Goal: Task Accomplishment & Management: Use online tool/utility

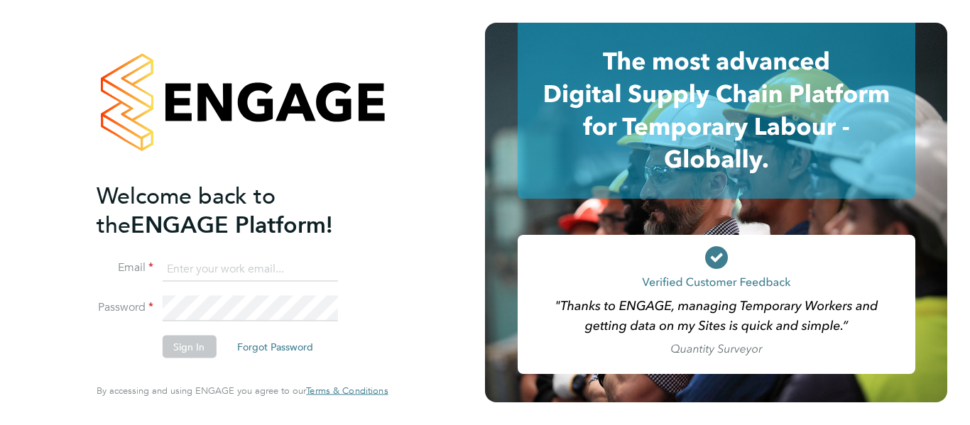
click at [220, 268] on input at bounding box center [249, 269] width 175 height 26
click at [200, 278] on input at bounding box center [249, 269] width 175 height 26
paste input "emma.wells@randstad.co.uk"
type input "emma.wells@randstad.co.uk"
click at [197, 314] on li "Password" at bounding box center [235, 316] width 277 height 40
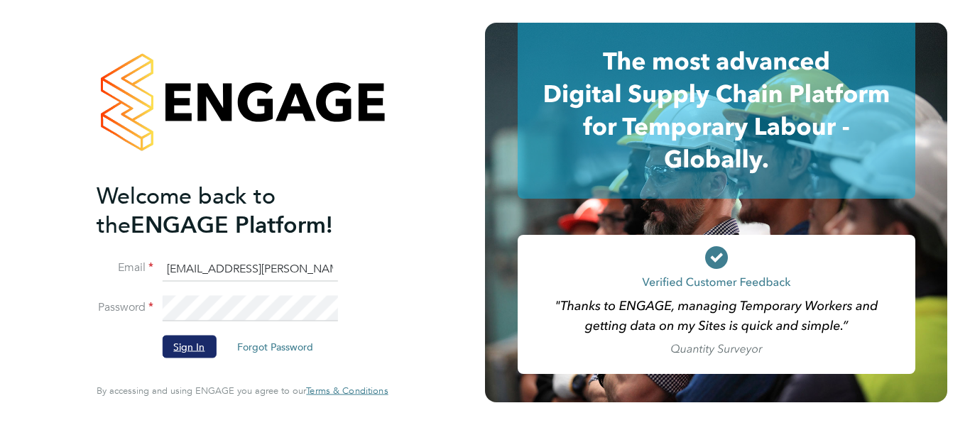
click at [186, 339] on button "Sign In" at bounding box center [189, 347] width 54 height 23
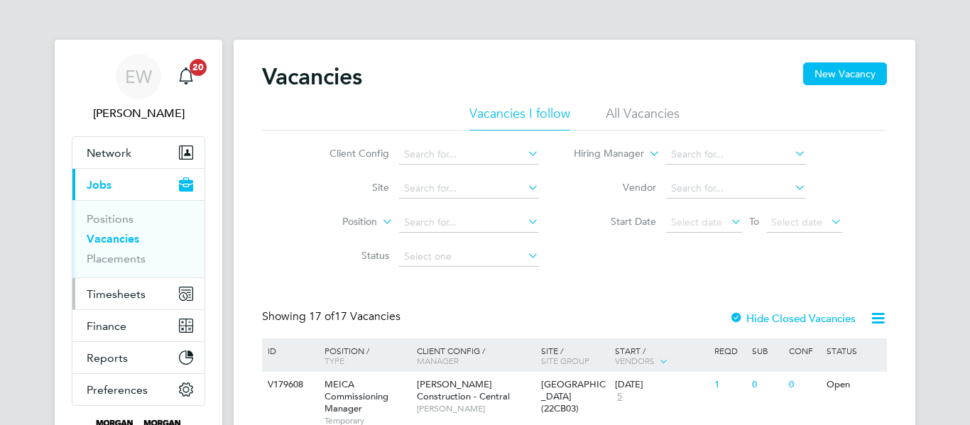
click at [141, 300] on span "Timesheets" at bounding box center [116, 294] width 59 height 13
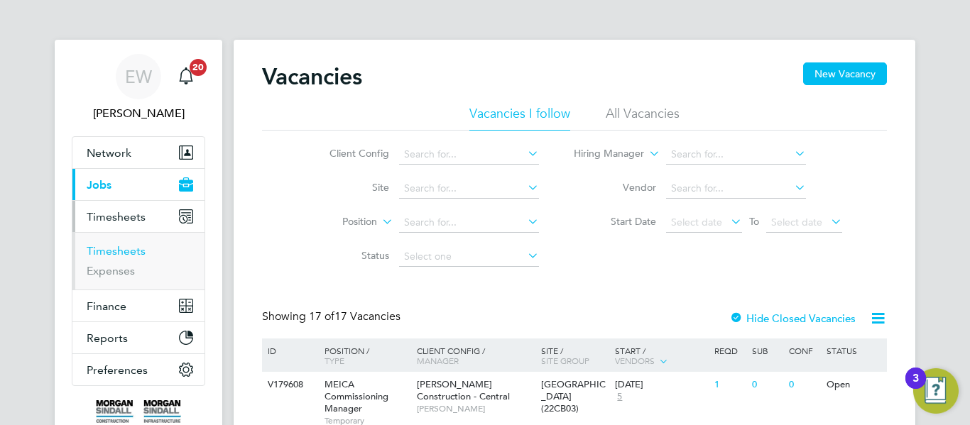
click at [131, 250] on link "Timesheets" at bounding box center [116, 250] width 59 height 13
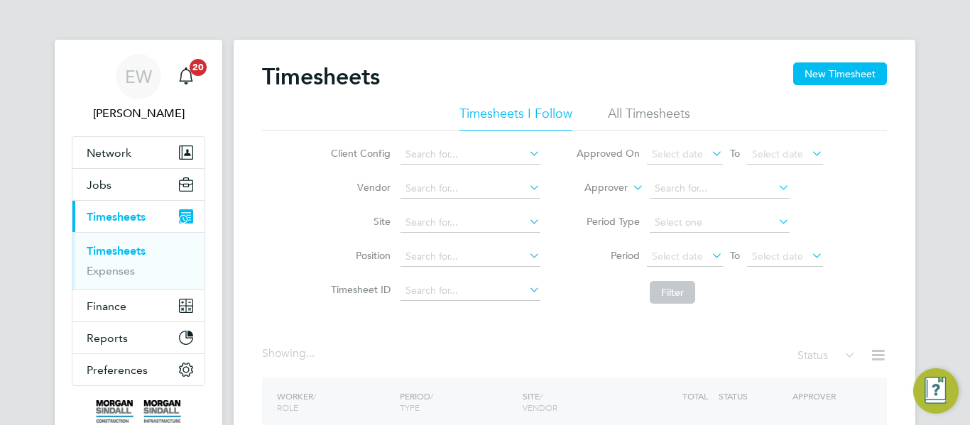
click at [641, 114] on li "All Timesheets" at bounding box center [649, 118] width 82 height 26
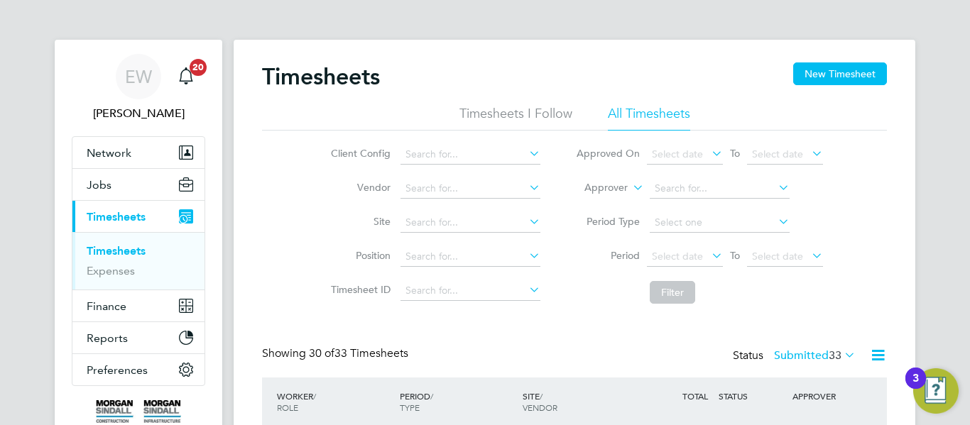
click at [649, 118] on li "All Timesheets" at bounding box center [649, 118] width 82 height 26
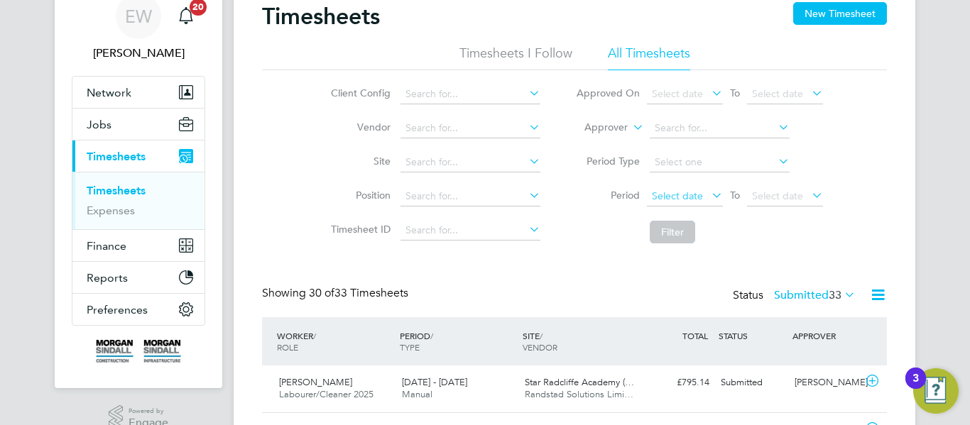
click at [652, 193] on span "Select date" at bounding box center [677, 196] width 51 height 13
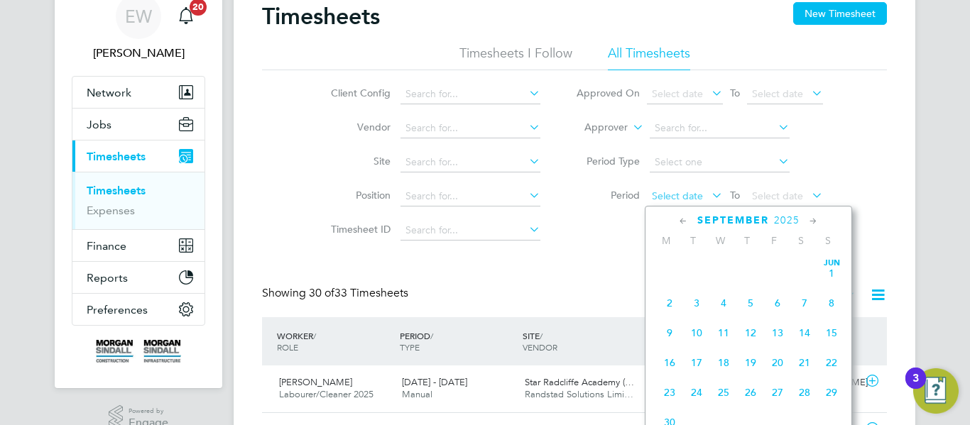
scroll to position [430, 0]
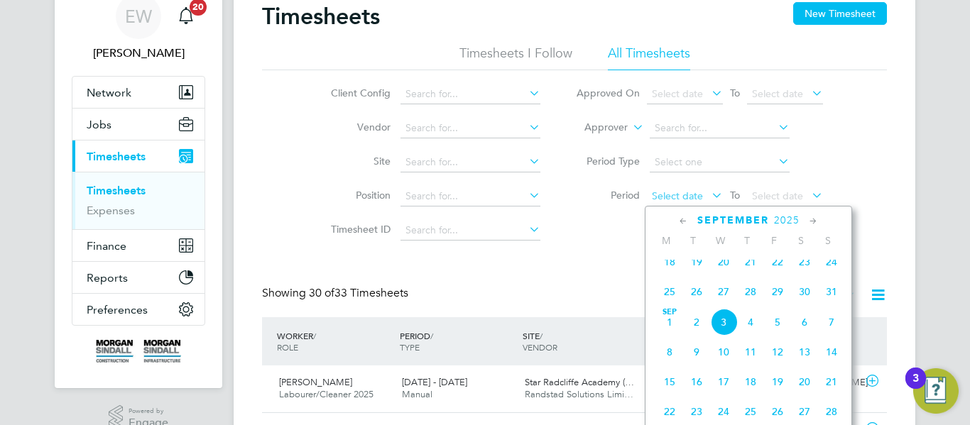
click at [676, 195] on span "Select date" at bounding box center [677, 196] width 51 height 13
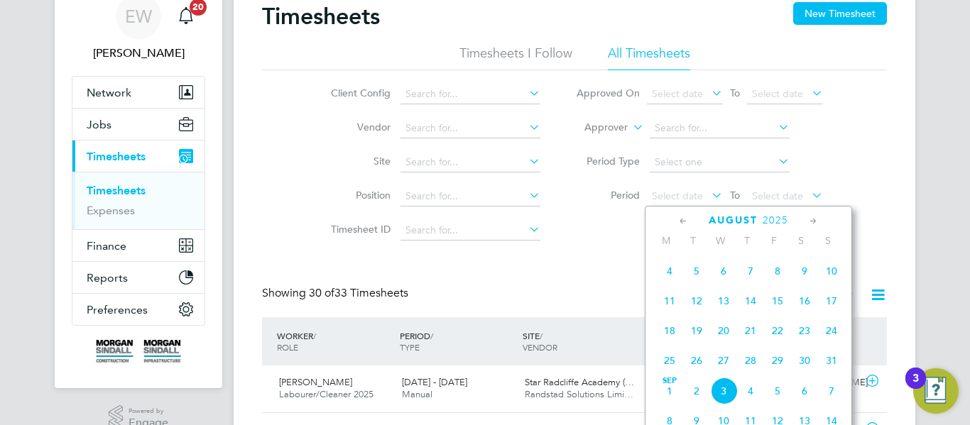
scroll to position [351, 0]
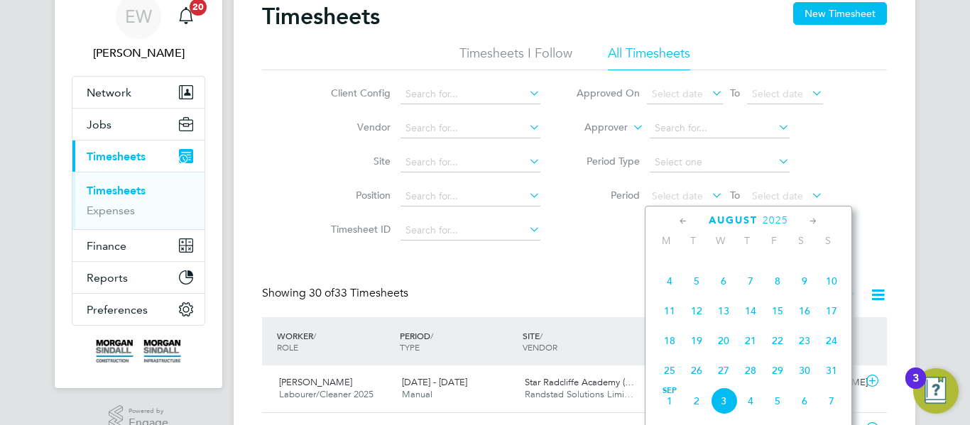
click at [804, 351] on span "23" at bounding box center [804, 340] width 27 height 27
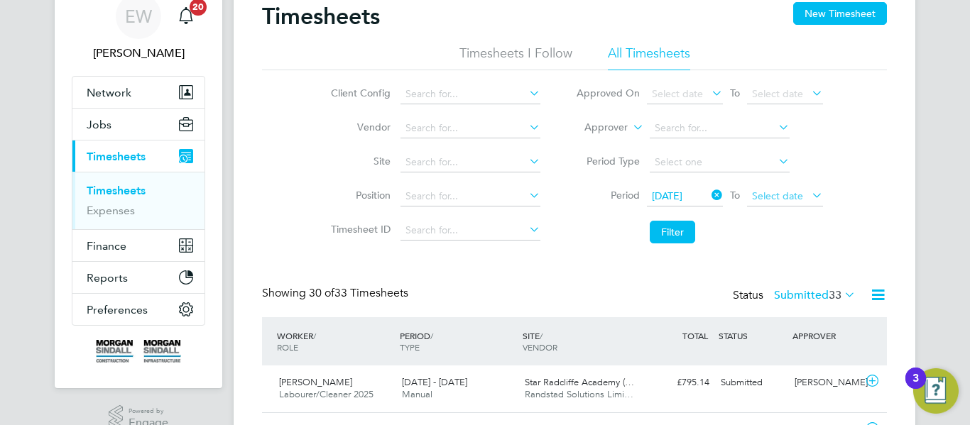
click at [779, 192] on span "Select date" at bounding box center [777, 196] width 51 height 13
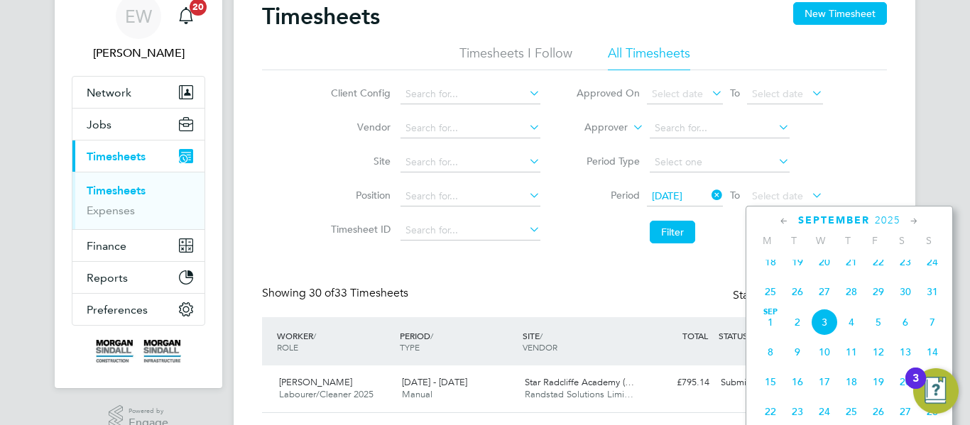
click at [854, 301] on span "28" at bounding box center [851, 291] width 27 height 27
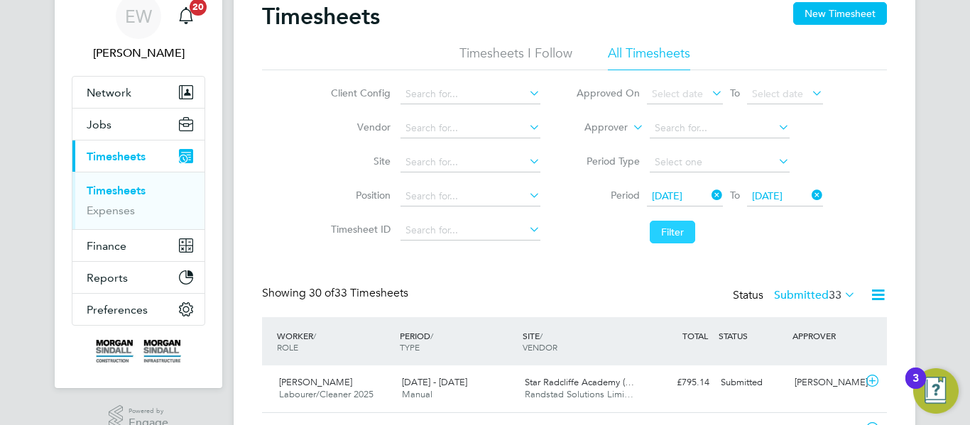
click at [676, 243] on button "Filter" at bounding box center [672, 232] width 45 height 23
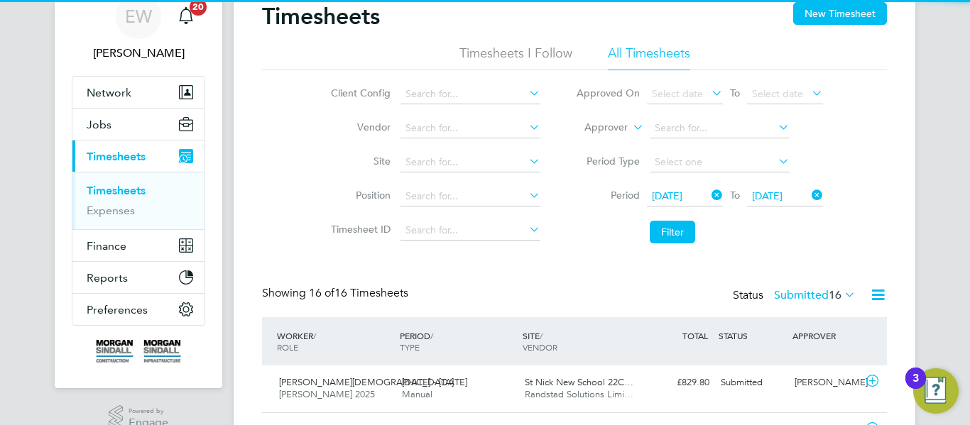
scroll to position [36, 124]
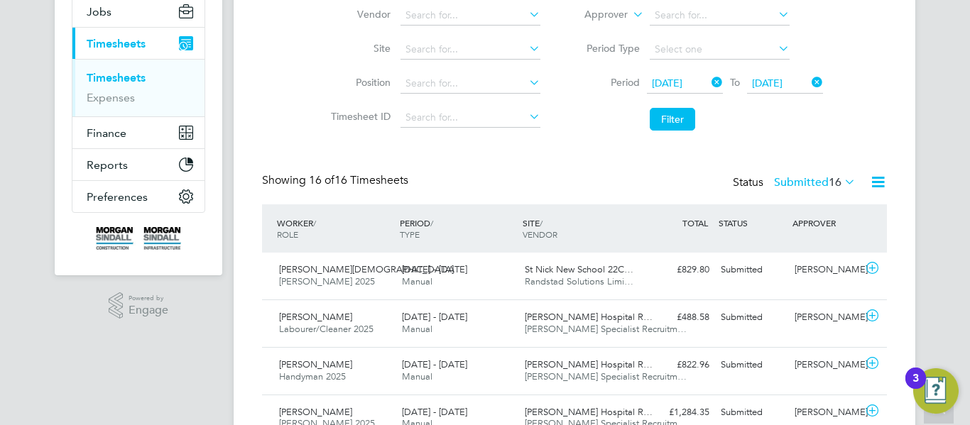
click at [134, 77] on link "Timesheets" at bounding box center [116, 77] width 59 height 13
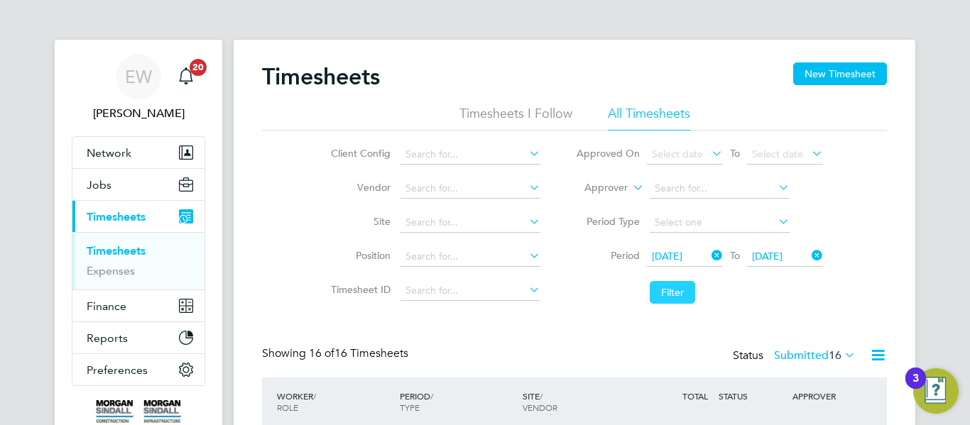
click at [674, 288] on button "Filter" at bounding box center [672, 292] width 45 height 23
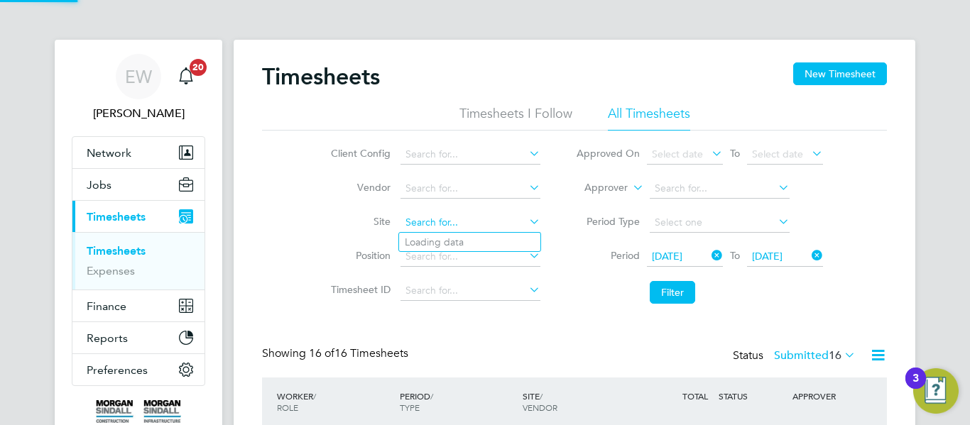
click at [444, 224] on input at bounding box center [470, 223] width 140 height 20
paste input "6BKD2"
type input "6BKD2"
click at [667, 301] on button "Filter" at bounding box center [672, 292] width 45 height 23
click at [473, 226] on input at bounding box center [470, 223] width 140 height 20
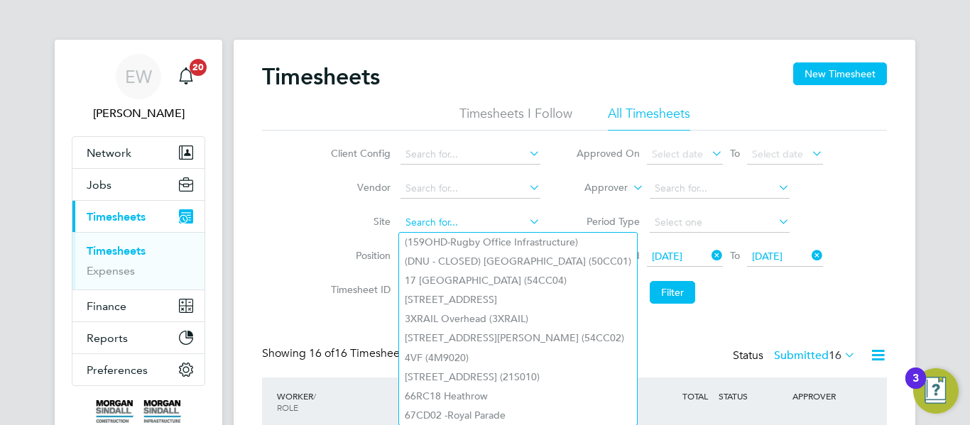
paste input "6BKD2"
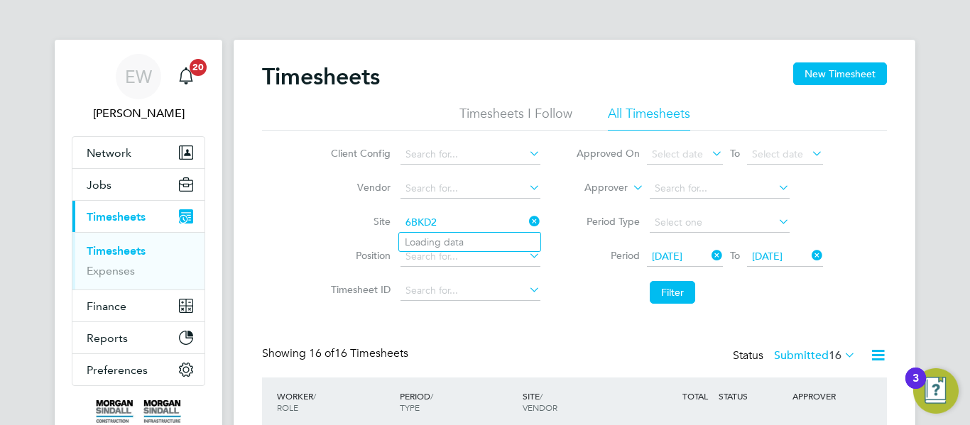
type input "(159OHD-Rugby Office Infrastructure)"
click at [484, 224] on input at bounding box center [470, 223] width 140 height 20
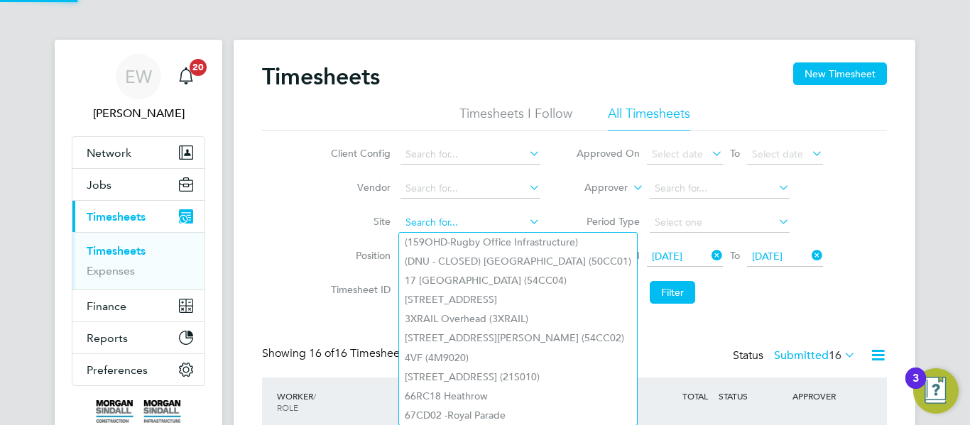
paste input "6BKD2"
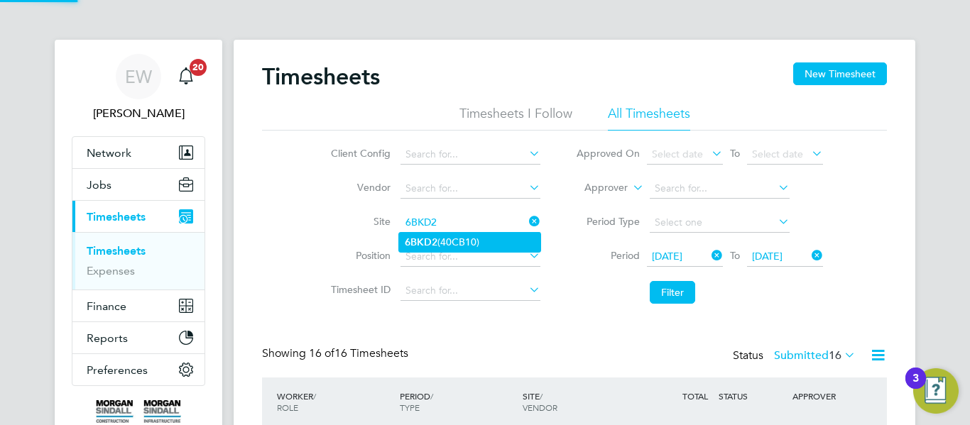
click at [476, 243] on li "6BKD2 (40CB10)" at bounding box center [469, 242] width 141 height 19
type input "6BKD2 (40CB10)"
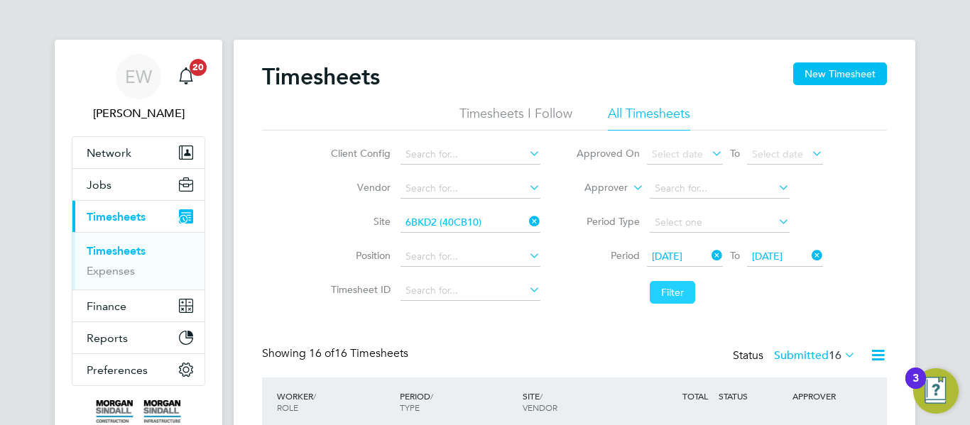
click at [681, 300] on button "Filter" at bounding box center [672, 292] width 45 height 23
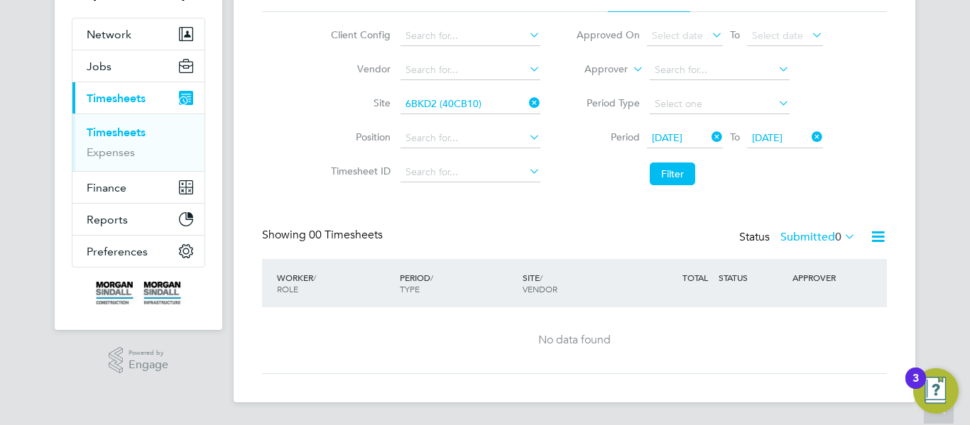
click at [682, 137] on span "[DATE]" at bounding box center [667, 137] width 31 height 13
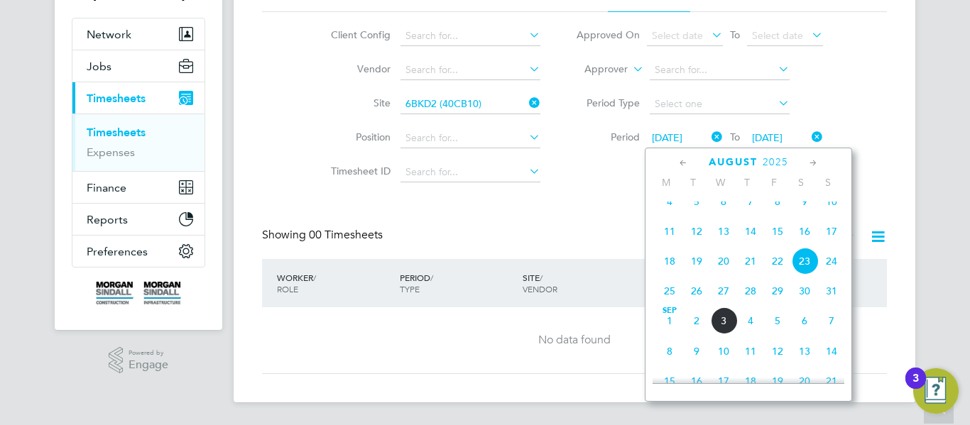
click at [133, 128] on link "Timesheets" at bounding box center [116, 132] width 59 height 13
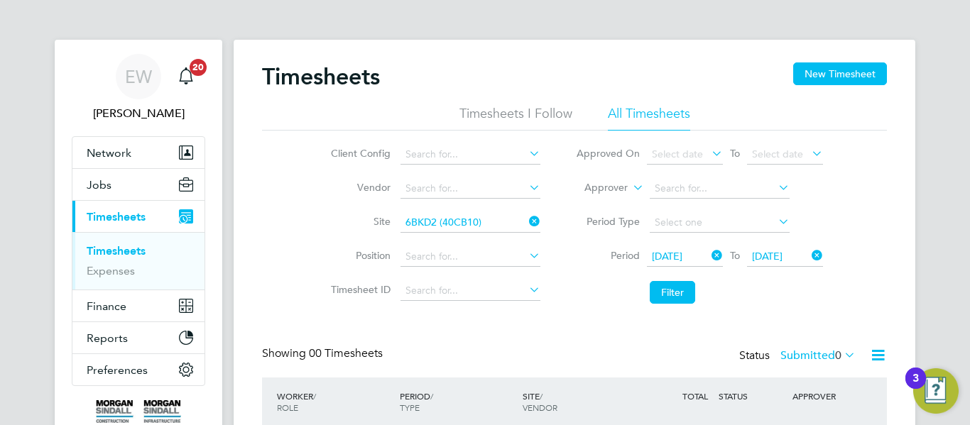
click at [658, 119] on li "All Timesheets" at bounding box center [649, 118] width 82 height 26
click at [526, 221] on icon at bounding box center [526, 222] width 0 height 20
click at [473, 217] on input at bounding box center [470, 223] width 140 height 20
paste input "6BKD2"
click at [483, 243] on li "6BKD2 (40CB10)" at bounding box center [469, 242] width 141 height 19
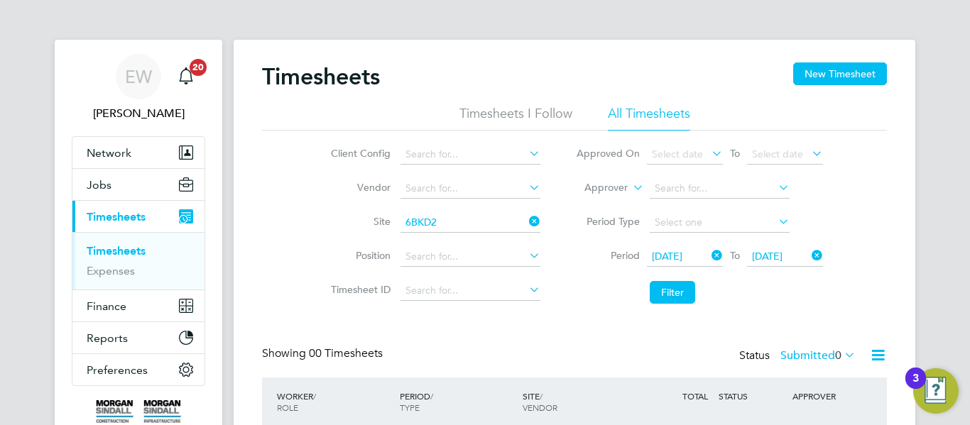
type input "6BKD2 (40CB10)"
click at [669, 289] on button "Filter" at bounding box center [672, 292] width 45 height 23
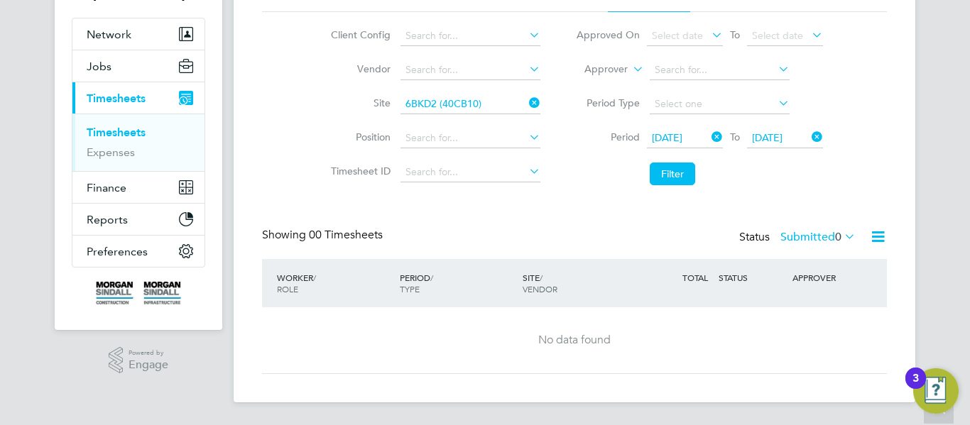
click at [708, 135] on icon at bounding box center [708, 137] width 0 height 20
click at [809, 138] on icon at bounding box center [809, 137] width 0 height 20
click at [677, 138] on span "Select date" at bounding box center [677, 137] width 51 height 13
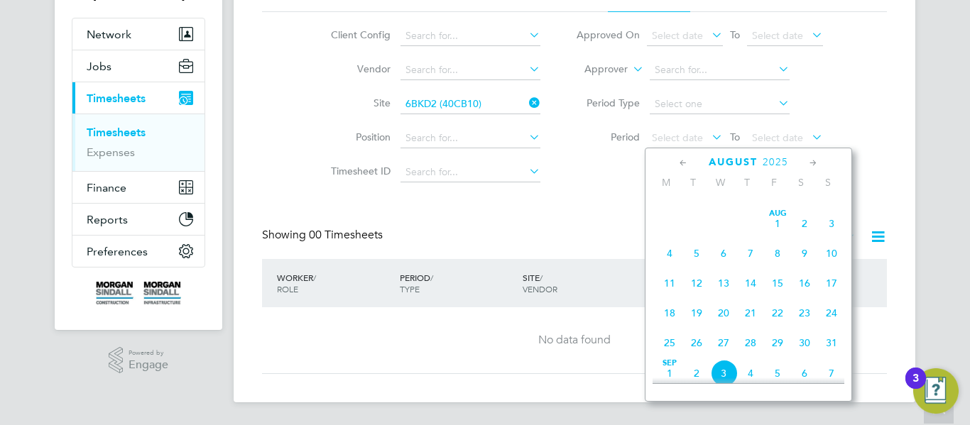
click at [804, 324] on span "23" at bounding box center [804, 313] width 27 height 27
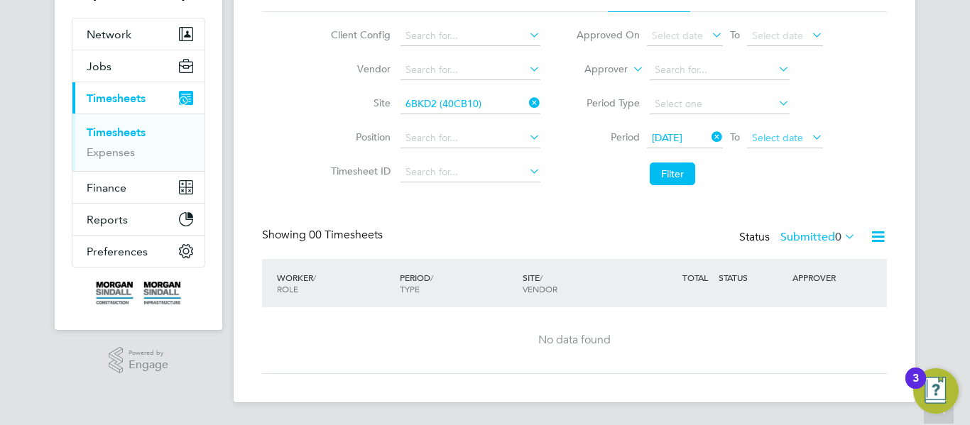
click at [779, 142] on span "Select date" at bounding box center [777, 137] width 51 height 13
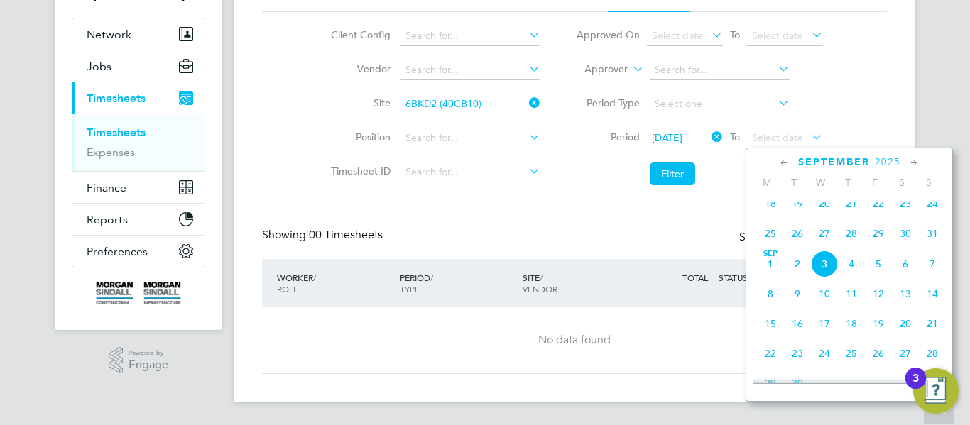
click at [854, 245] on span "28" at bounding box center [851, 233] width 27 height 27
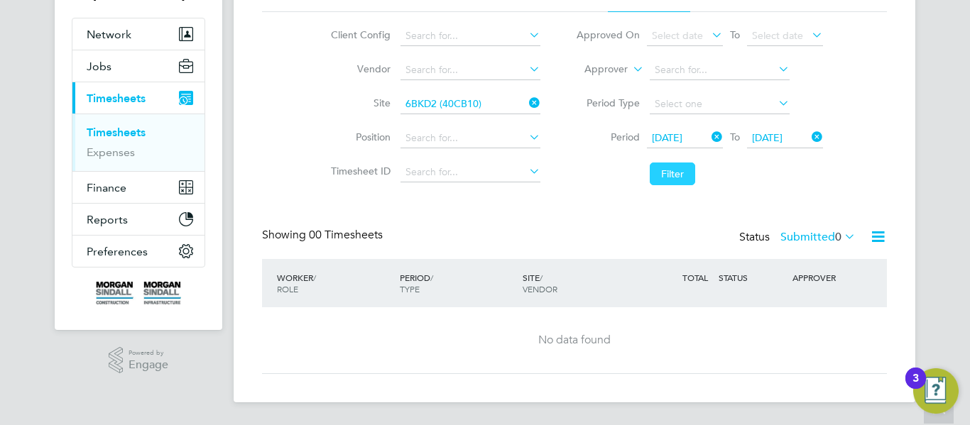
click at [677, 168] on button "Filter" at bounding box center [672, 174] width 45 height 23
click at [129, 130] on link "Timesheets" at bounding box center [116, 132] width 59 height 13
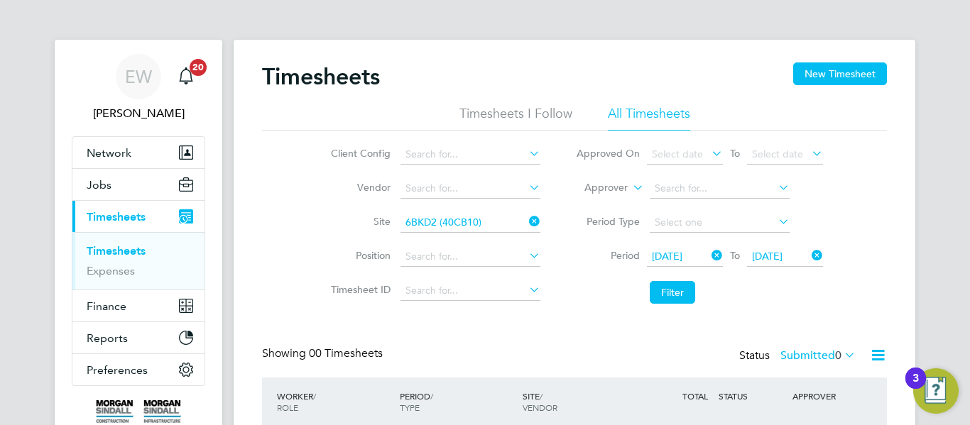
click at [528, 115] on li "Timesheets I Follow" at bounding box center [515, 118] width 113 height 26
click at [641, 119] on li "All Timesheets" at bounding box center [649, 118] width 82 height 26
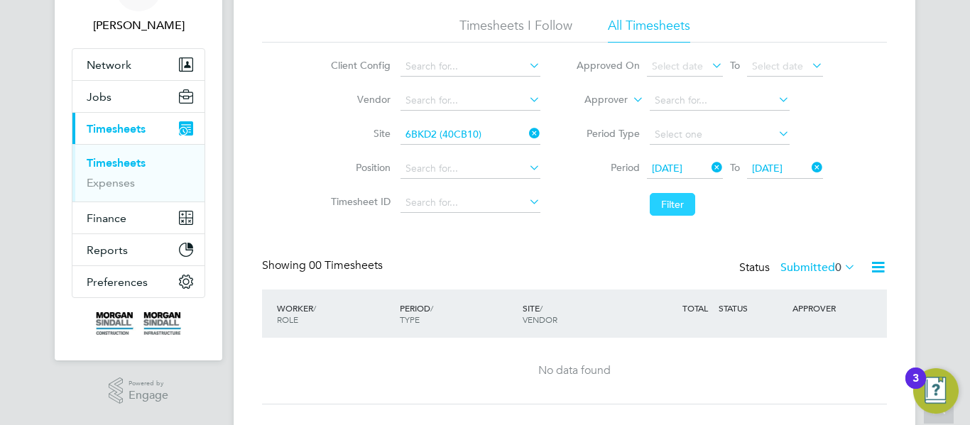
click at [652, 213] on button "Filter" at bounding box center [672, 204] width 45 height 23
click at [708, 163] on icon at bounding box center [708, 168] width 0 height 20
click at [809, 170] on icon at bounding box center [809, 168] width 0 height 20
click at [687, 172] on span "Select date" at bounding box center [677, 168] width 51 height 13
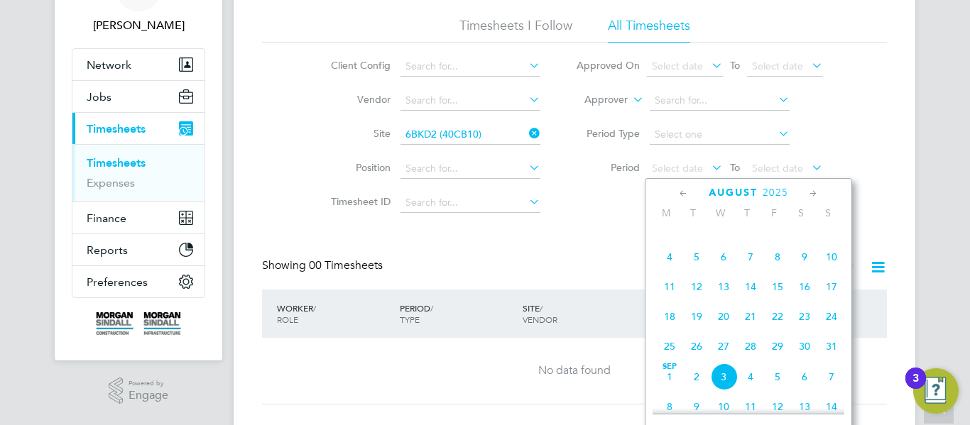
click at [806, 330] on span "23" at bounding box center [804, 316] width 27 height 27
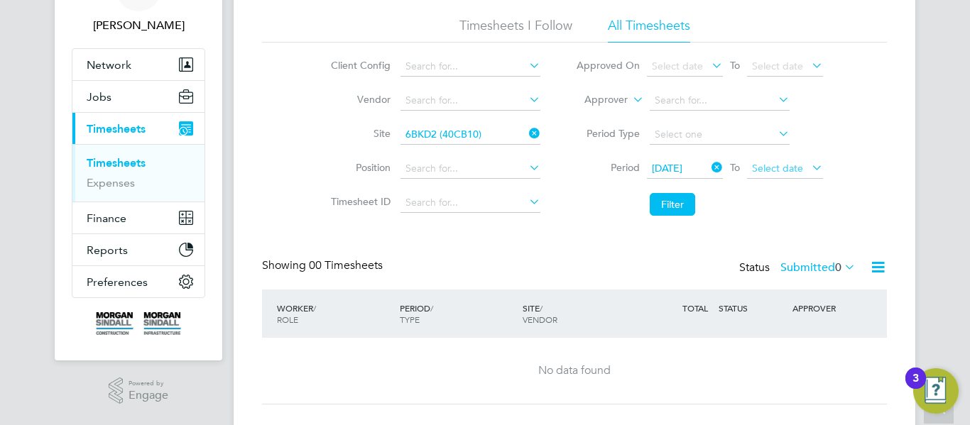
click at [767, 168] on span "Select date" at bounding box center [777, 168] width 51 height 13
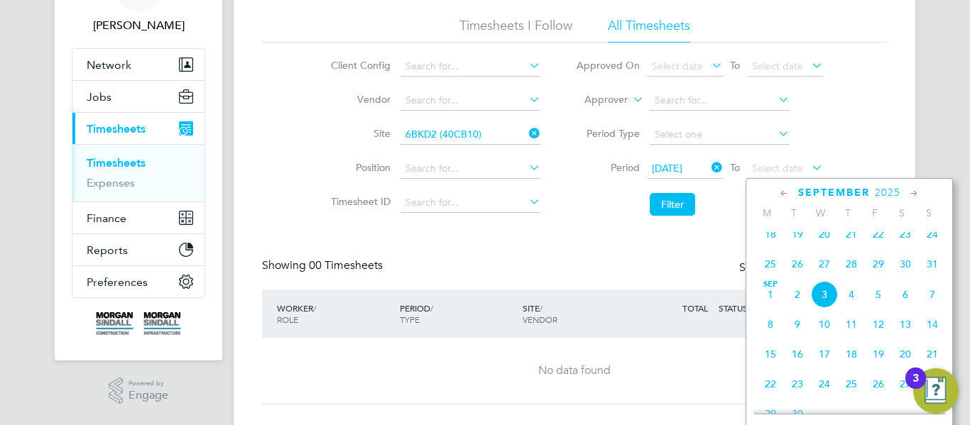
click at [850, 273] on span "28" at bounding box center [851, 264] width 27 height 27
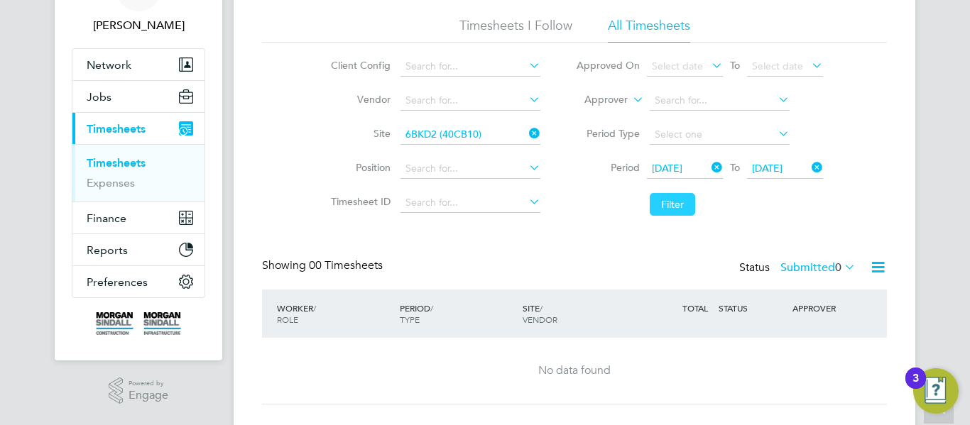
click at [667, 204] on button "Filter" at bounding box center [672, 204] width 45 height 23
click at [526, 134] on icon at bounding box center [526, 134] width 0 height 20
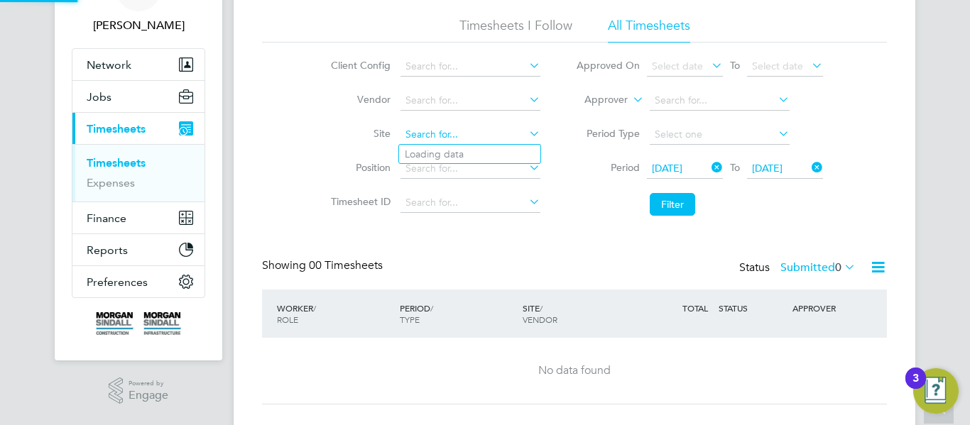
click at [491, 133] on input at bounding box center [470, 135] width 140 height 20
paste input "[GEOGRAPHIC_DATA]"
click at [490, 156] on b "Future" at bounding box center [504, 154] width 30 height 12
type input "[GEOGRAPHIC_DATA] (40CC01)"
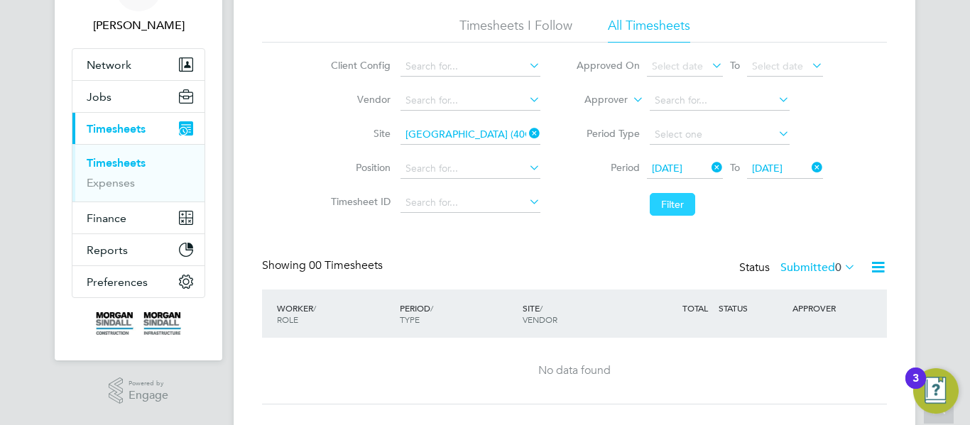
click at [670, 209] on button "Filter" at bounding box center [672, 204] width 45 height 23
click at [841, 271] on icon at bounding box center [841, 267] width 0 height 20
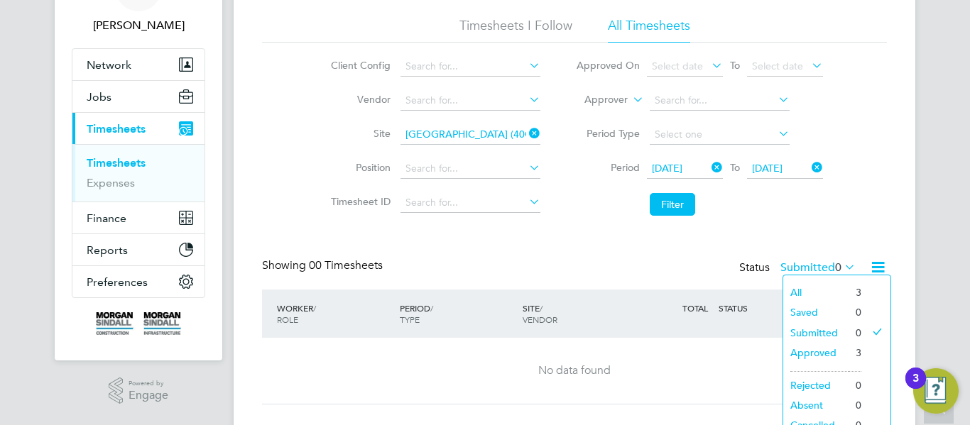
click at [832, 294] on li "All" at bounding box center [815, 293] width 65 height 20
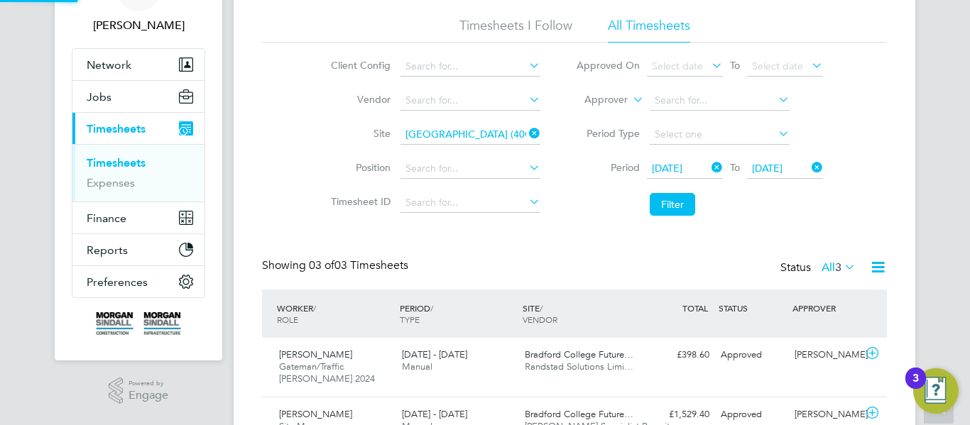
scroll to position [36, 124]
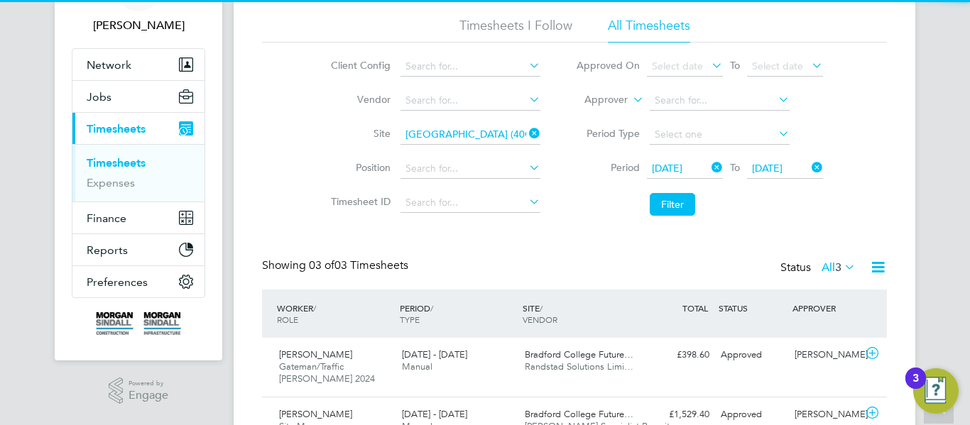
click at [879, 261] on icon at bounding box center [878, 267] width 18 height 18
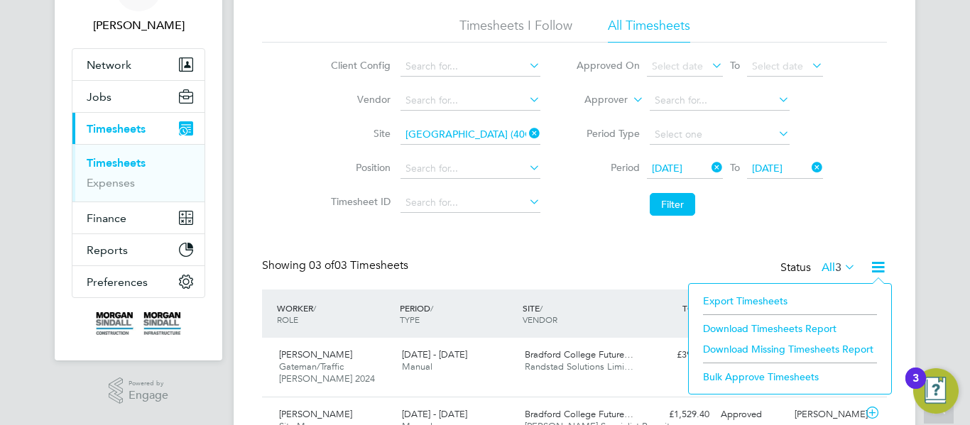
click at [769, 238] on div "Timesheets New Timesheet Timesheets I Follow All Timesheets Client Config Vendo…" at bounding box center [574, 233] width 625 height 518
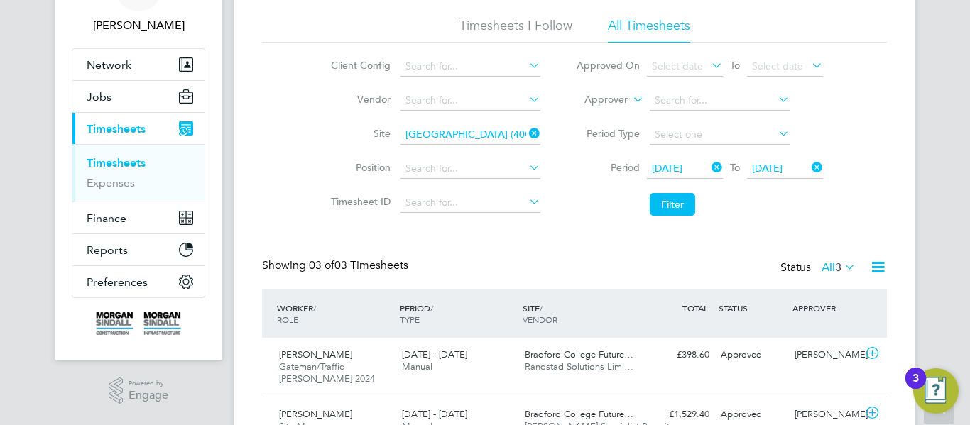
click at [132, 163] on link "Timesheets" at bounding box center [116, 162] width 59 height 13
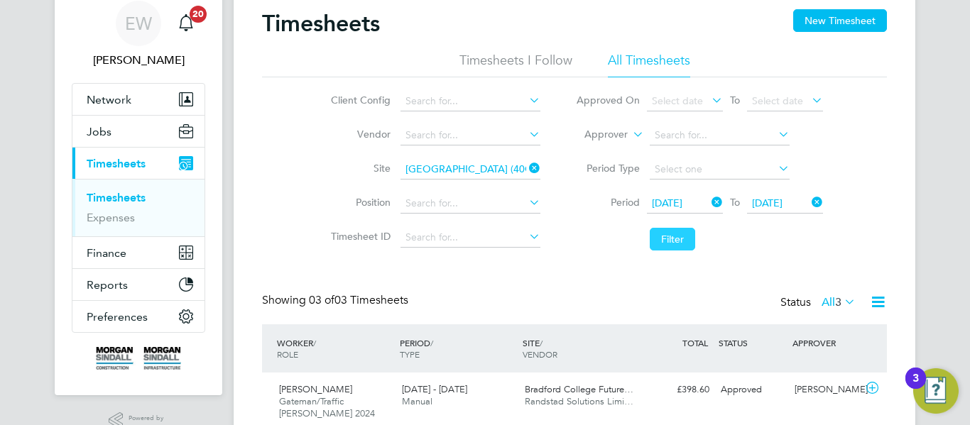
scroll to position [55, 0]
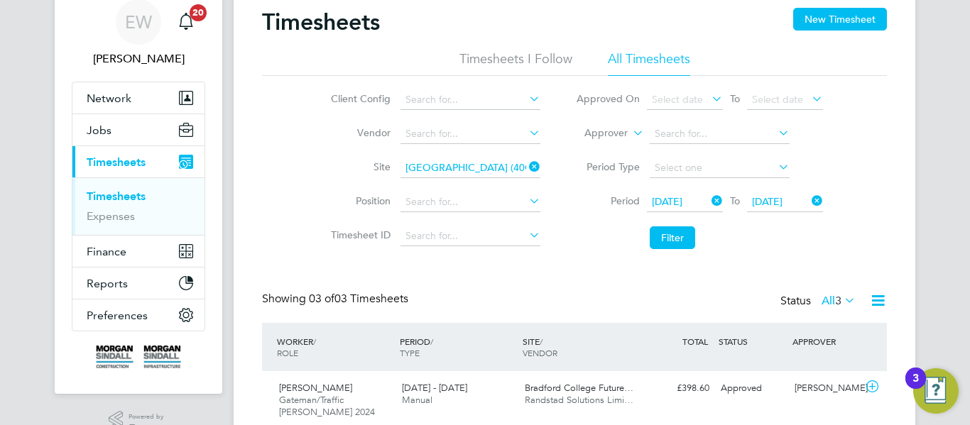
click at [836, 307] on span "3" at bounding box center [838, 301] width 6 height 14
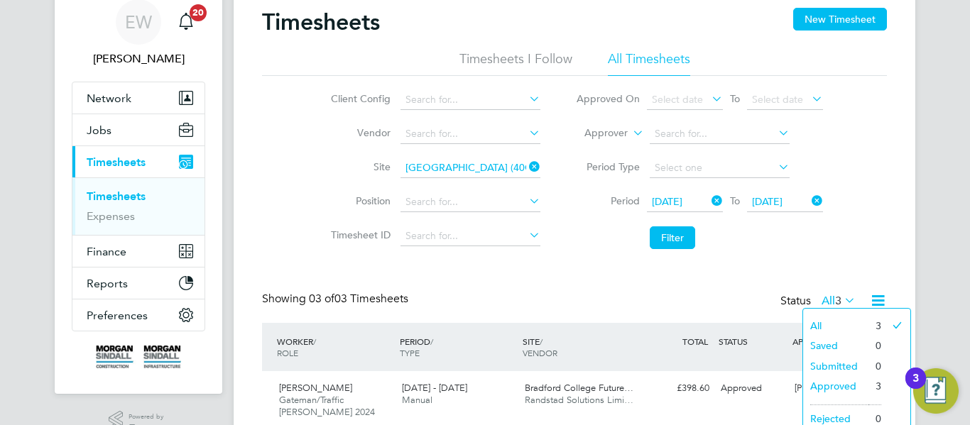
click at [838, 320] on li "All" at bounding box center [835, 326] width 65 height 20
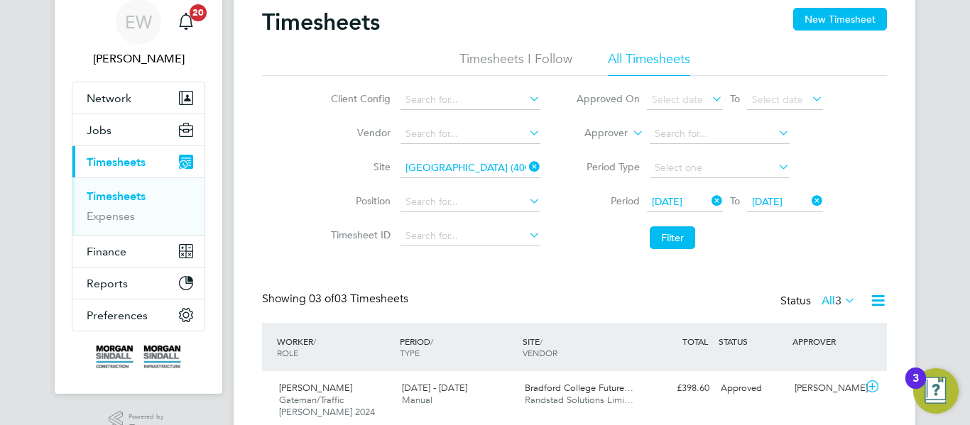
scroll to position [36, 124]
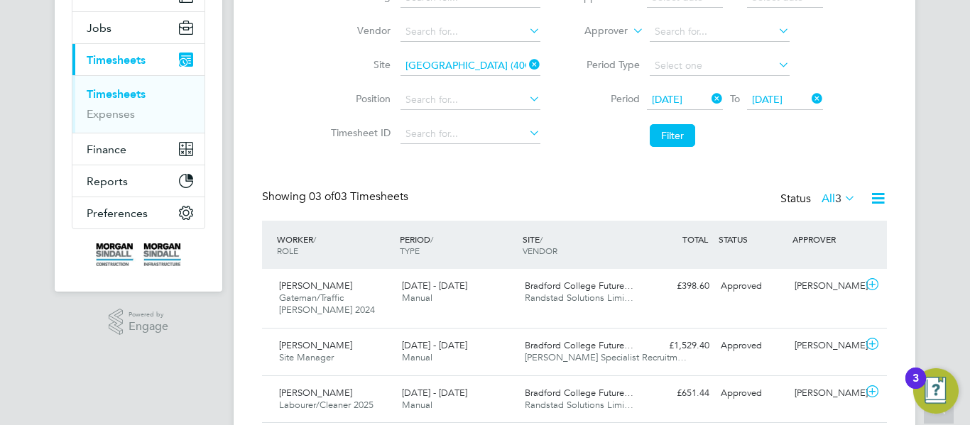
click at [841, 195] on icon at bounding box center [841, 198] width 0 height 20
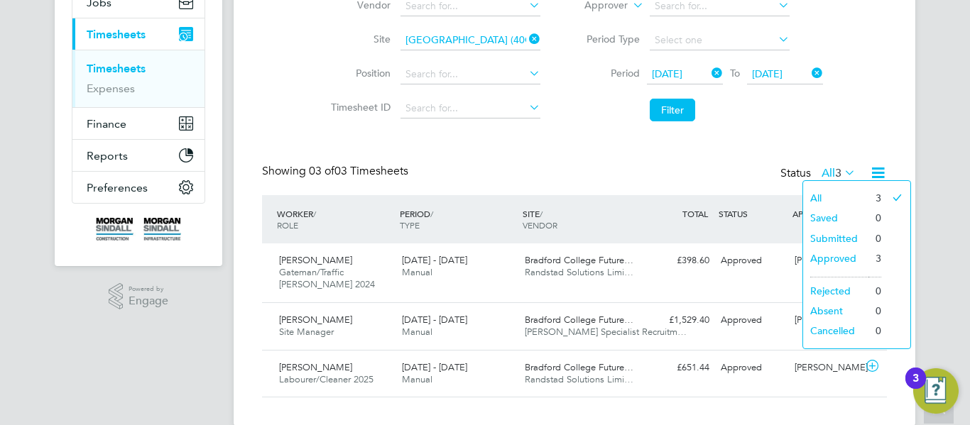
click at [723, 145] on div "Timesheets New Timesheet Timesheets I Follow All Timesheets Client Config Vendo…" at bounding box center [574, 139] width 625 height 518
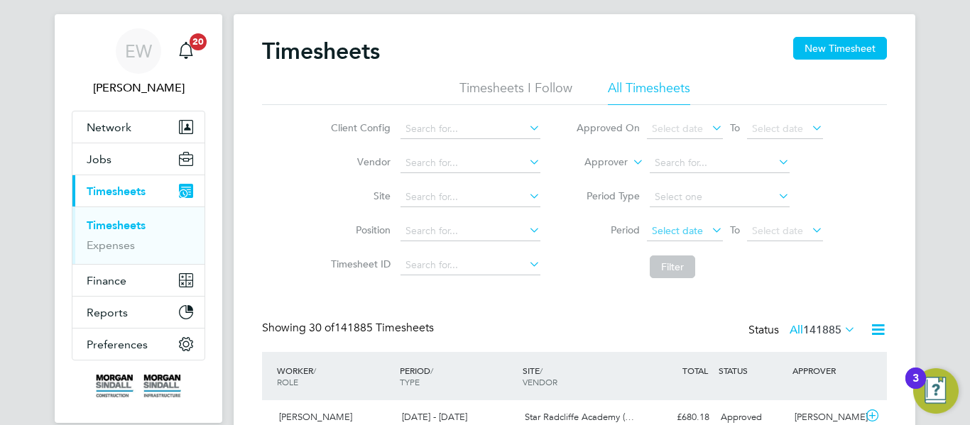
click at [697, 237] on span "Select date" at bounding box center [685, 231] width 76 height 19
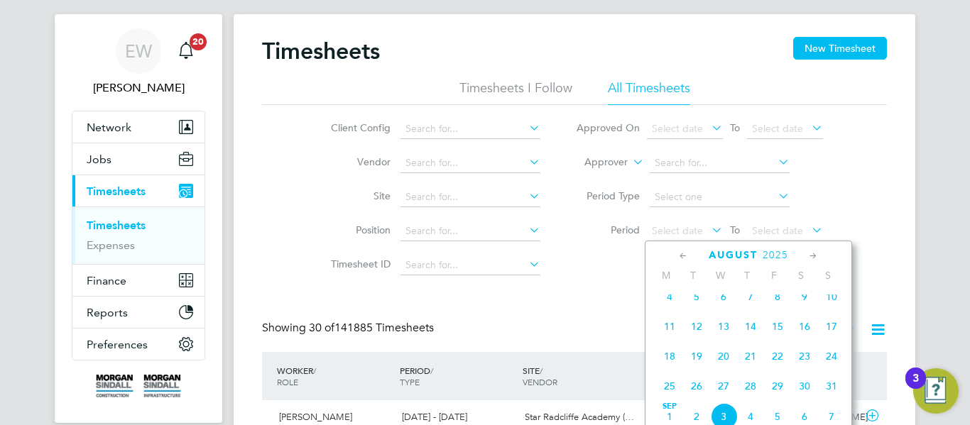
click at [807, 368] on span "23" at bounding box center [804, 356] width 27 height 27
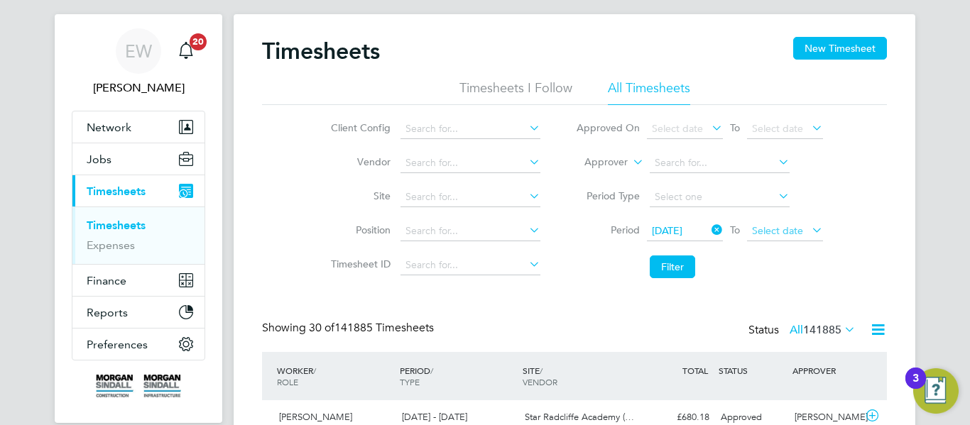
click at [786, 236] on span "Select date" at bounding box center [785, 231] width 76 height 19
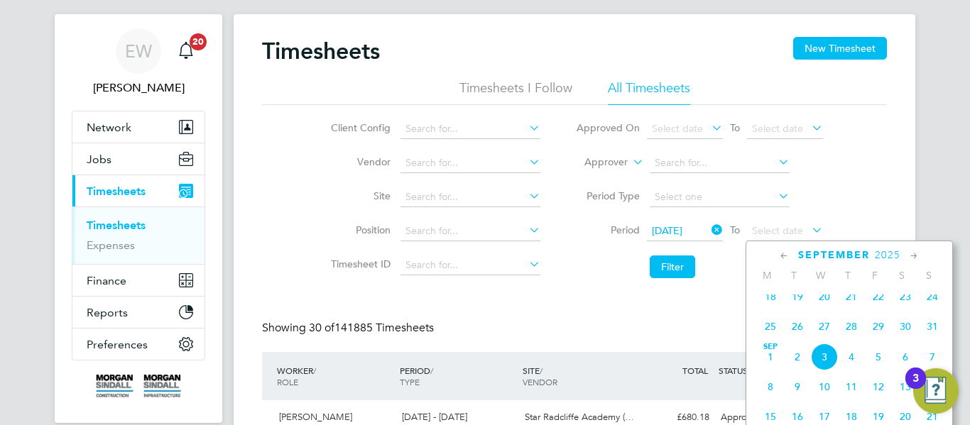
click at [852, 339] on span "28" at bounding box center [851, 326] width 27 height 27
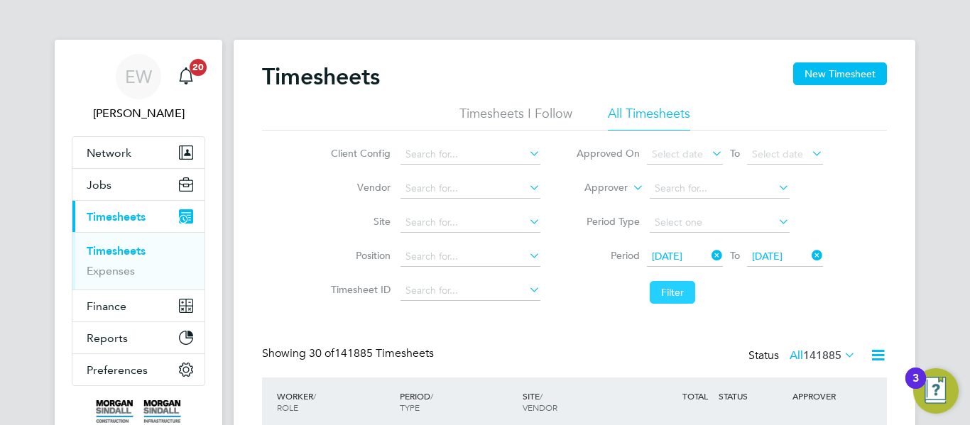
click at [675, 288] on button "Filter" at bounding box center [672, 292] width 45 height 23
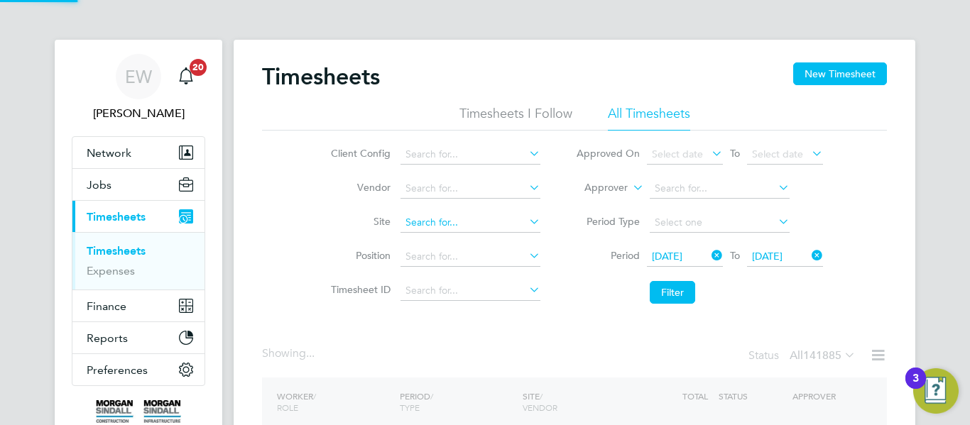
click at [443, 224] on input at bounding box center [470, 223] width 140 height 20
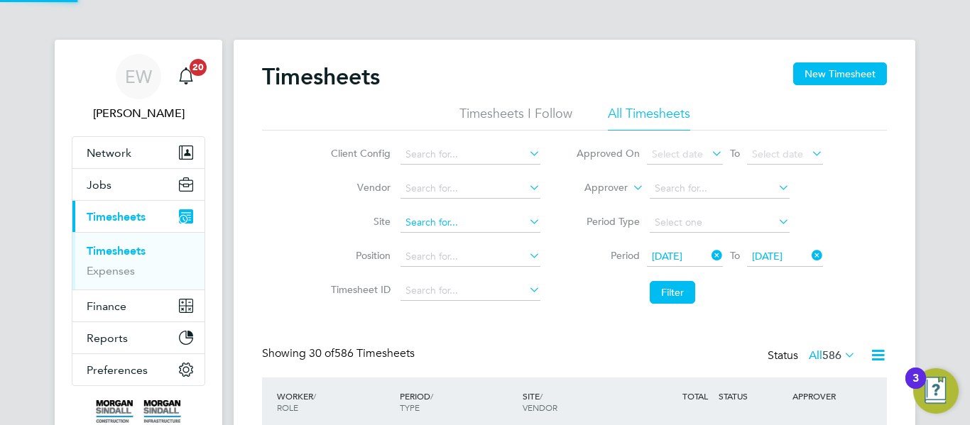
paste input "6BKD2"
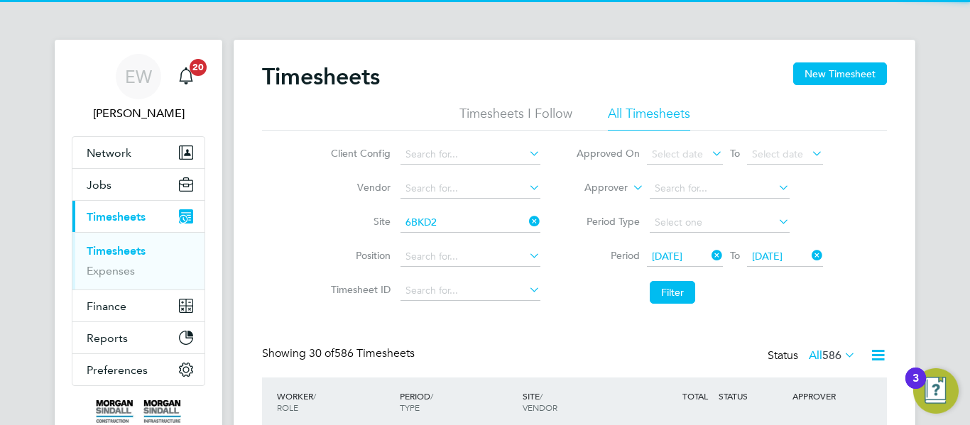
click at [454, 250] on li "6BKD2 (40CB10)" at bounding box center [469, 242] width 141 height 19
type input "6BKD2 (40CB10)"
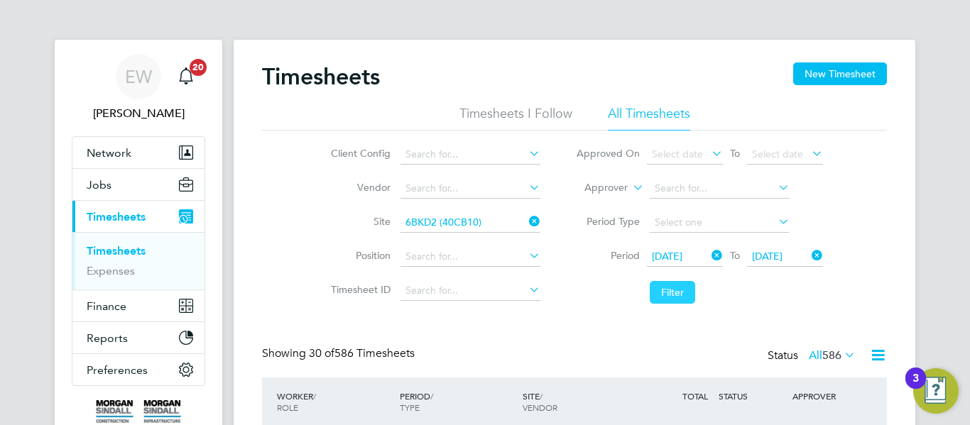
click at [653, 288] on button "Filter" at bounding box center [672, 292] width 45 height 23
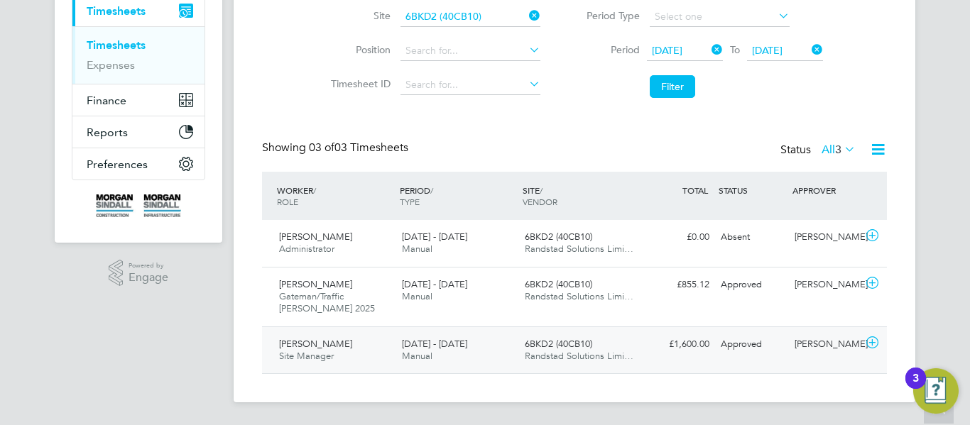
click at [593, 333] on div "6BKD2 (40CB10) Randstad Solutions Limi…" at bounding box center [580, 350] width 123 height 35
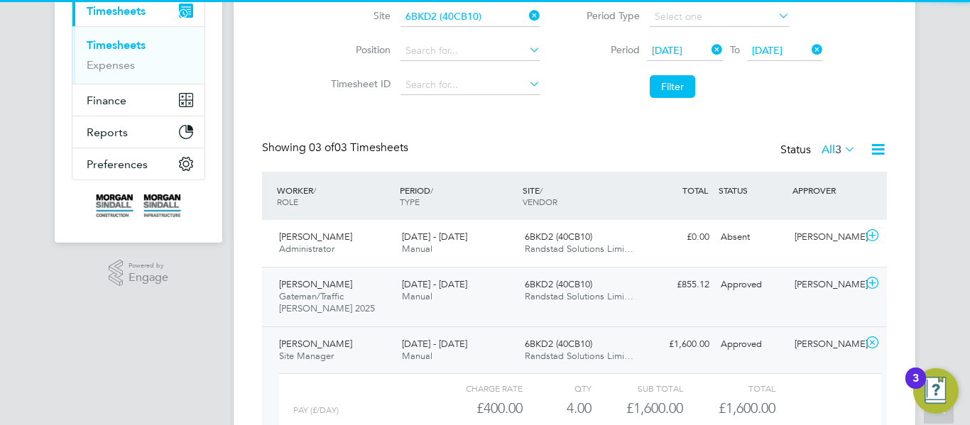
click at [618, 303] on div "6BKD2 (40CB10) Randstad Solutions Limi…" at bounding box center [580, 290] width 123 height 35
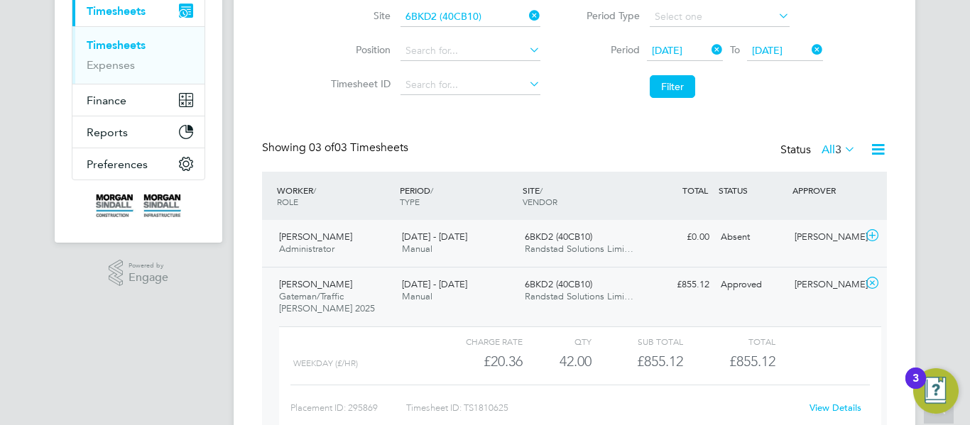
click at [548, 235] on span "6BKD2 (40CB10)" at bounding box center [558, 237] width 67 height 12
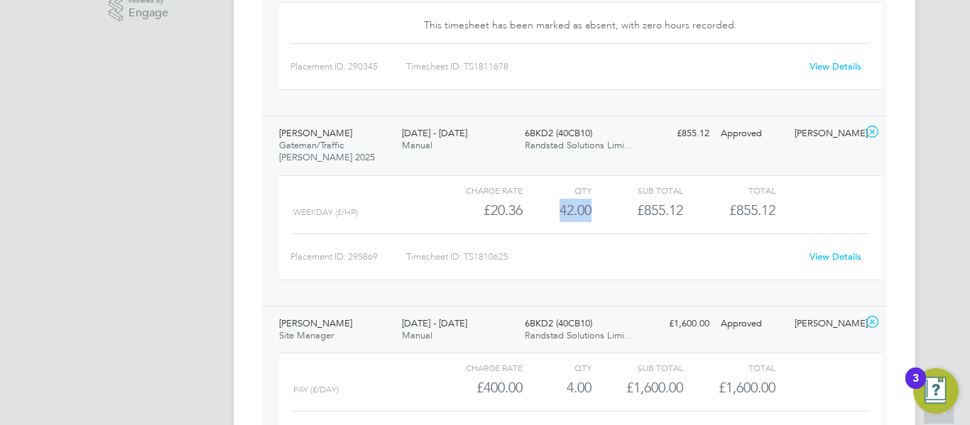
drag, startPoint x: 594, startPoint y: 212, endPoint x: 554, endPoint y: 212, distance: 39.8
click at [554, 212] on div "WEEKDAY (£/HR) £20.36 42 42.00 42 £855.12 £855.12" at bounding box center [580, 210] width 602 height 23
copy div "42.00"
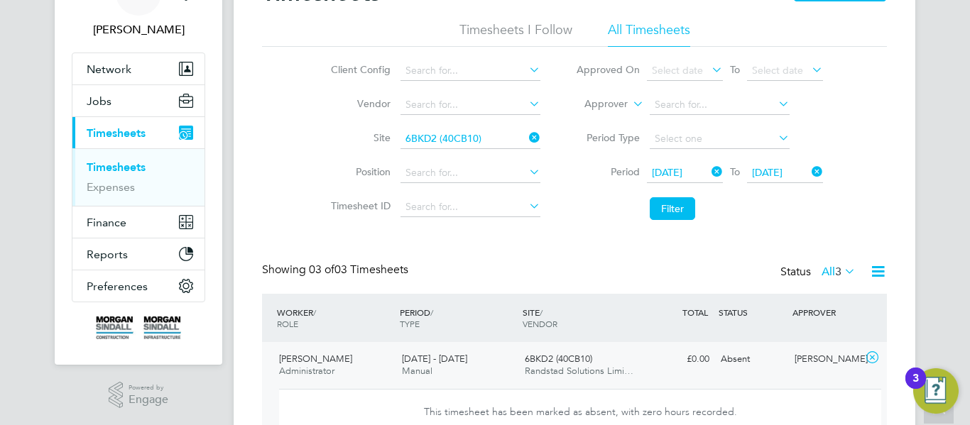
scroll to position [83, 0]
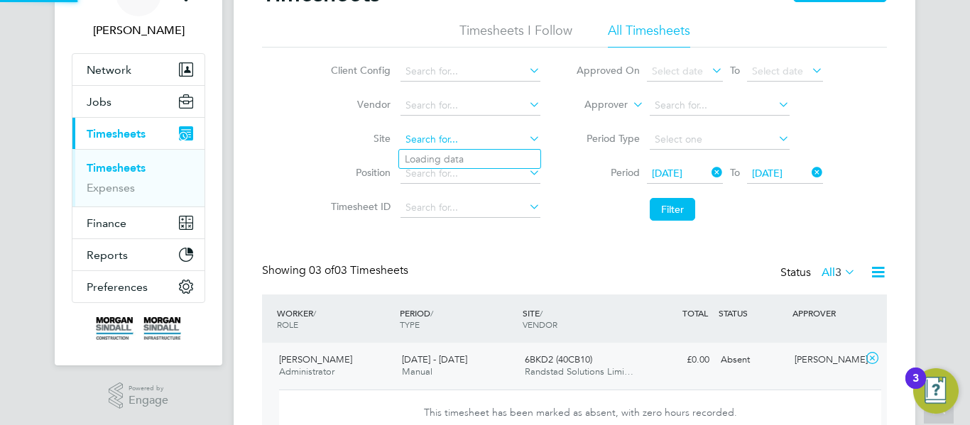
click at [447, 136] on input at bounding box center [470, 140] width 140 height 20
paste input "[GEOGRAPHIC_DATA]"
click at [449, 158] on b "College" at bounding box center [467, 159] width 37 height 12
type input "[GEOGRAPHIC_DATA] (40CC01)"
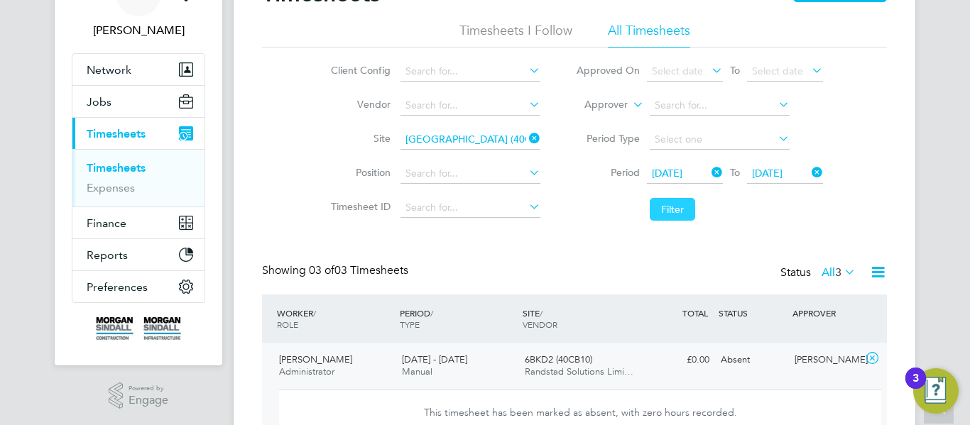
click at [675, 207] on button "Filter" at bounding box center [672, 209] width 45 height 23
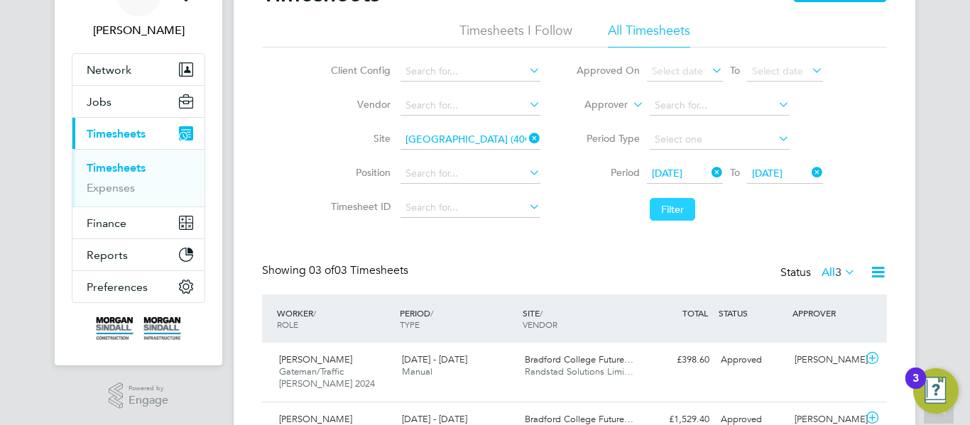
scroll to position [206, 0]
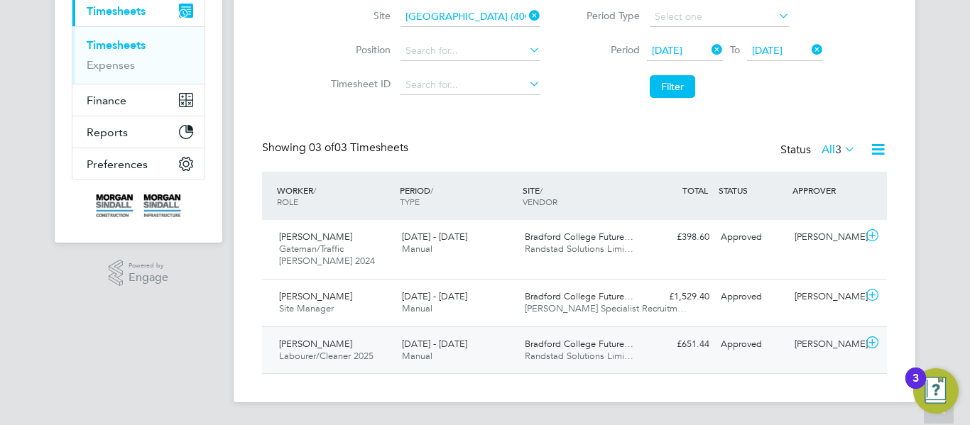
click at [379, 346] on div "[PERSON_NAME] Labourer/Cleaner 2025 [DATE] - [DATE]" at bounding box center [334, 350] width 123 height 35
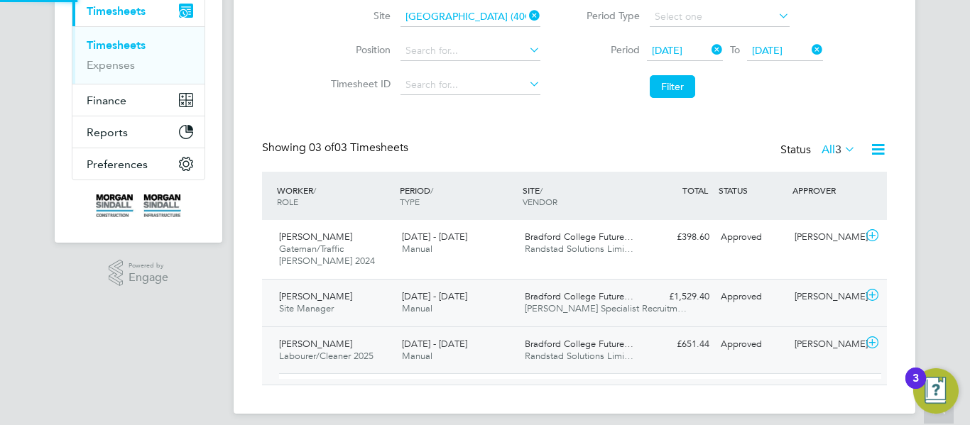
scroll to position [24, 138]
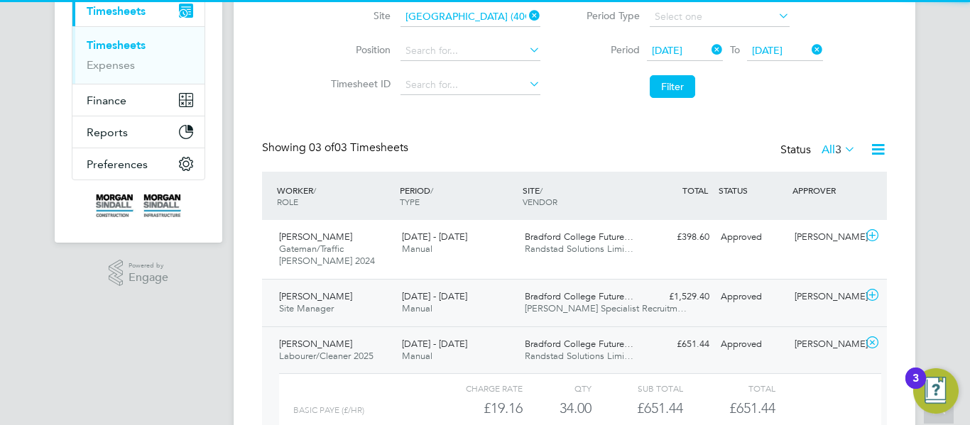
click at [422, 311] on span "Manual" at bounding box center [417, 308] width 31 height 12
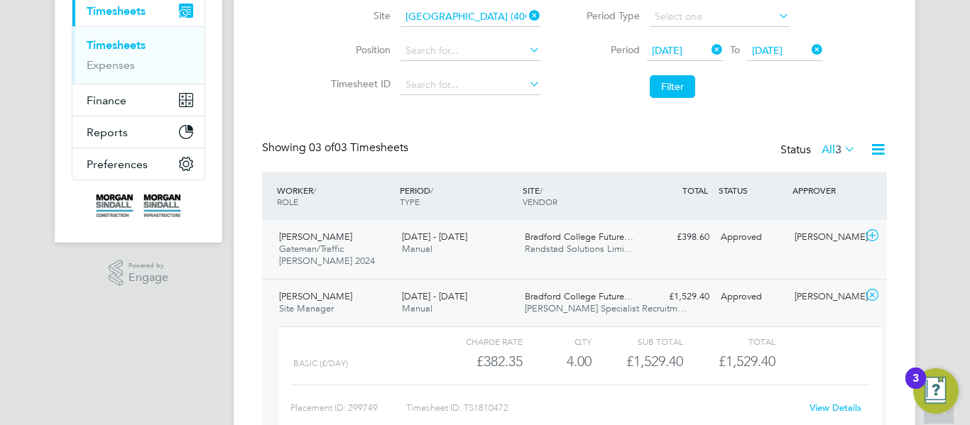
click at [476, 270] on div "[PERSON_NAME]/Traffic [PERSON_NAME] 2024 [DATE] - [DATE] [DATE] - [DATE] Manual…" at bounding box center [574, 249] width 625 height 59
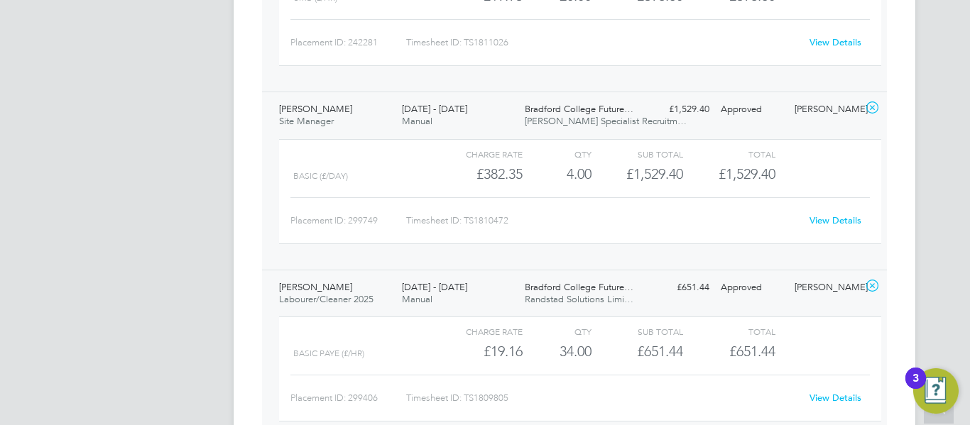
scroll to position [598, 0]
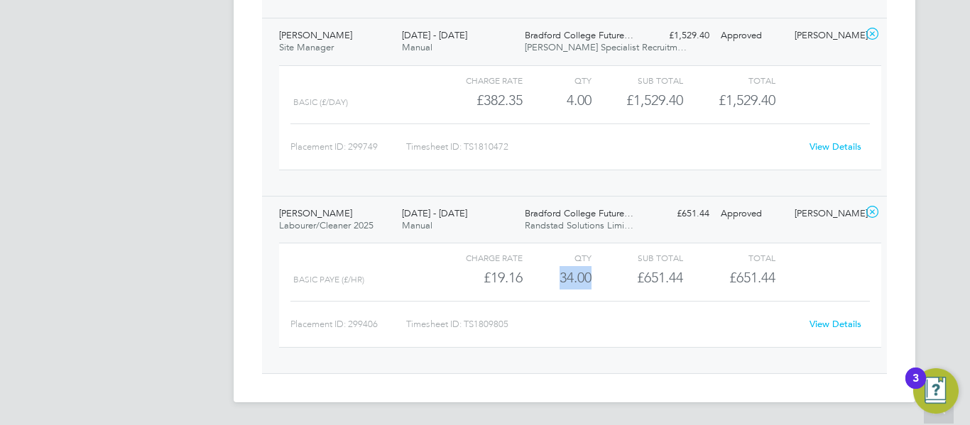
drag, startPoint x: 596, startPoint y: 283, endPoint x: 544, endPoint y: 282, distance: 51.1
click at [544, 282] on div "BASIC PAYE (£/HR) £19.16 34 34.00 34 £651.44 £651.44" at bounding box center [580, 277] width 602 height 23
copy div "34.00"
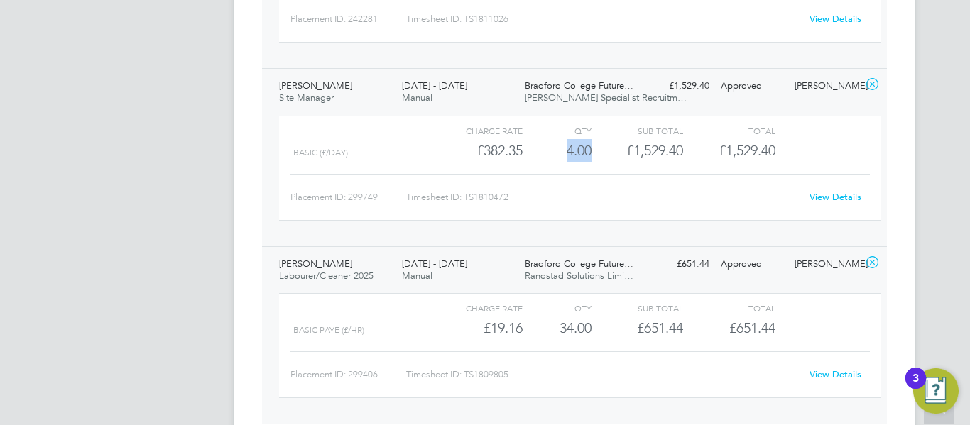
drag, startPoint x: 591, startPoint y: 153, endPoint x: 559, endPoint y: 153, distance: 31.2
click at [559, 153] on div "4.00" at bounding box center [556, 150] width 69 height 23
copy div "4.00"
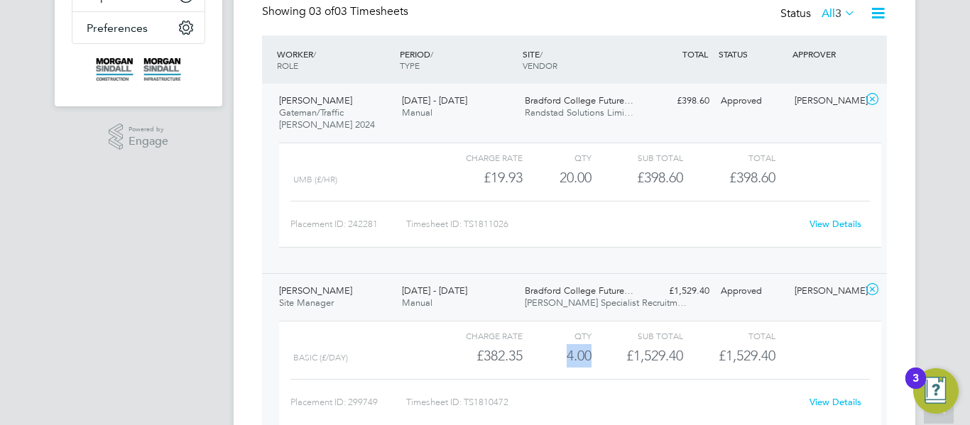
scroll to position [340, 0]
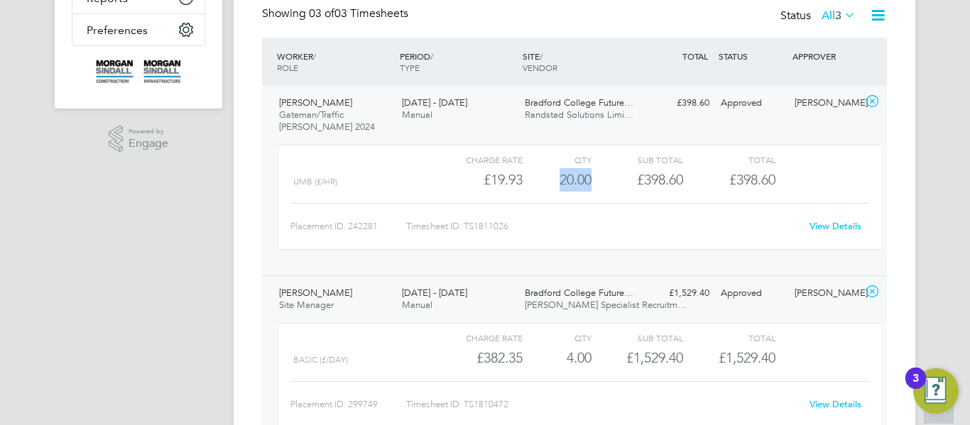
drag, startPoint x: 597, startPoint y: 182, endPoint x: 551, endPoint y: 184, distance: 46.2
click at [551, 184] on div "UMB (£/HR) £19.93 20 20.00 20 £398.60 £398.60" at bounding box center [580, 179] width 602 height 23
copy div "20.00"
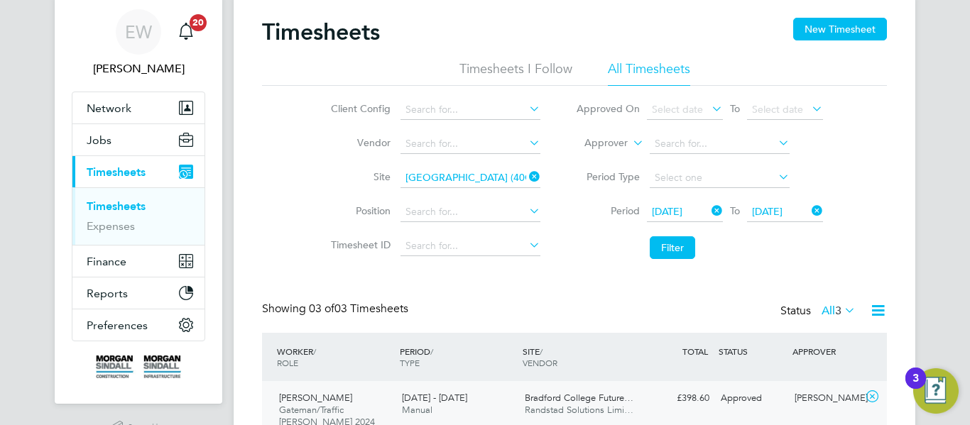
scroll to position [44, 0]
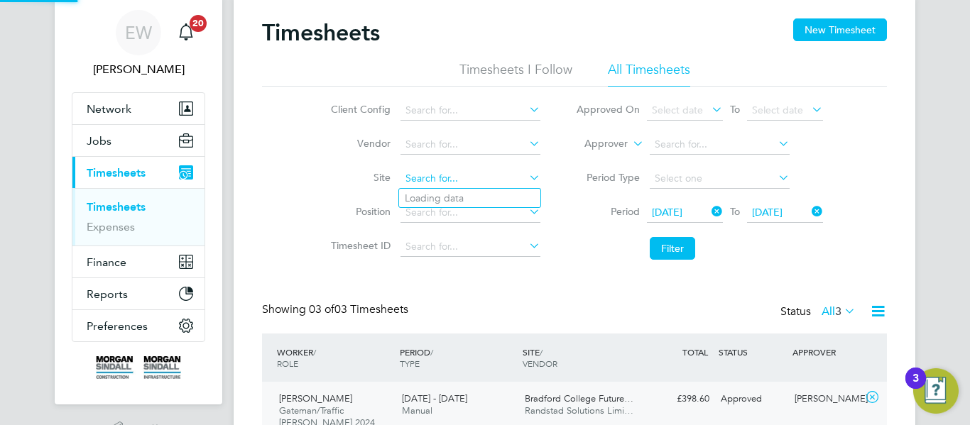
click at [503, 172] on input at bounding box center [470, 179] width 140 height 20
paste input "[GEOGRAPHIC_DATA]"
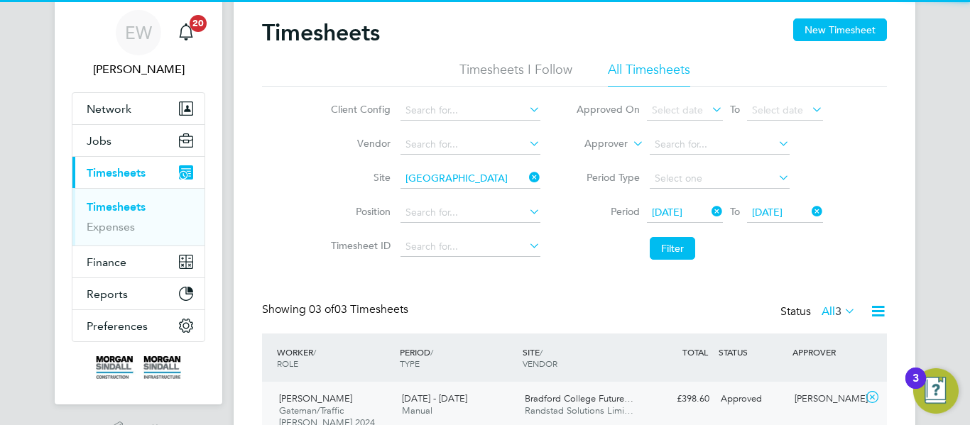
click at [502, 197] on b "School" at bounding box center [489, 198] width 32 height 12
type input "[GEOGRAPHIC_DATA] (40CB01)"
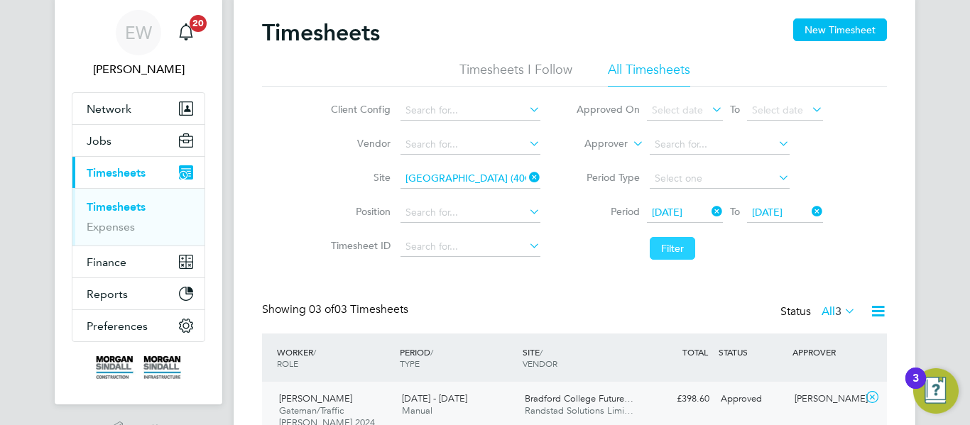
click at [678, 246] on button "Filter" at bounding box center [672, 248] width 45 height 23
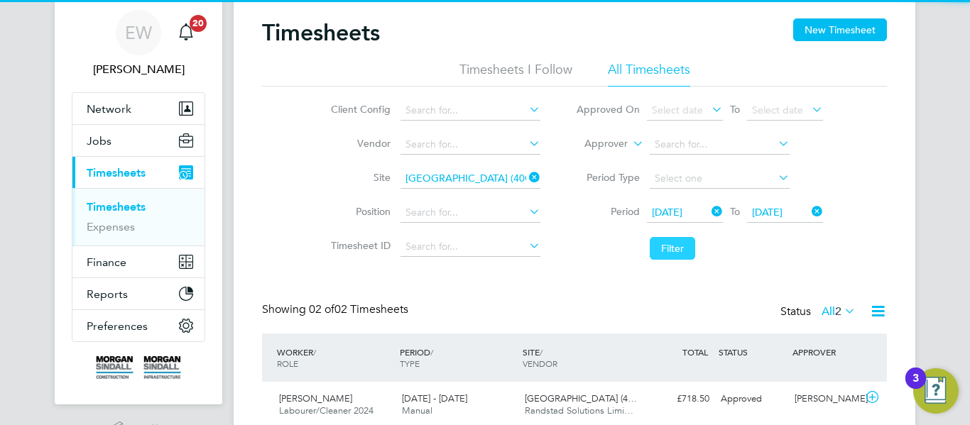
scroll to position [147, 0]
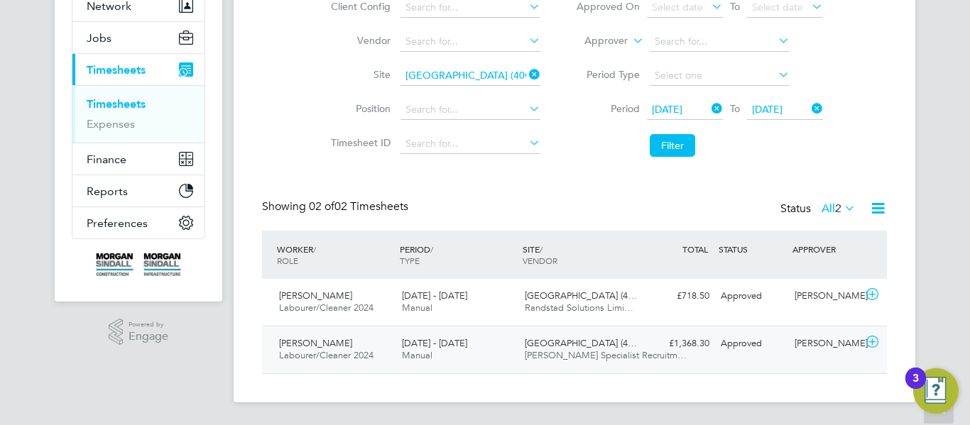
click at [643, 334] on div "£1,368.30 Approved" at bounding box center [678, 343] width 74 height 23
click at [651, 311] on div "[PERSON_NAME] Labourer/Cleaner 2024 [DATE] - [DATE] [DATE] - [DATE] Manual [GEO…" at bounding box center [574, 302] width 625 height 47
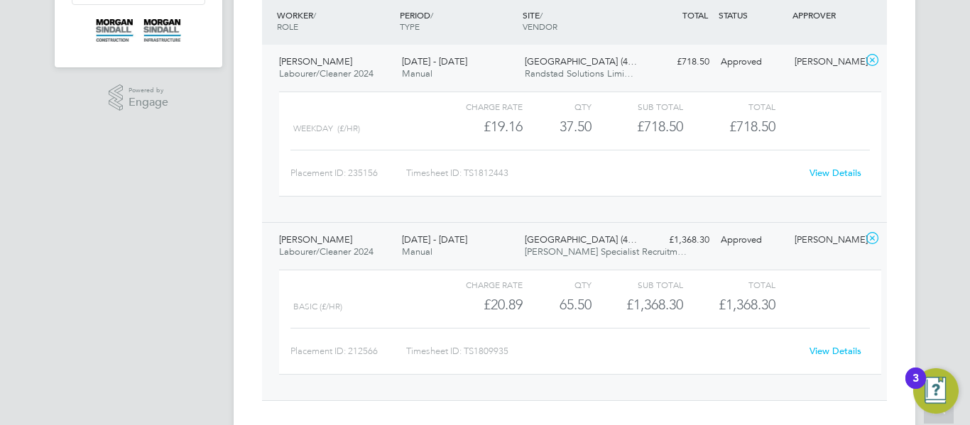
scroll to position [386, 0]
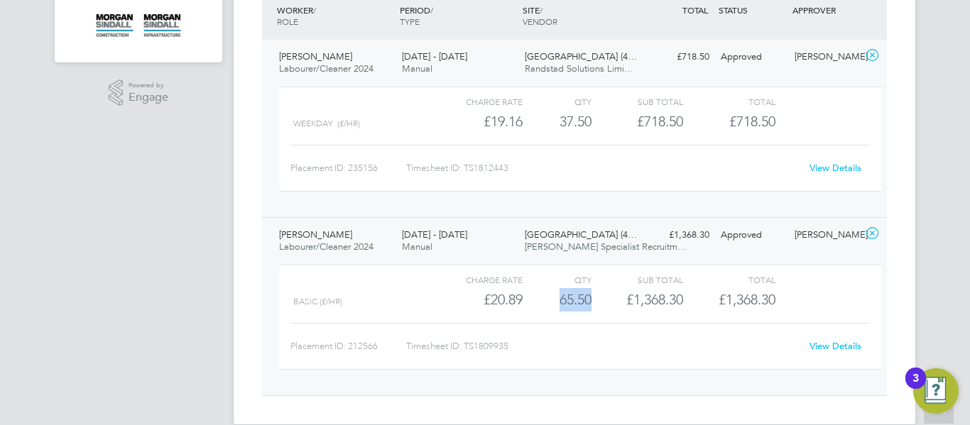
drag, startPoint x: 594, startPoint y: 307, endPoint x: 553, endPoint y: 305, distance: 41.2
click at [553, 305] on div "Basic (£/HR) £20.89 65.5 65.50 66 £1,368.30 £1,368.30" at bounding box center [580, 299] width 602 height 23
copy div "65.50"
copy div "37.50"
drag, startPoint x: 593, startPoint y: 111, endPoint x: 558, endPoint y: 117, distance: 35.9
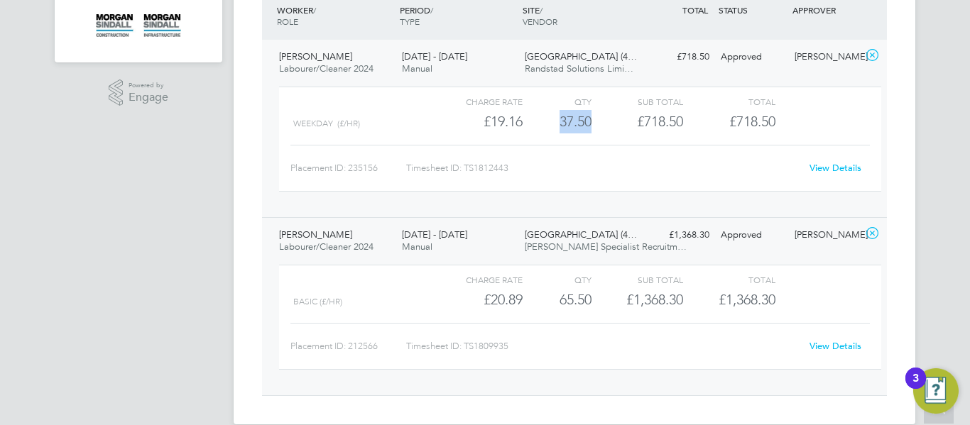
click at [558, 117] on div "Weekday (£/HR) £19.16 37.5 37.50 38 £718.50 £718.50" at bounding box center [580, 121] width 602 height 23
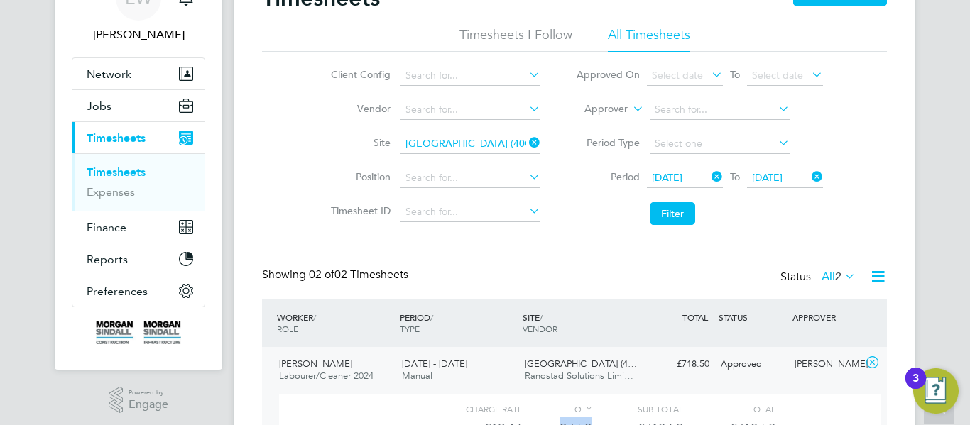
scroll to position [75, 0]
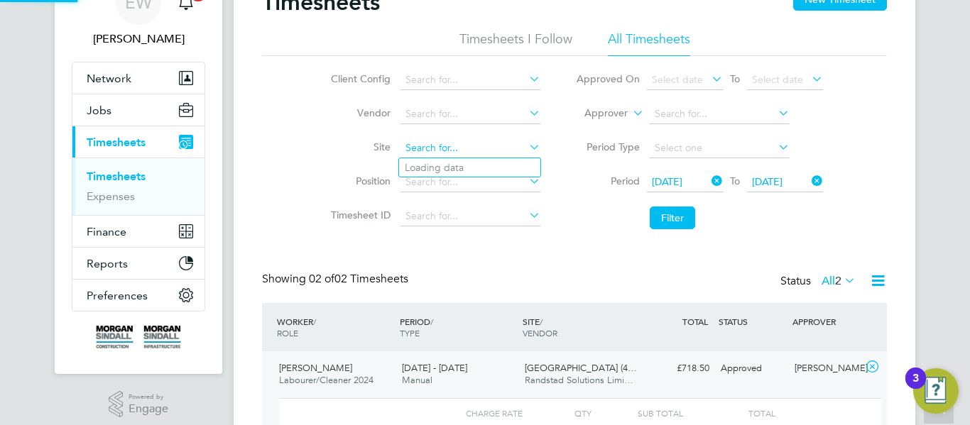
click at [468, 148] on input at bounding box center [470, 148] width 140 height 20
paste input "[GEOGRAPHIC_DATA]"
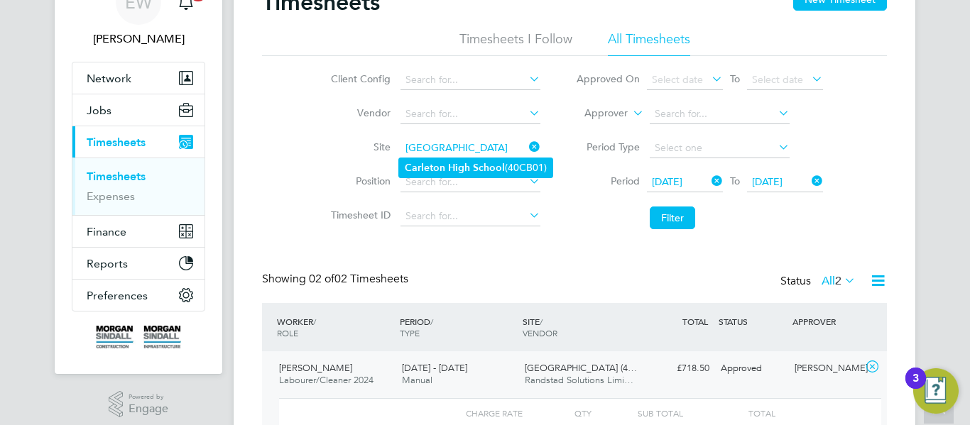
click at [469, 165] on li "[GEOGRAPHIC_DATA] (40CB01)" at bounding box center [475, 167] width 153 height 19
type input "[GEOGRAPHIC_DATA] (40CB01)"
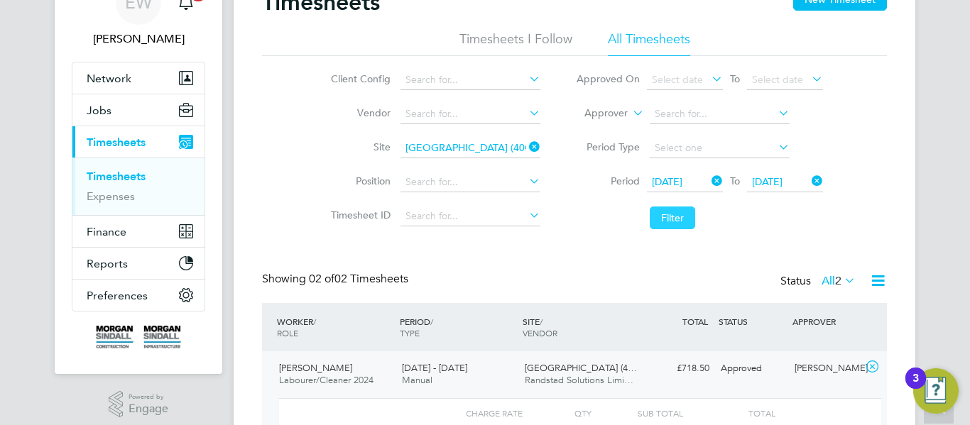
click at [662, 212] on button "Filter" at bounding box center [672, 218] width 45 height 23
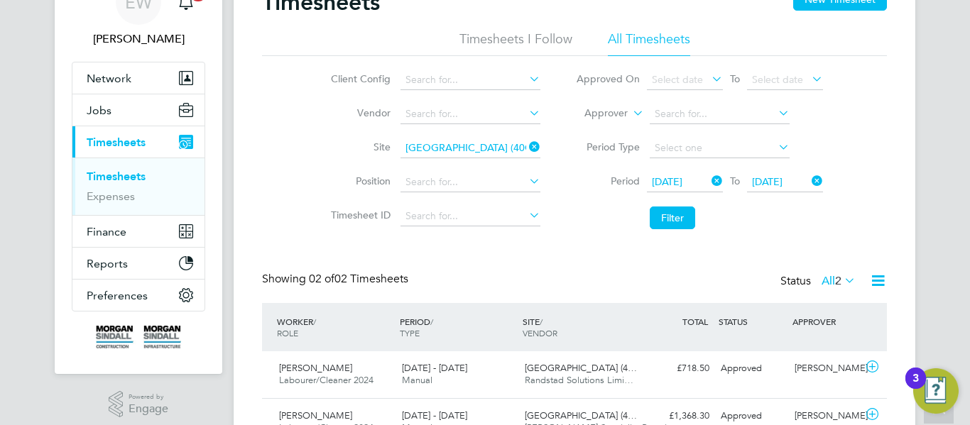
scroll to position [147, 0]
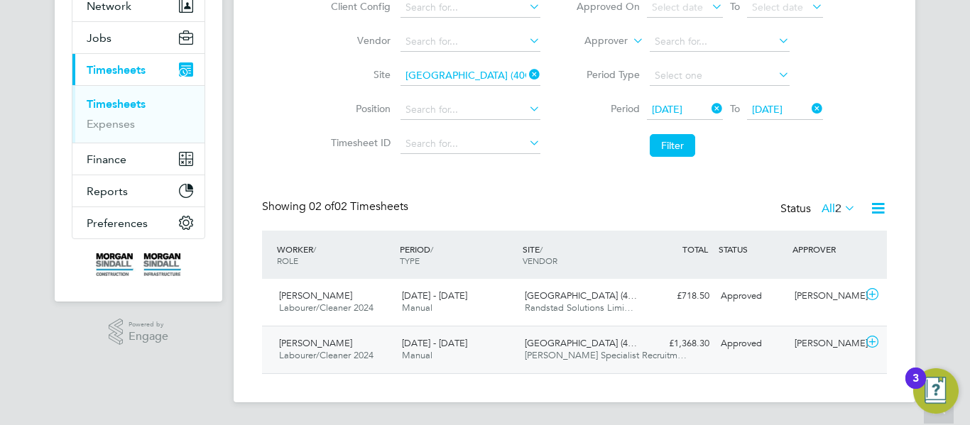
click at [612, 349] on span "[GEOGRAPHIC_DATA] (4…" at bounding box center [581, 343] width 112 height 12
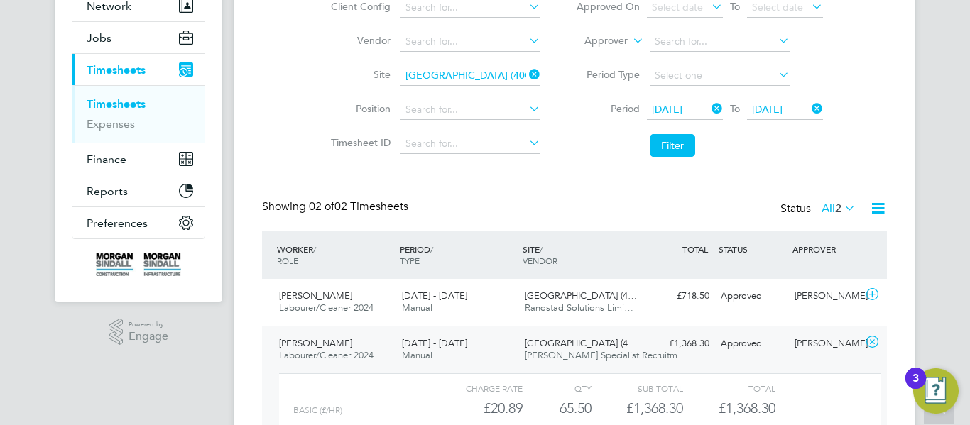
scroll to position [24, 138]
click at [652, 326] on div "[PERSON_NAME] Labourer/Cleaner 2024 [DATE] - [DATE] [DATE] - [DATE] Manual [GEO…" at bounding box center [574, 415] width 625 height 178
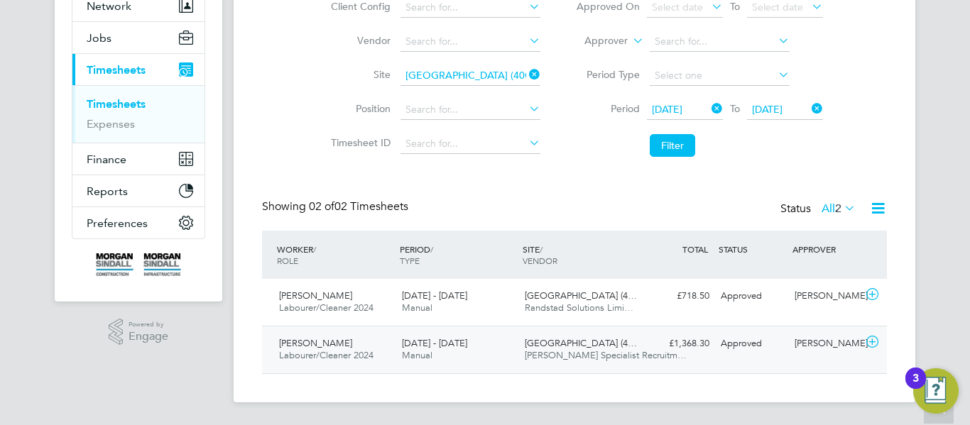
click at [652, 326] on div "[PERSON_NAME] Labourer/Cleaner 2024 [DATE] - [DATE] [DATE] - [DATE] Manual [GEO…" at bounding box center [574, 350] width 625 height 48
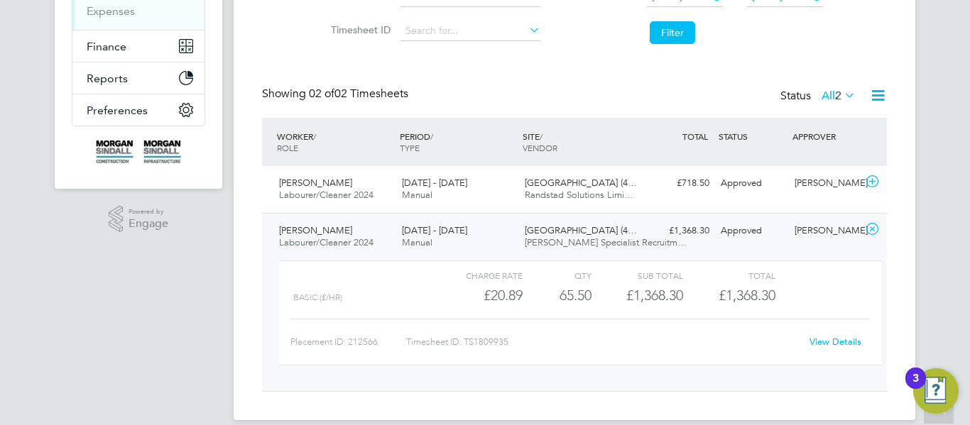
scroll to position [261, 0]
click at [624, 202] on div "[GEOGRAPHIC_DATA] (4… Randstad Solutions Limi…" at bounding box center [580, 188] width 123 height 35
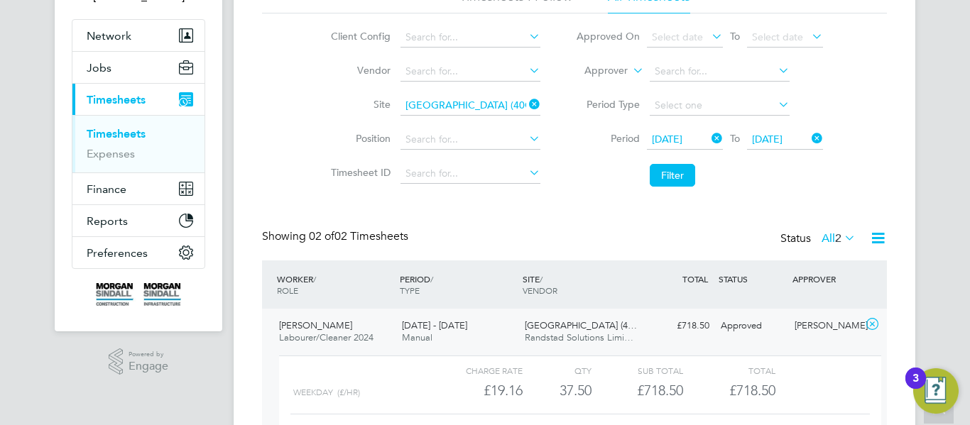
scroll to position [116, 0]
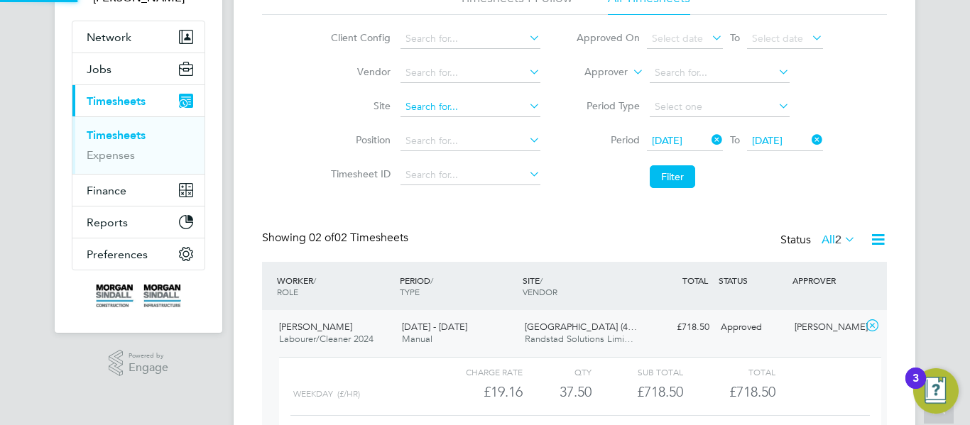
click at [503, 102] on input at bounding box center [470, 107] width 140 height 20
paste input "[GEOGRAPHIC_DATA]"
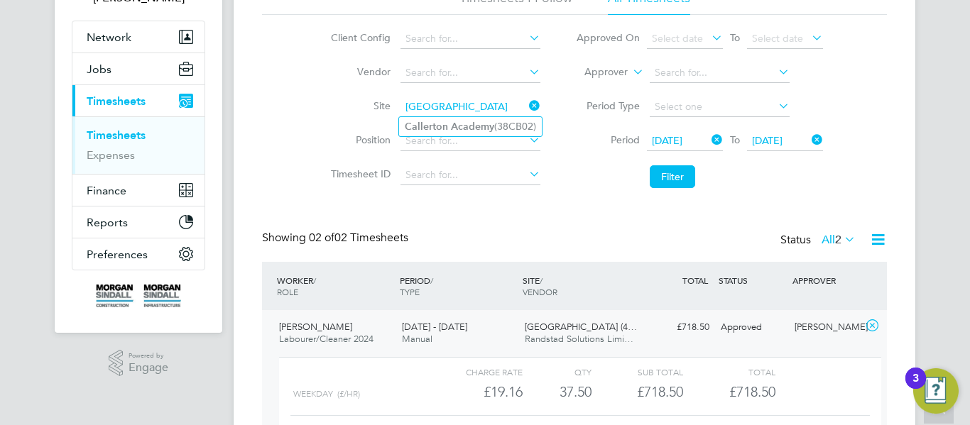
click at [494, 122] on li "[GEOGRAPHIC_DATA] (38CB02)" at bounding box center [470, 126] width 143 height 19
type input "[GEOGRAPHIC_DATA] (38CB02)"
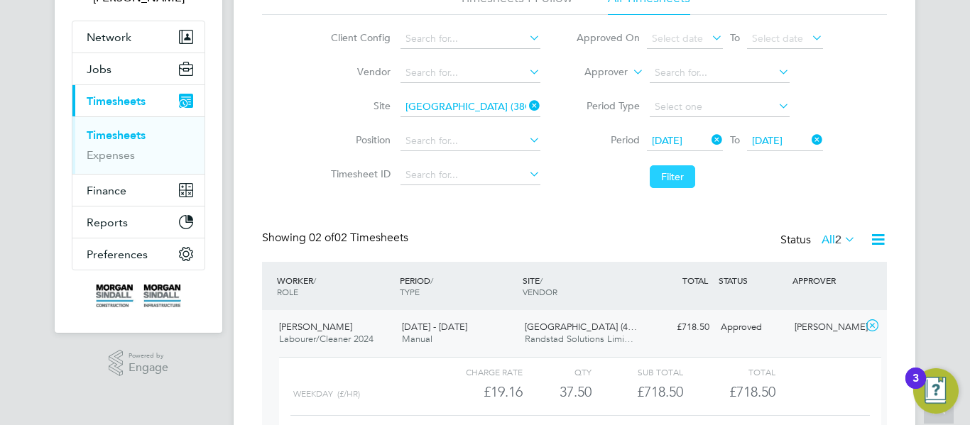
click at [664, 173] on button "Filter" at bounding box center [672, 176] width 45 height 23
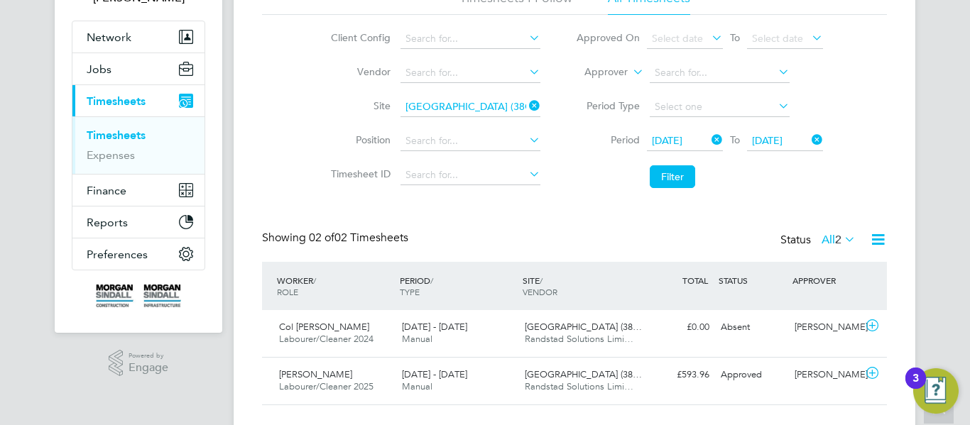
scroll to position [147, 0]
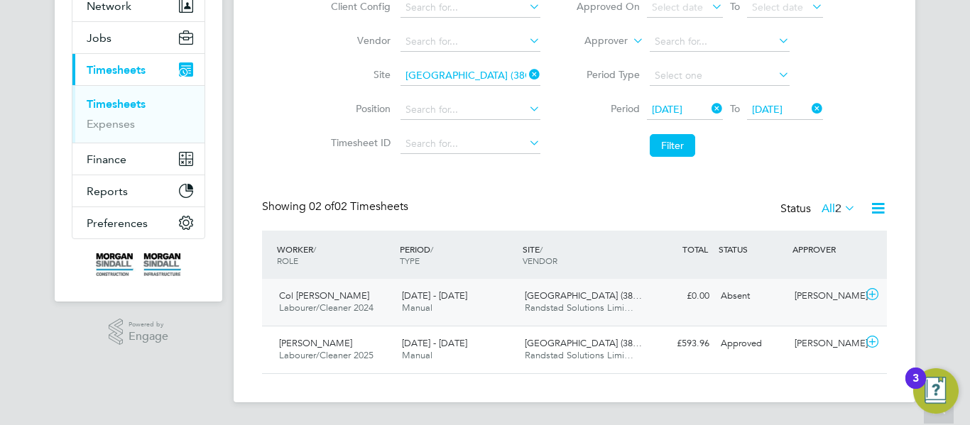
click at [491, 322] on div "Col [PERSON_NAME] Labourer/Cleaner 2024 [DATE] - [DATE] [DATE] - [DATE] Manual …" at bounding box center [574, 302] width 625 height 47
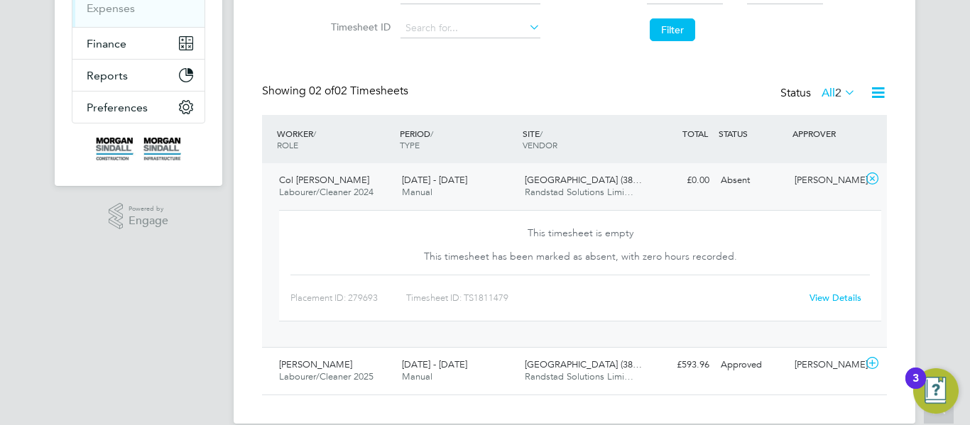
scroll to position [284, 0]
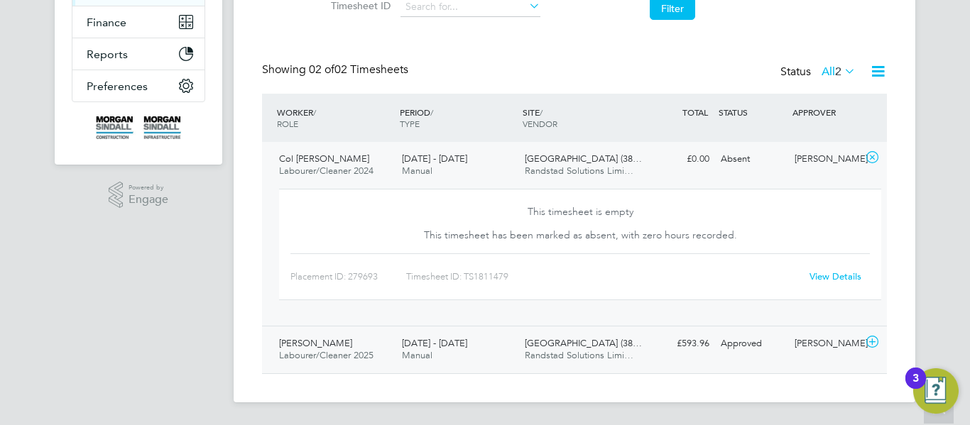
click at [469, 349] on div "[DATE] - [DATE] Manual" at bounding box center [457, 349] width 123 height 35
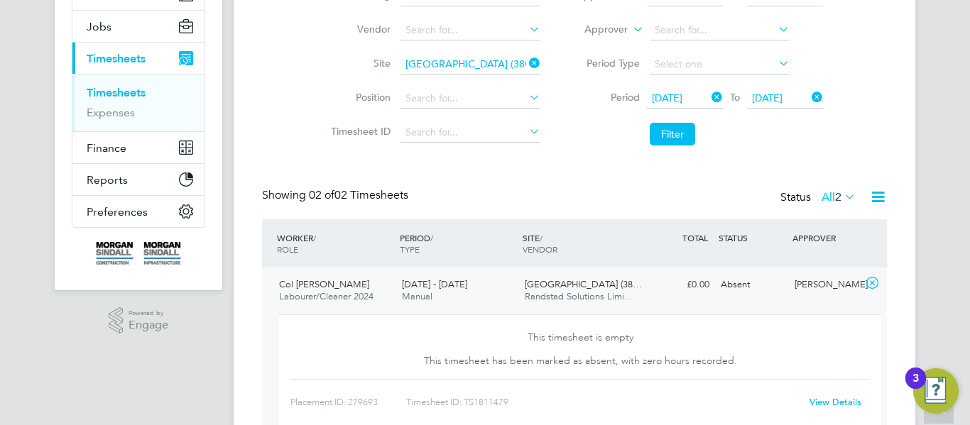
scroll to position [138, 0]
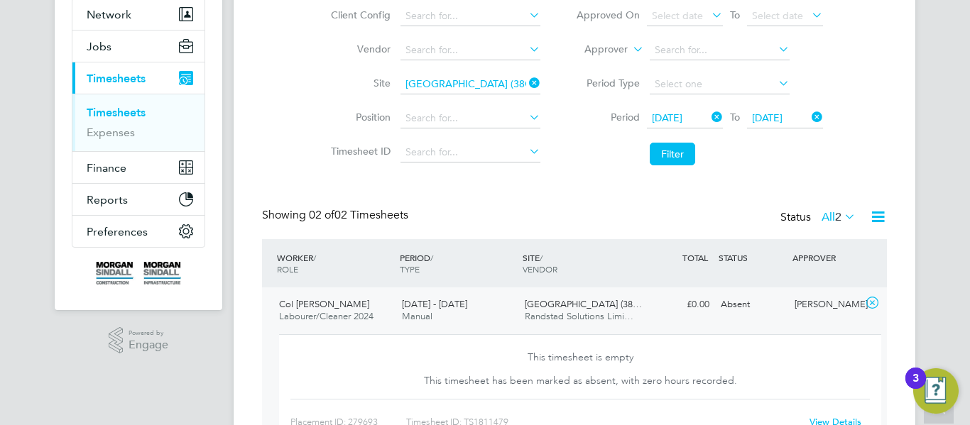
click at [782, 122] on span "[DATE]" at bounding box center [767, 117] width 31 height 13
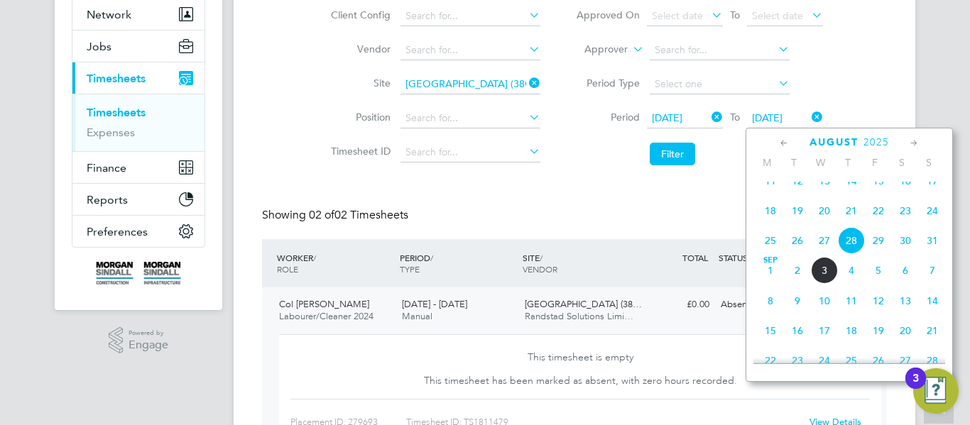
click at [873, 254] on span "29" at bounding box center [878, 240] width 27 height 27
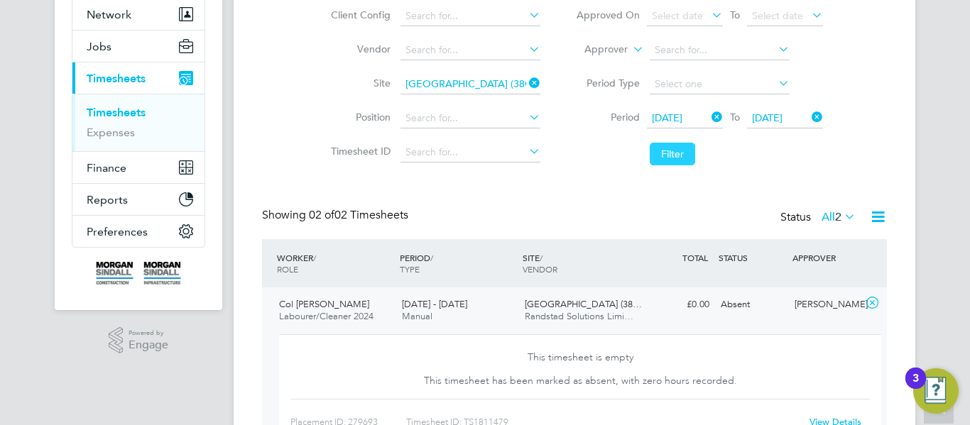
click at [672, 158] on button "Filter" at bounding box center [672, 154] width 45 height 23
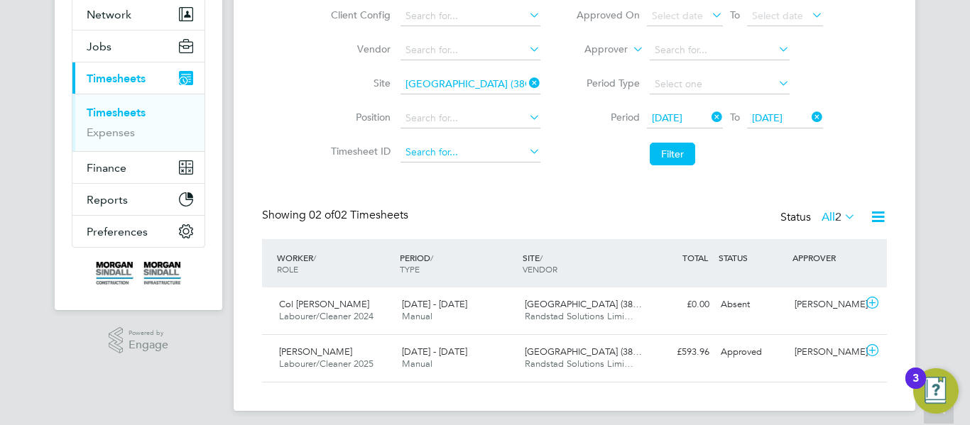
scroll to position [0, 0]
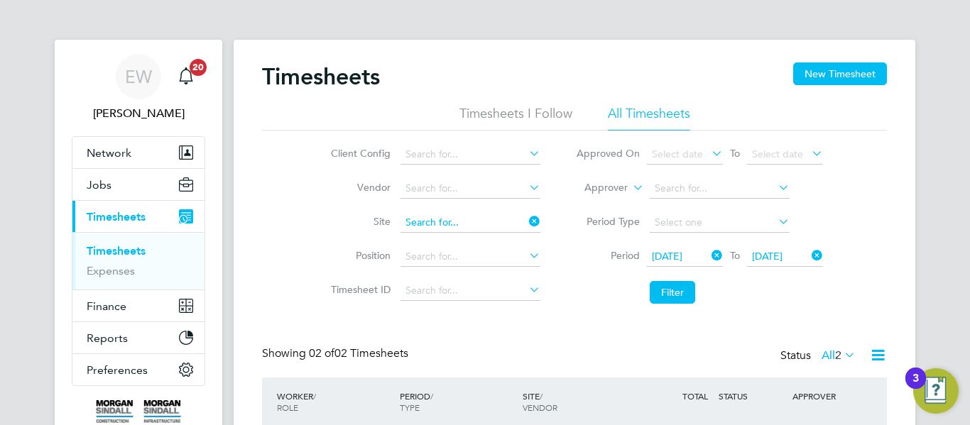
click at [492, 219] on input at bounding box center [470, 223] width 140 height 20
paste input "6BKD2"
click at [494, 243] on li "6BKD2 (40CB10)" at bounding box center [469, 242] width 141 height 19
type input "6BKD2 (40CB10)"
click at [691, 295] on button "Filter" at bounding box center [672, 292] width 45 height 23
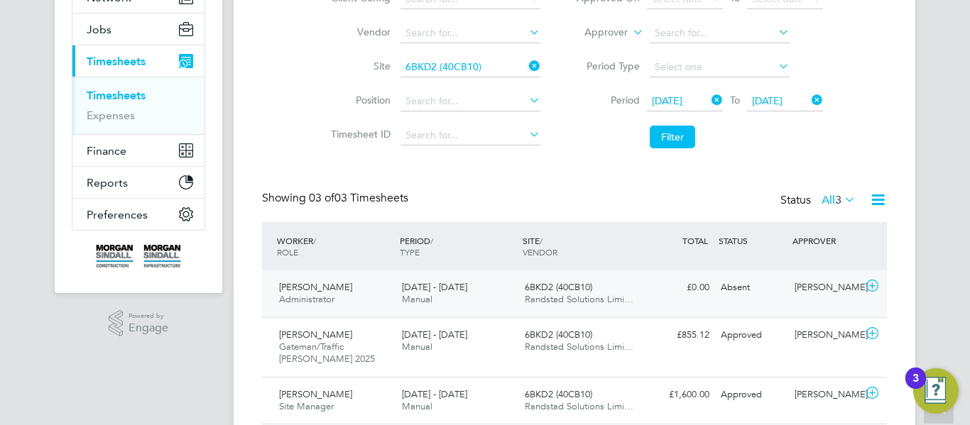
scroll to position [206, 0]
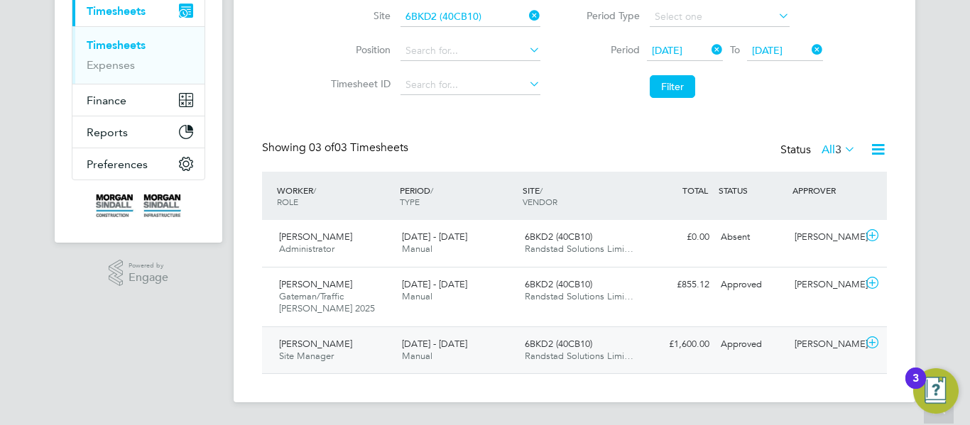
click at [536, 347] on span "6BKD2 (40CB10)" at bounding box center [558, 344] width 67 height 12
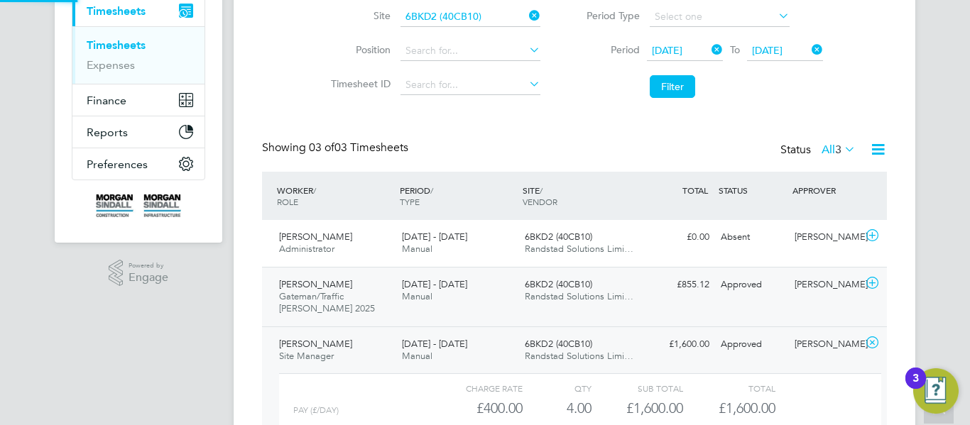
click at [571, 293] on span "Randstad Solutions Limi…" at bounding box center [579, 296] width 109 height 12
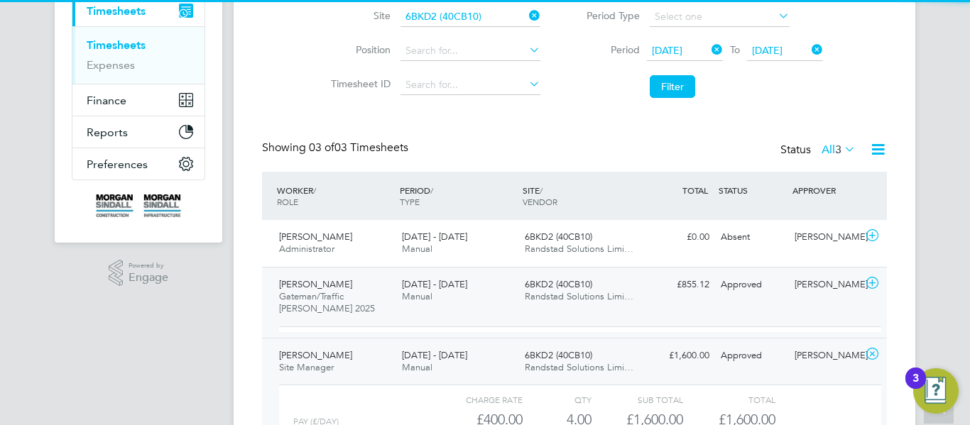
scroll to position [24, 138]
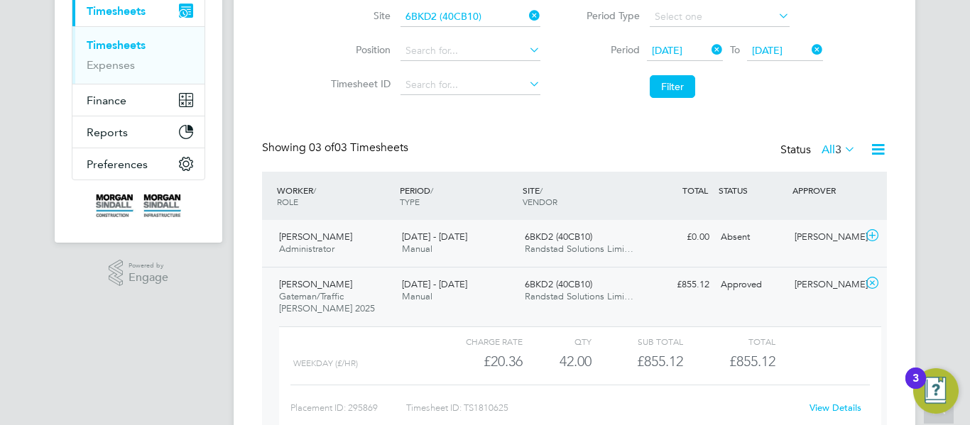
click at [415, 238] on span "[DATE] - [DATE]" at bounding box center [434, 237] width 65 height 12
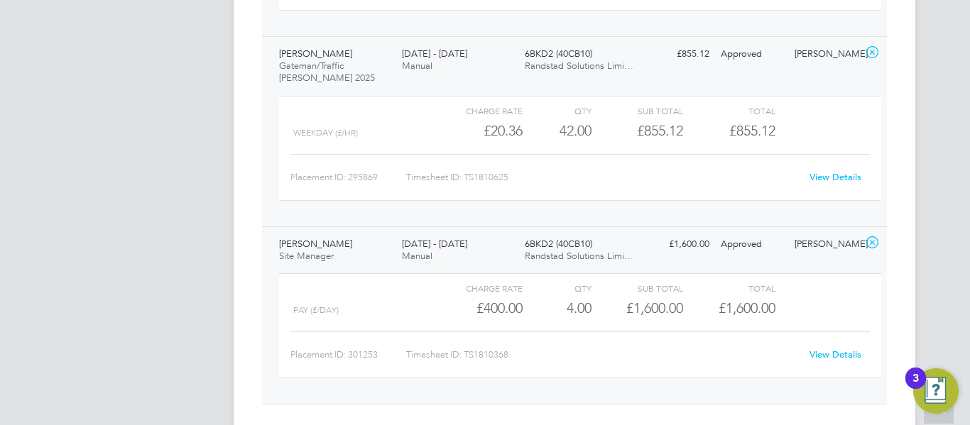
scroll to position [538, 0]
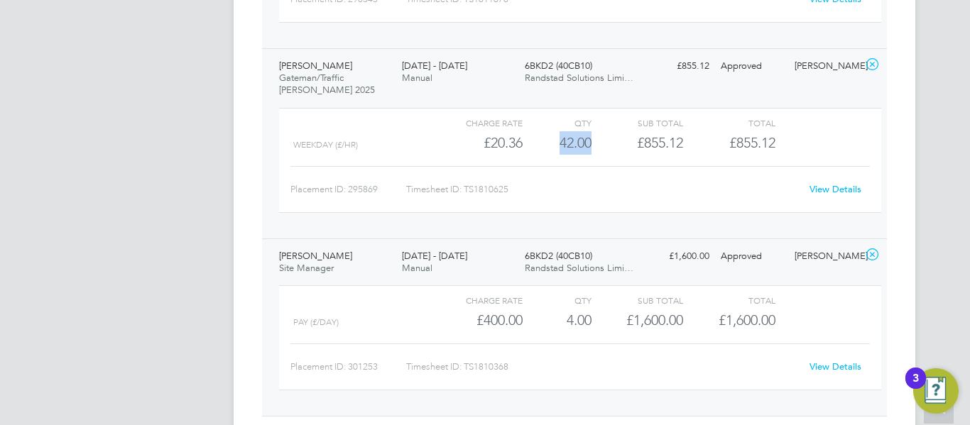
drag, startPoint x: 593, startPoint y: 141, endPoint x: 554, endPoint y: 141, distance: 39.8
click at [554, 141] on div "WEEKDAY (£/HR) £20.36 42 42.00 42 £855.12 £855.12" at bounding box center [580, 142] width 602 height 23
copy div "42.00"
drag, startPoint x: 595, startPoint y: 327, endPoint x: 565, endPoint y: 324, distance: 29.9
click at [565, 324] on div "pay (£/day) £400.00 4 4.00 4 £1,600.00 £1,600.00" at bounding box center [580, 320] width 602 height 23
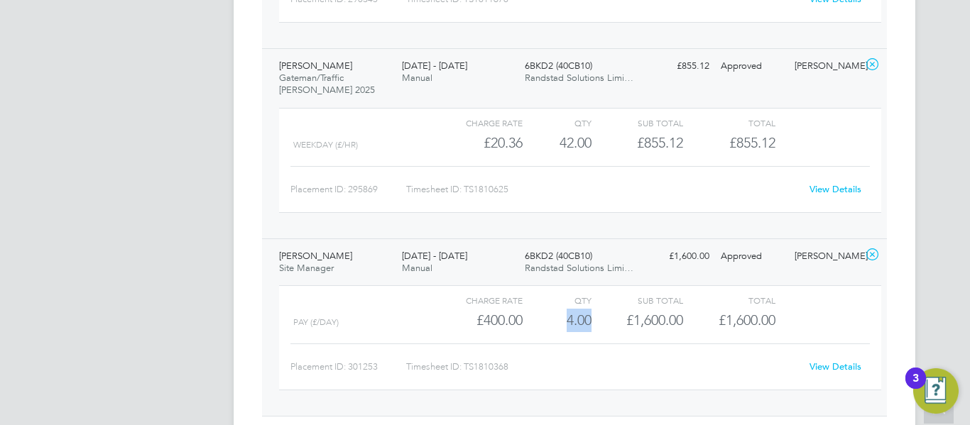
copy div "4.00"
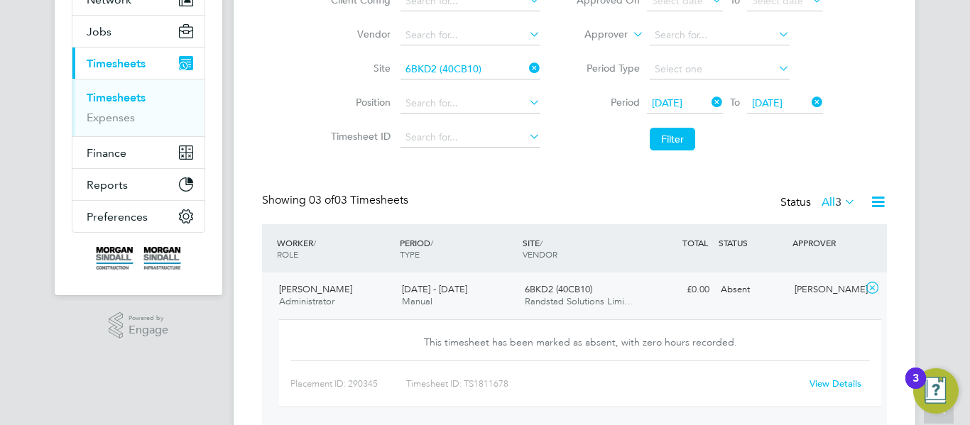
scroll to position [151, 0]
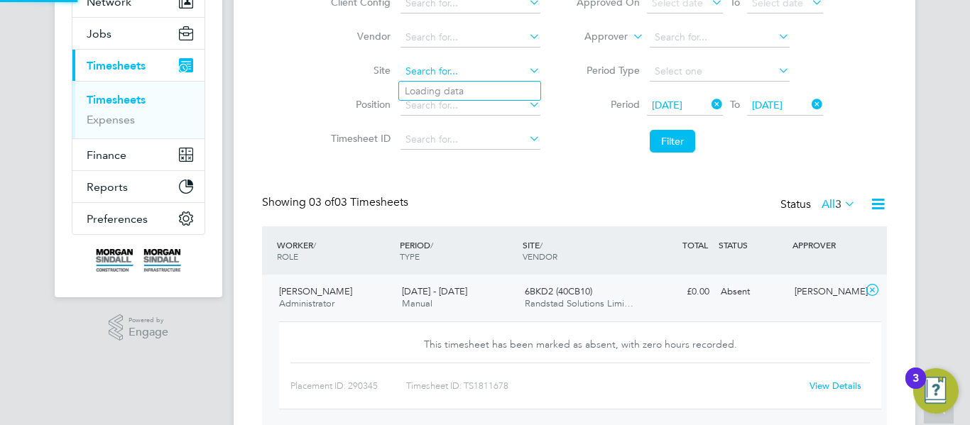
click at [469, 64] on input at bounding box center [470, 72] width 140 height 20
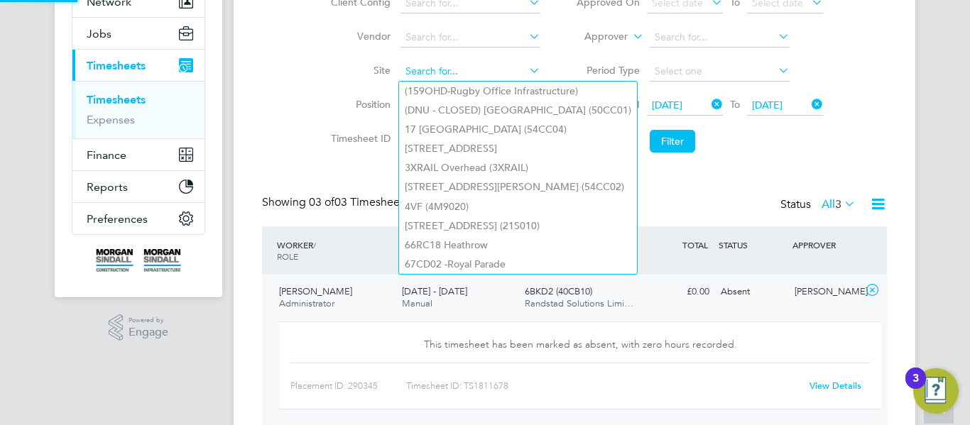
paste input "[GEOGRAPHIC_DATA]"
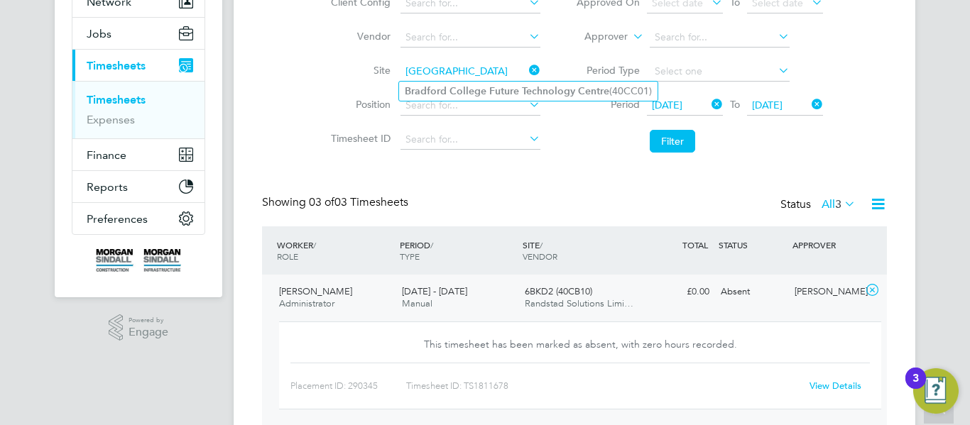
scroll to position [0, 0]
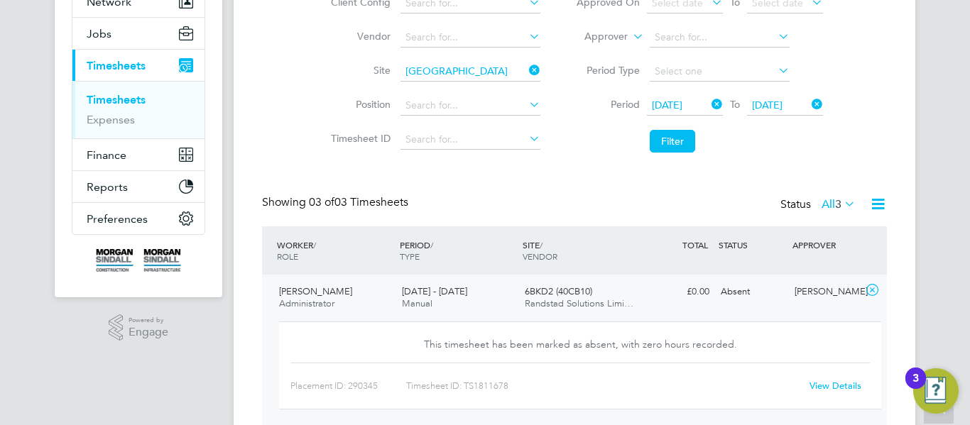
click at [489, 91] on b "Future" at bounding box center [504, 91] width 30 height 12
type input "[GEOGRAPHIC_DATA] (40CC01)"
click at [671, 151] on button "Filter" at bounding box center [672, 141] width 45 height 23
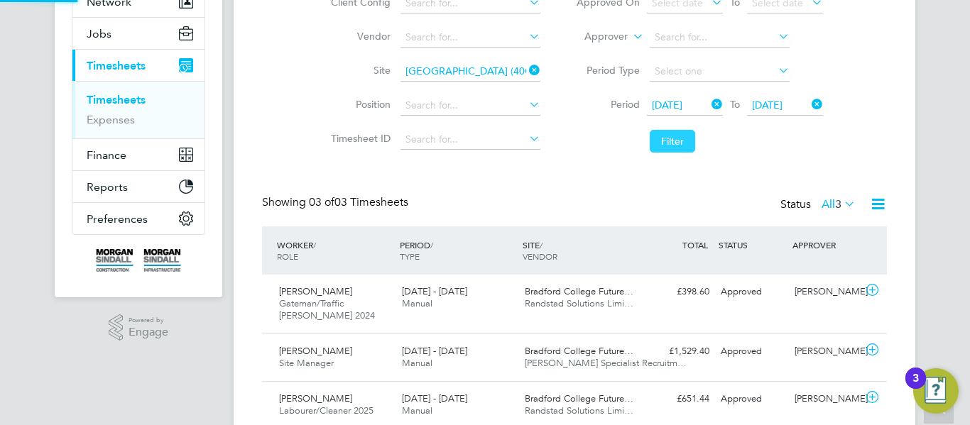
scroll to position [7, 7]
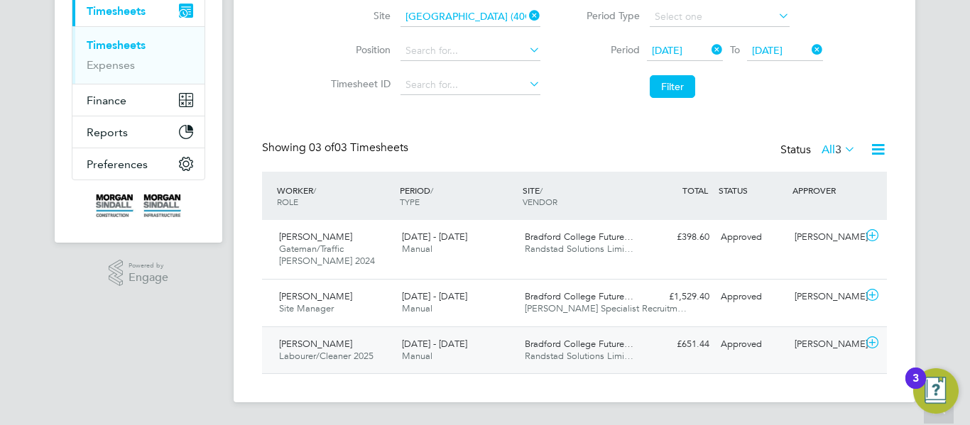
click at [574, 356] on span "Randstad Solutions Limi…" at bounding box center [579, 356] width 109 height 12
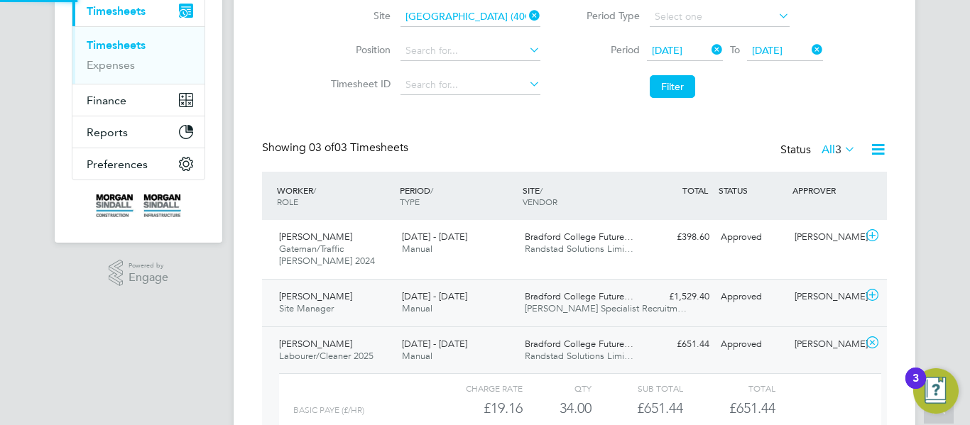
click at [637, 304] on div "Bradford College Future… [PERSON_NAME] Specialist Recruitm…" at bounding box center [580, 302] width 123 height 35
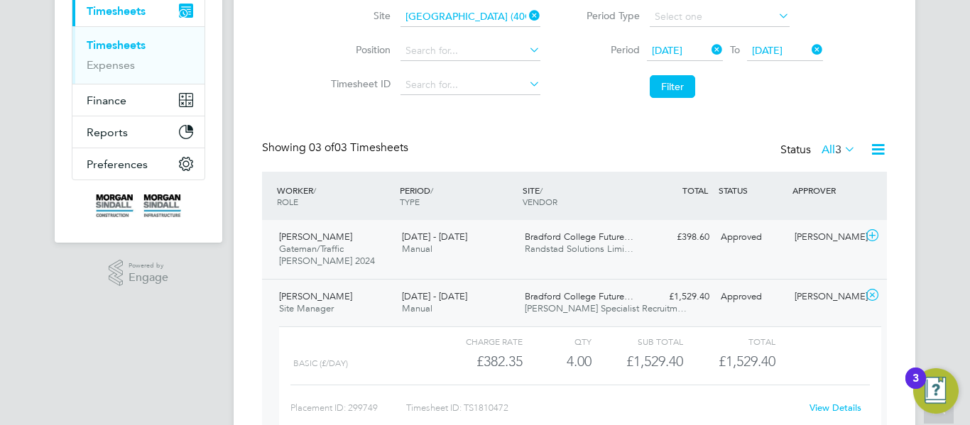
click at [684, 253] on div "[PERSON_NAME]/Traffic [PERSON_NAME] 2024 [DATE] - [DATE] [DATE] - [DATE] Manual…" at bounding box center [574, 249] width 625 height 59
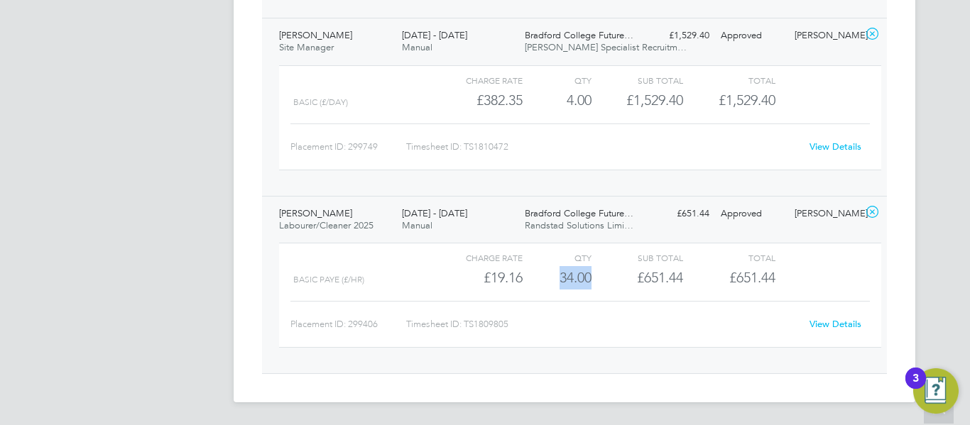
copy div "34.00"
drag, startPoint x: 590, startPoint y: 282, endPoint x: 560, endPoint y: 283, distance: 29.8
click at [560, 283] on div "34.00" at bounding box center [556, 277] width 69 height 23
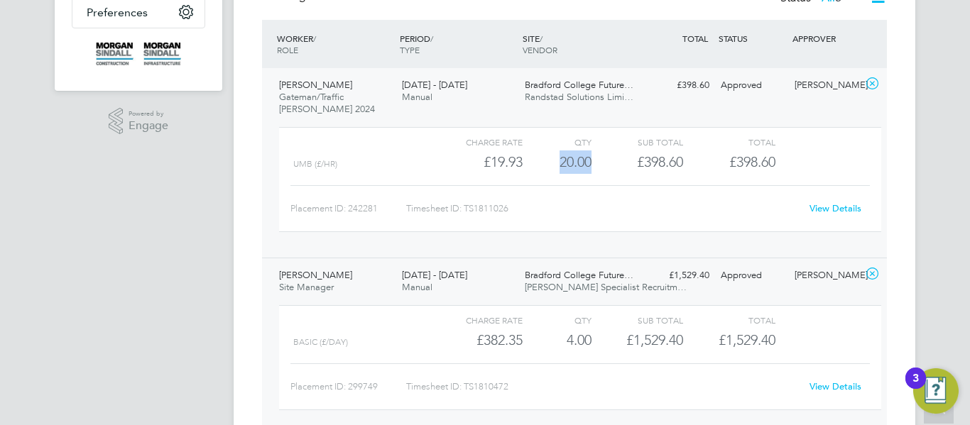
drag, startPoint x: 593, startPoint y: 165, endPoint x: 557, endPoint y: 170, distance: 37.2
click at [557, 170] on div "UMB (£/HR) £19.93 20 20.00 20 £398.60 £398.60" at bounding box center [580, 161] width 602 height 23
copy div "20.00"
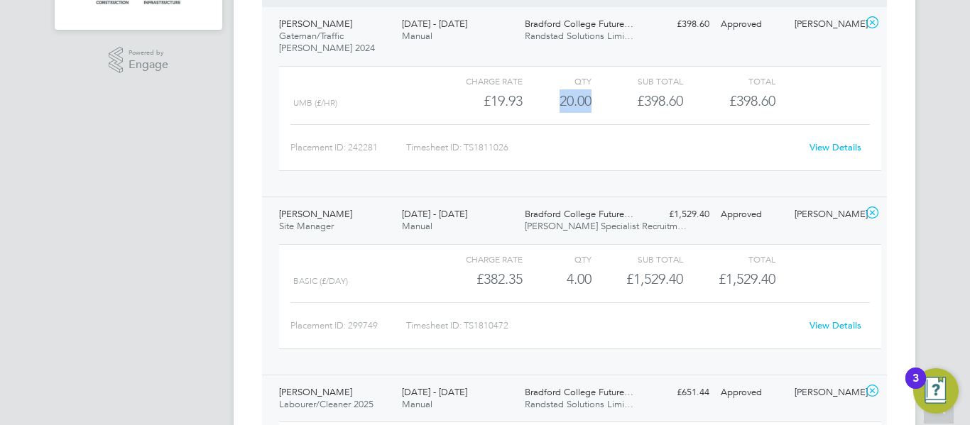
scroll to position [420, 0]
drag, startPoint x: 592, startPoint y: 275, endPoint x: 552, endPoint y: 281, distance: 40.2
click at [552, 281] on div "Basic (£/day) £382.35 4 4.00 4 £1,529.40 £1,529.40" at bounding box center [580, 278] width 602 height 23
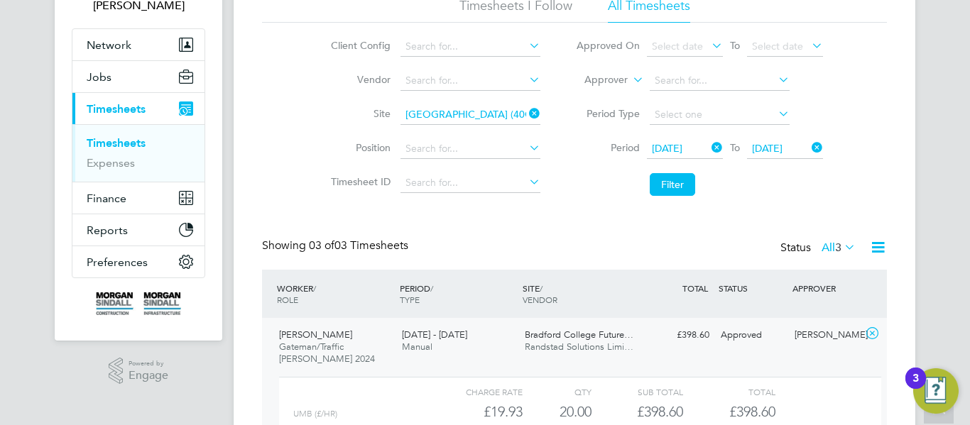
scroll to position [0, 0]
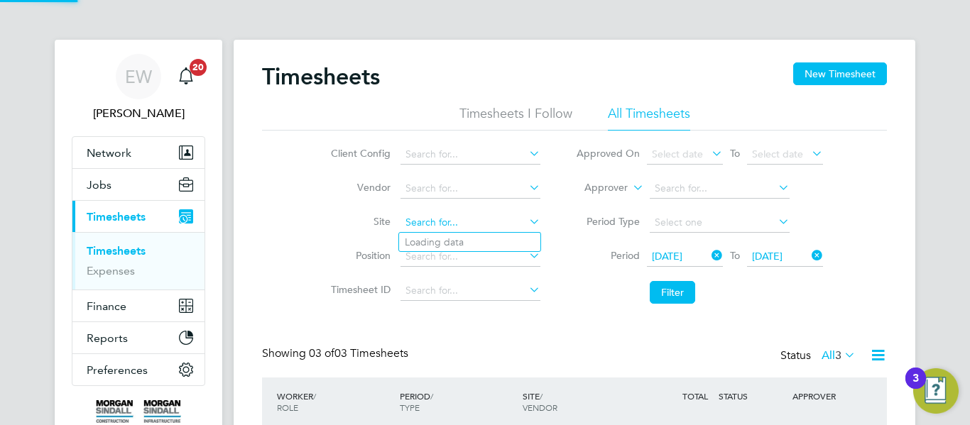
click at [464, 224] on input at bounding box center [470, 223] width 140 height 20
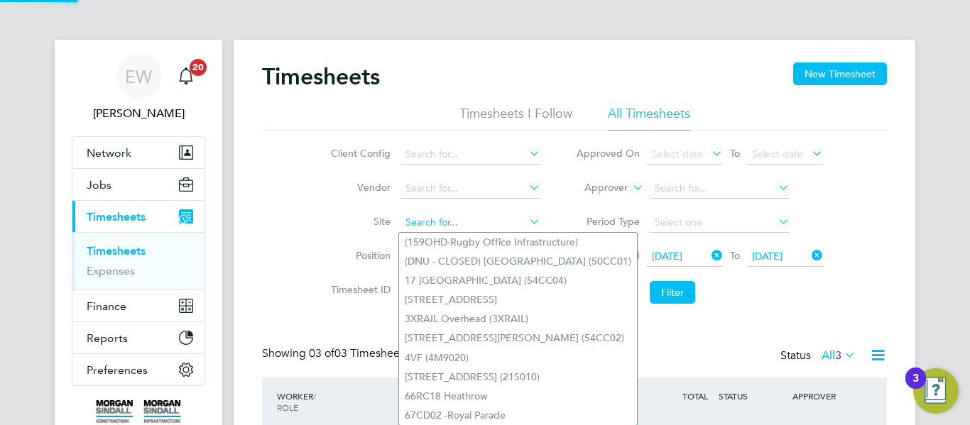
paste input "[GEOGRAPHIC_DATA]"
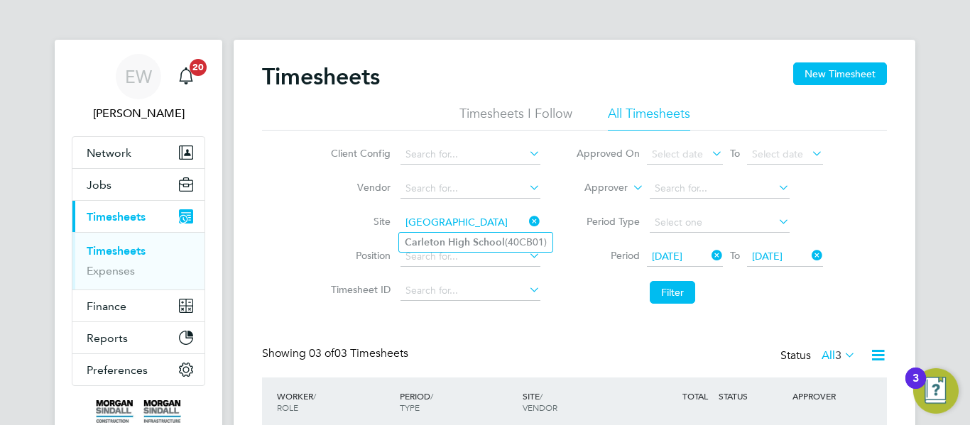
click at [471, 239] on li "[GEOGRAPHIC_DATA] (40CB01)" at bounding box center [475, 242] width 153 height 19
type input "[GEOGRAPHIC_DATA] (40CB01)"
click at [666, 294] on button "Filter" at bounding box center [672, 292] width 45 height 23
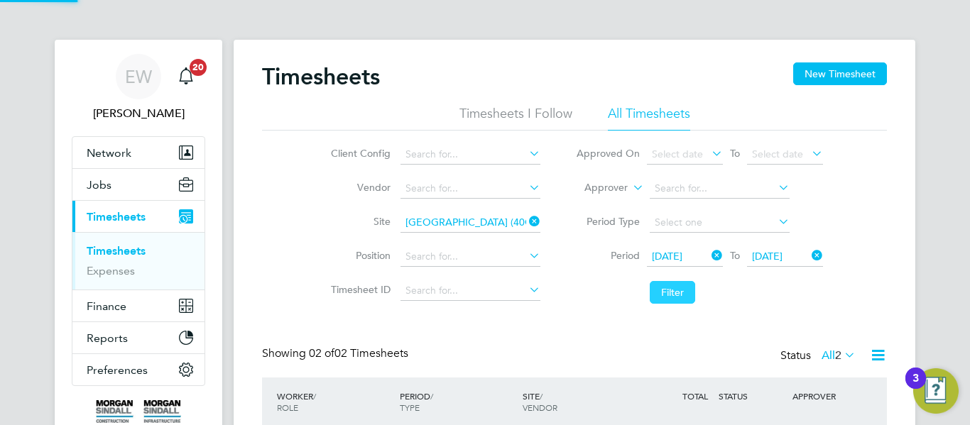
scroll to position [36, 124]
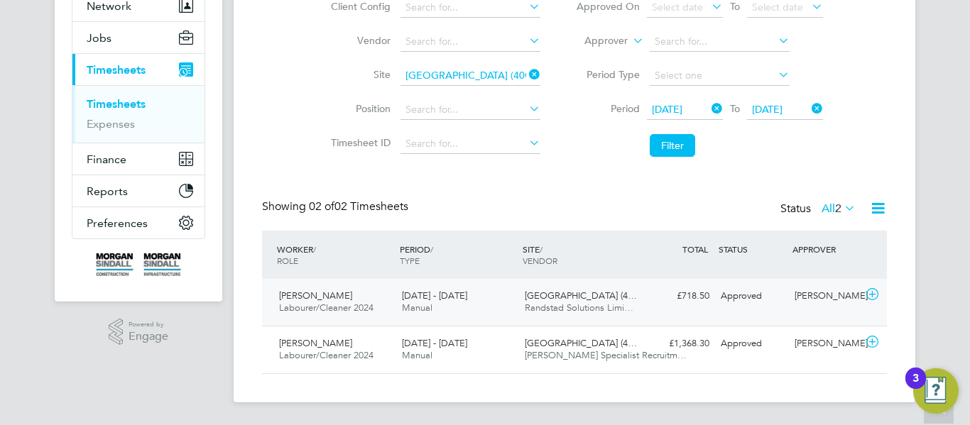
click at [620, 310] on span "Randstad Solutions Limi…" at bounding box center [579, 308] width 109 height 12
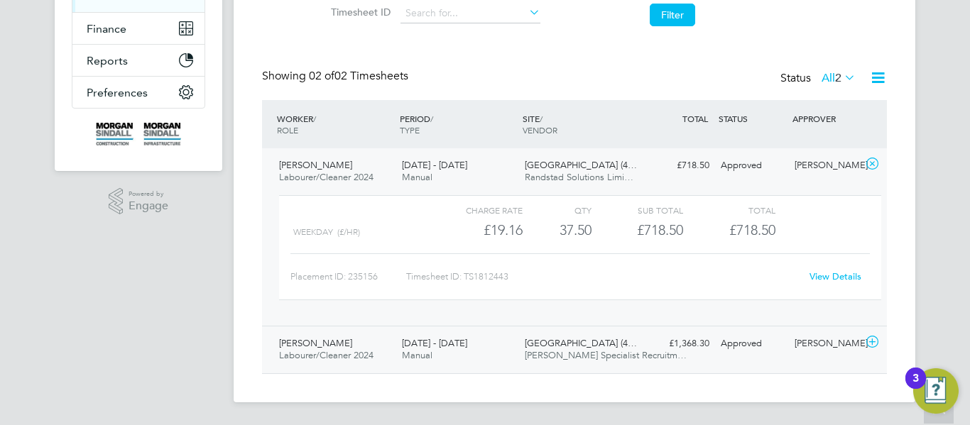
click at [518, 356] on div "[DATE] - [DATE] Manual" at bounding box center [457, 349] width 123 height 35
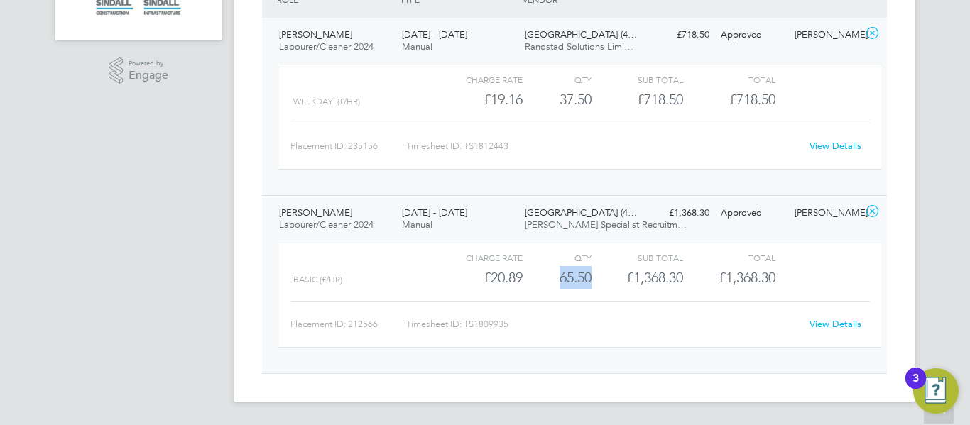
drag, startPoint x: 557, startPoint y: 280, endPoint x: 591, endPoint y: 275, distance: 35.2
click at [591, 275] on div "Basic (£/HR) £20.89 65.5 65.50 66 £1,368.30 £1,368.30" at bounding box center [580, 277] width 602 height 23
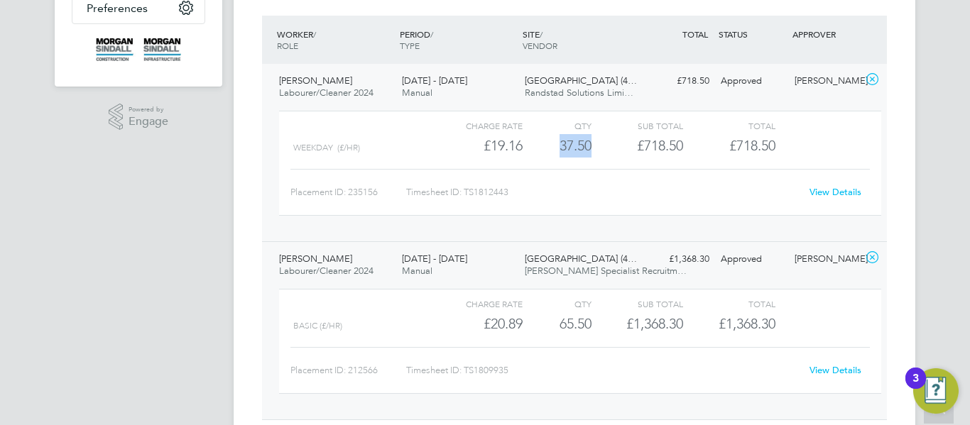
drag, startPoint x: 599, startPoint y: 148, endPoint x: 556, endPoint y: 150, distance: 43.3
click at [556, 150] on div "Weekday (£/HR) £19.16 37.5 37.50 38 £718.50 £718.50" at bounding box center [580, 145] width 602 height 23
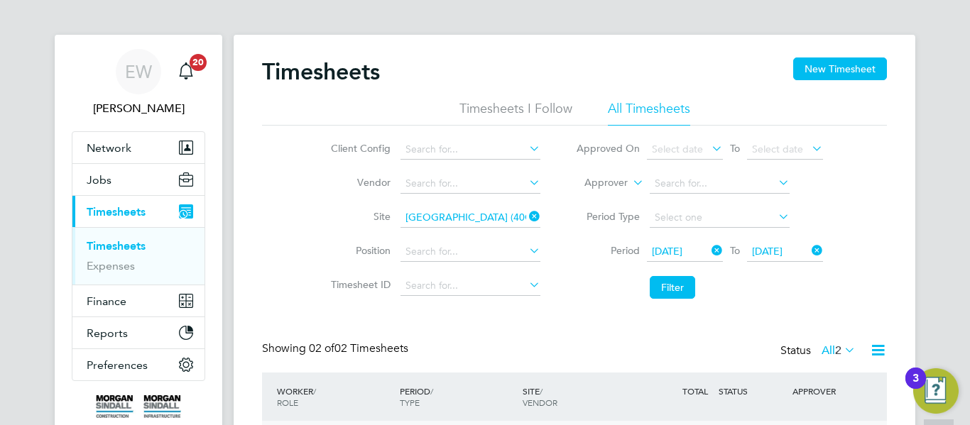
scroll to position [0, 0]
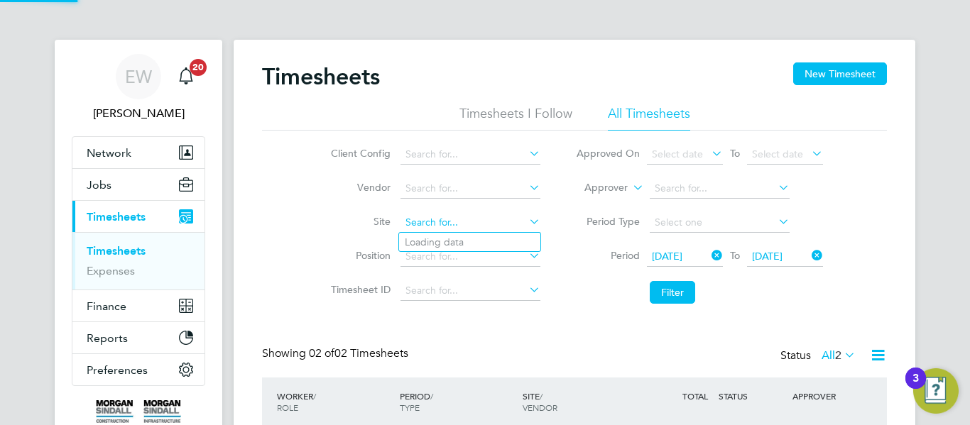
click at [473, 227] on input at bounding box center [470, 223] width 140 height 20
paste input "[GEOGRAPHIC_DATA]"
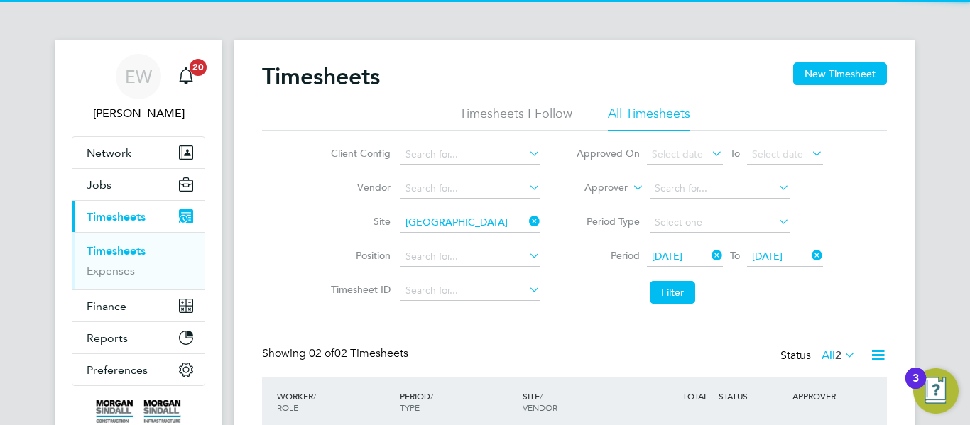
click at [482, 246] on b "Academy" at bounding box center [472, 242] width 43 height 12
type input "[GEOGRAPHIC_DATA] (38CB02)"
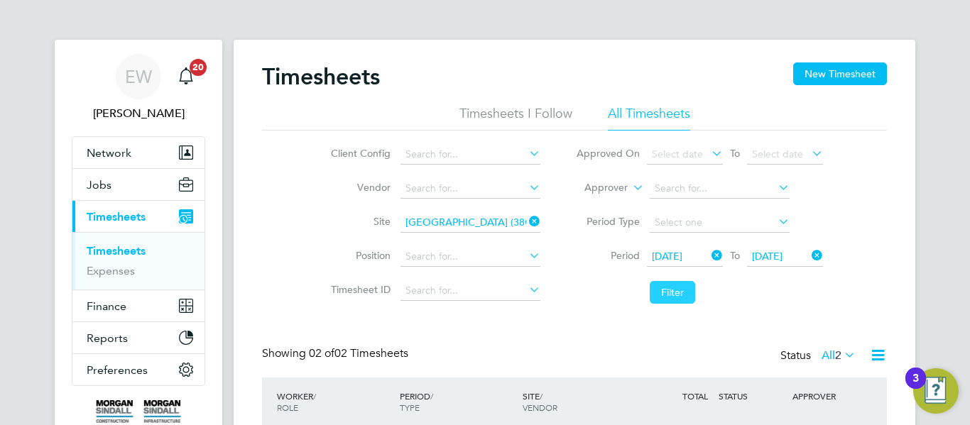
drag, startPoint x: 698, startPoint y: 290, endPoint x: 679, endPoint y: 294, distance: 18.9
click at [679, 294] on li "Filter" at bounding box center [699, 292] width 283 height 37
click at [679, 294] on button "Filter" at bounding box center [672, 292] width 45 height 23
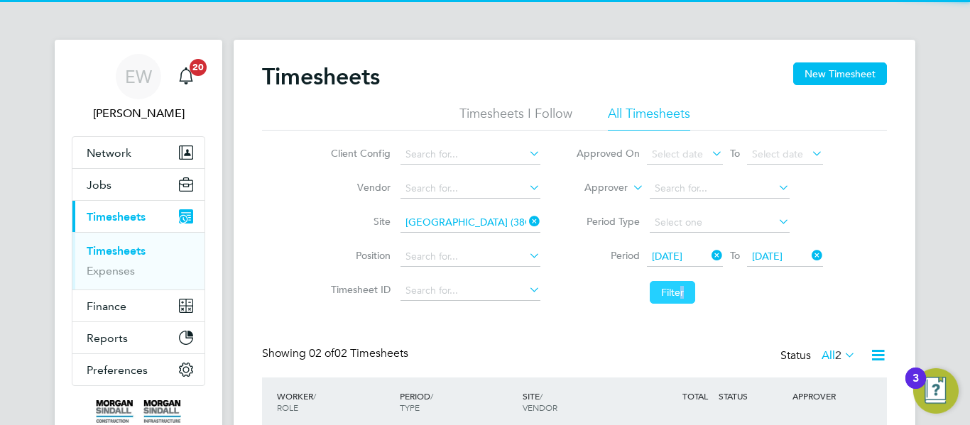
scroll to position [147, 0]
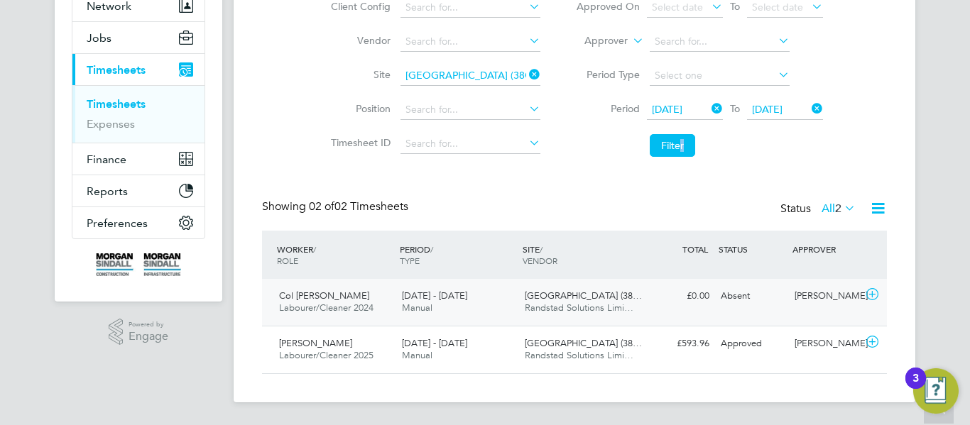
click at [611, 302] on span "Randstad Solutions Limi…" at bounding box center [579, 308] width 109 height 12
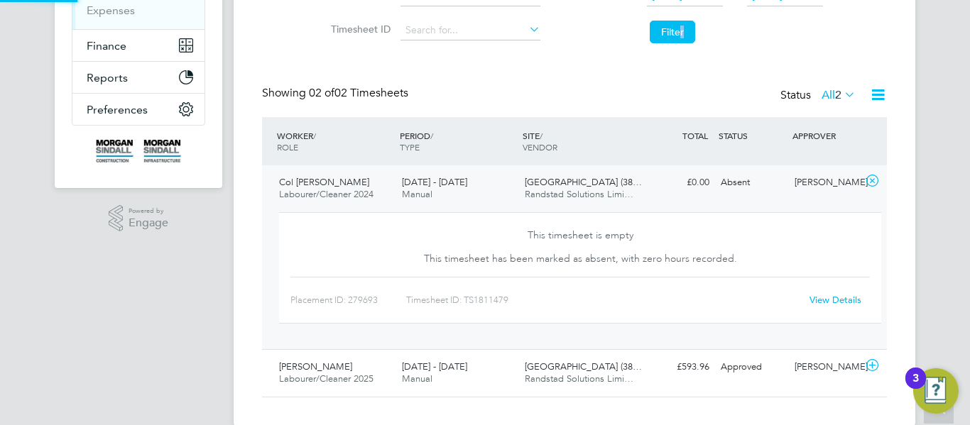
scroll to position [284, 0]
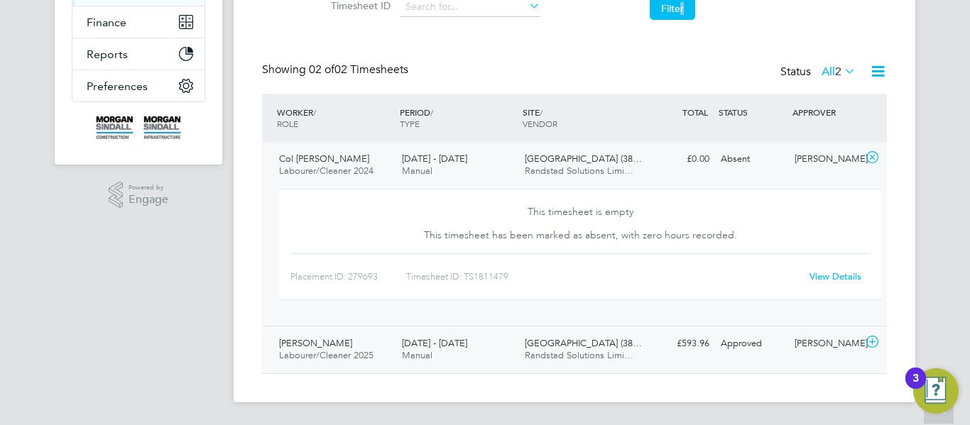
click at [579, 354] on span "Randstad Solutions Limi…" at bounding box center [579, 355] width 109 height 12
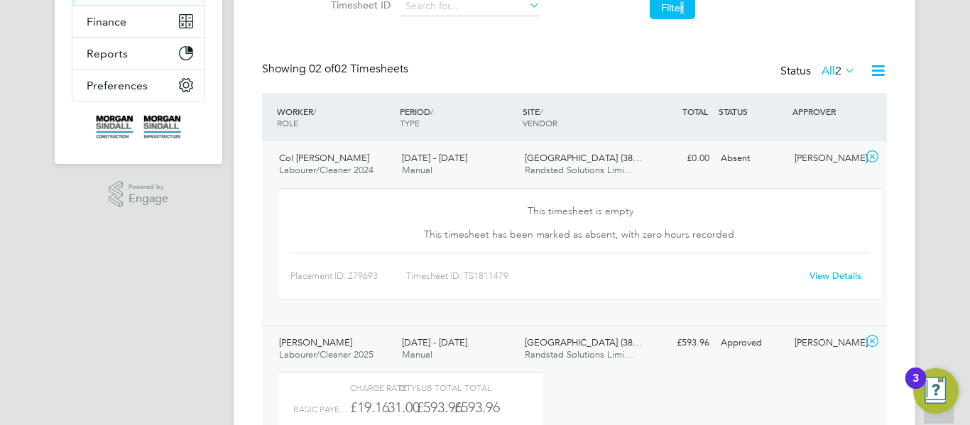
scroll to position [437, 0]
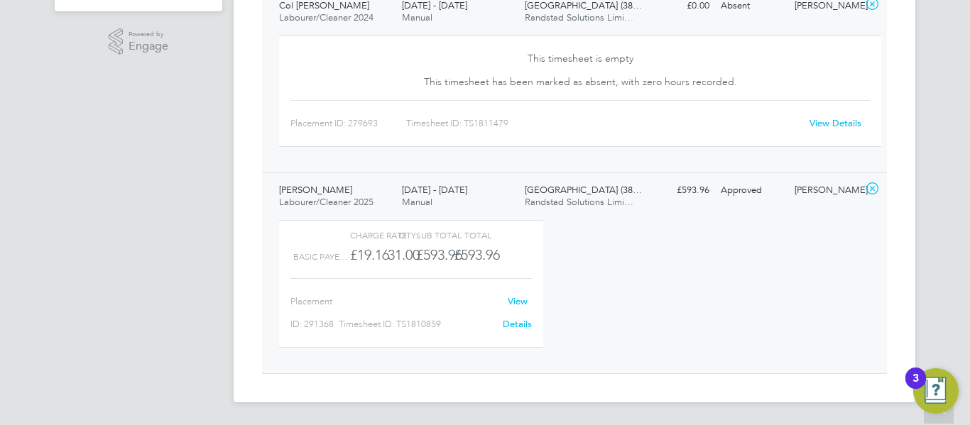
click at [471, 206] on div "[DATE] - [DATE] Manual" at bounding box center [457, 196] width 123 height 35
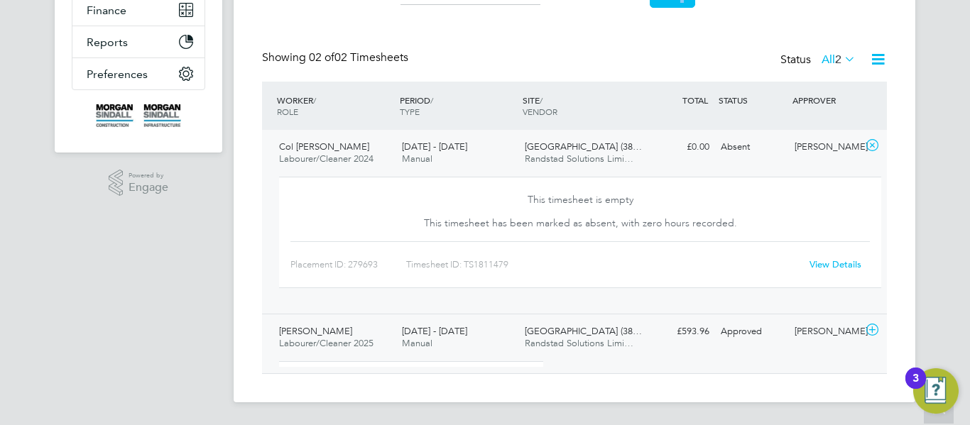
scroll to position [284, 0]
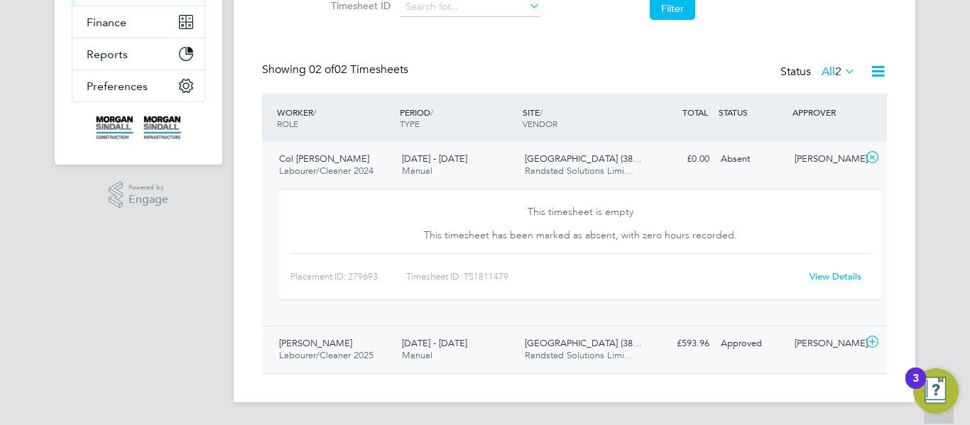
click at [471, 206] on div "This timesheet is empty" at bounding box center [580, 209] width 390 height 28
click at [439, 349] on div "[DATE] - [DATE] Manual" at bounding box center [457, 349] width 123 height 35
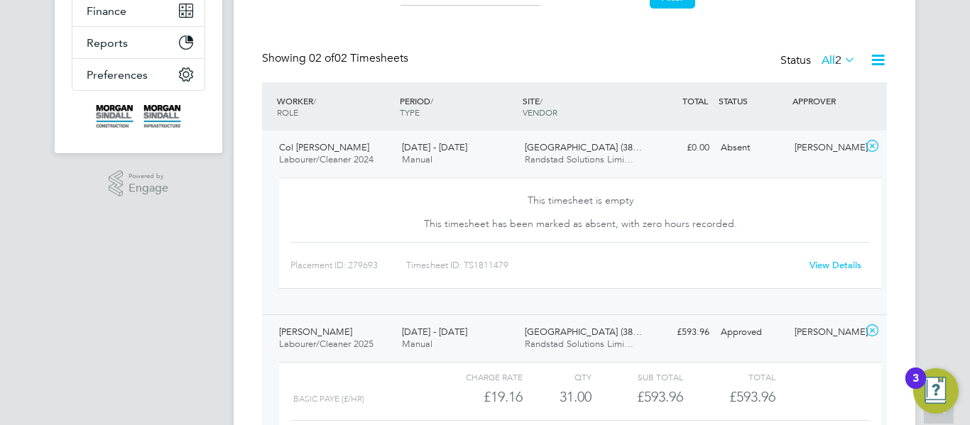
scroll to position [415, 0]
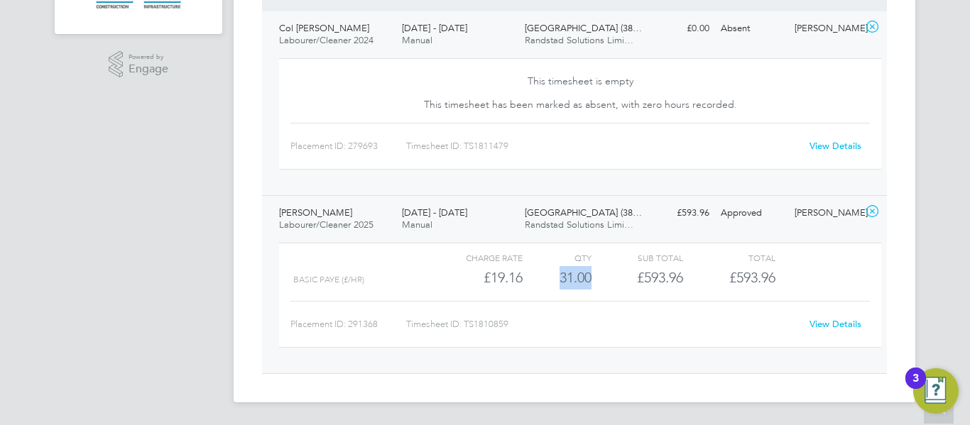
drag, startPoint x: 595, startPoint y: 285, endPoint x: 558, endPoint y: 283, distance: 37.0
click at [558, 283] on div "BASIC PAYE (£/HR) £19.16 31 31.00 31 £593.96 £593.96" at bounding box center [580, 277] width 602 height 23
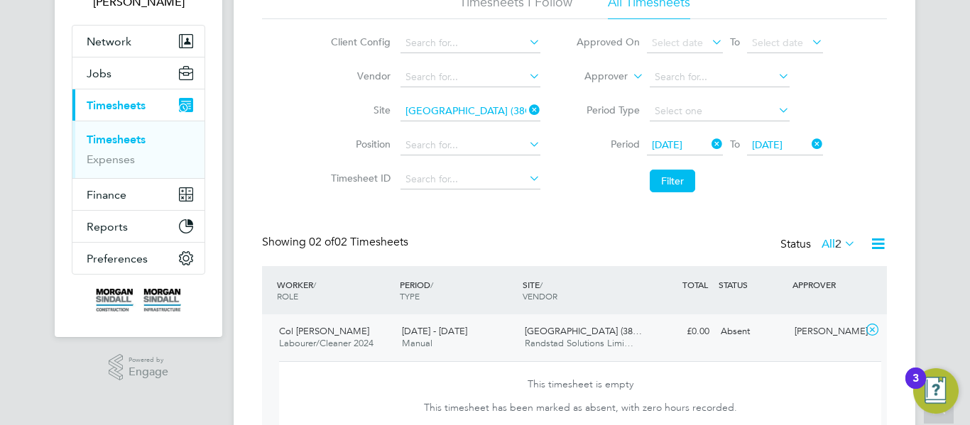
scroll to position [110, 0]
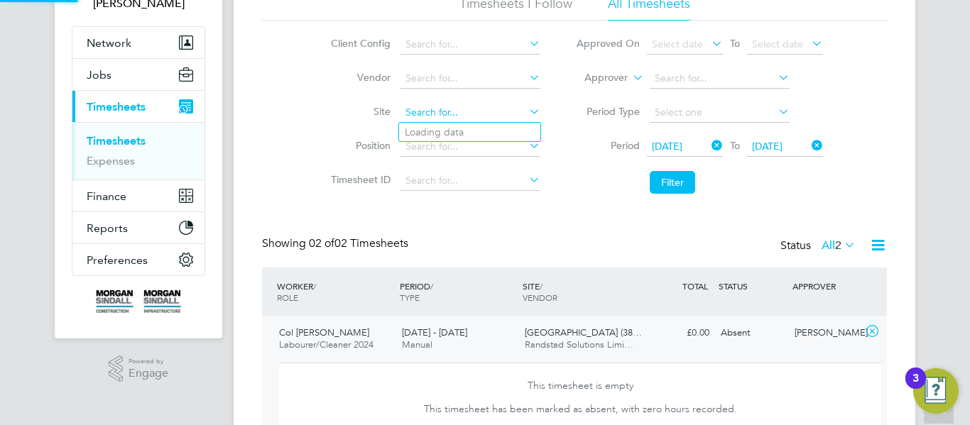
click at [484, 106] on input at bounding box center [470, 113] width 140 height 20
paste input "[GEOGRAPHIC_DATA]"
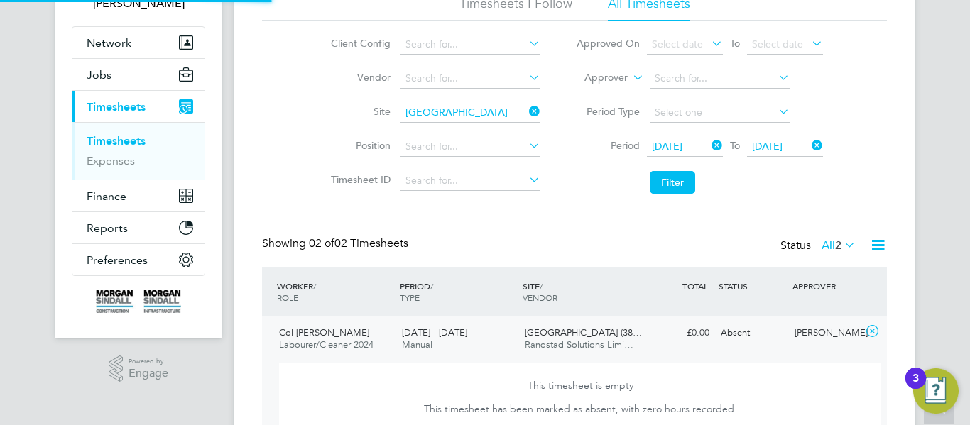
click at [483, 132] on b "Hospital" at bounding box center [474, 132] width 39 height 12
type input "[GEOGRAPHIC_DATA] (40CB06)"
click at [668, 187] on button "Filter" at bounding box center [672, 182] width 45 height 23
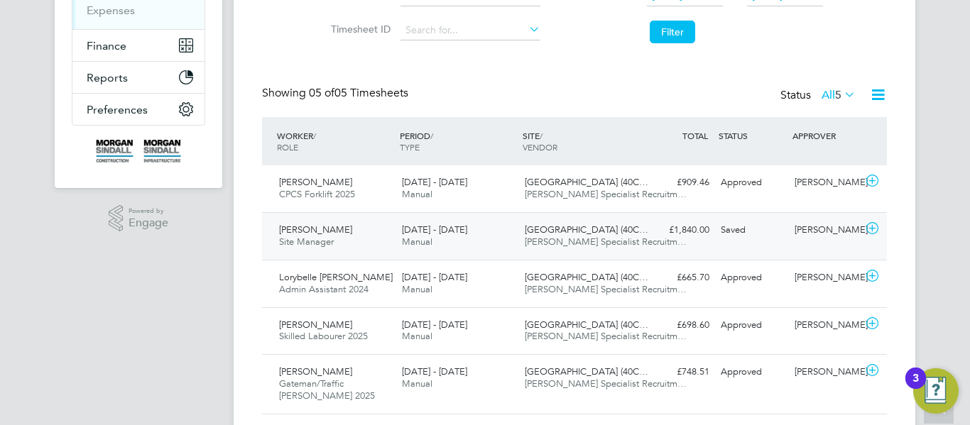
scroll to position [301, 0]
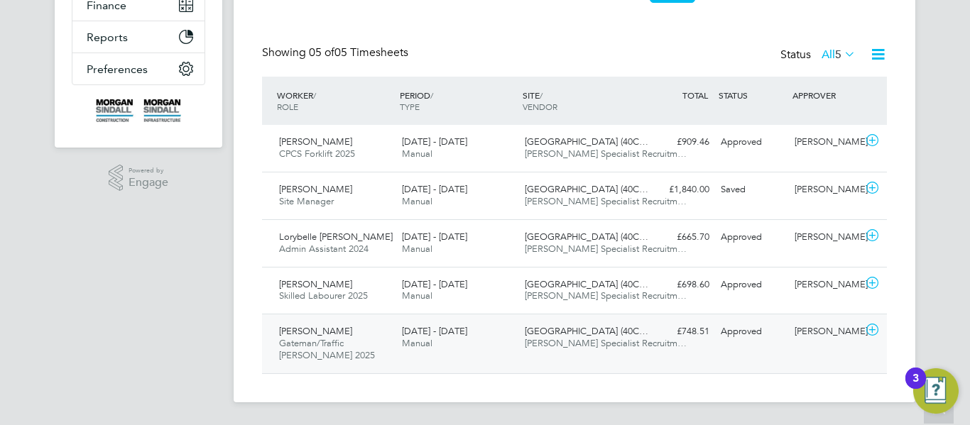
click at [636, 329] on div "[GEOGRAPHIC_DATA] (40C… [PERSON_NAME] Specialist Recruitm…" at bounding box center [580, 337] width 123 height 35
click at [650, 273] on div "£698.60 Approved" at bounding box center [678, 284] width 74 height 23
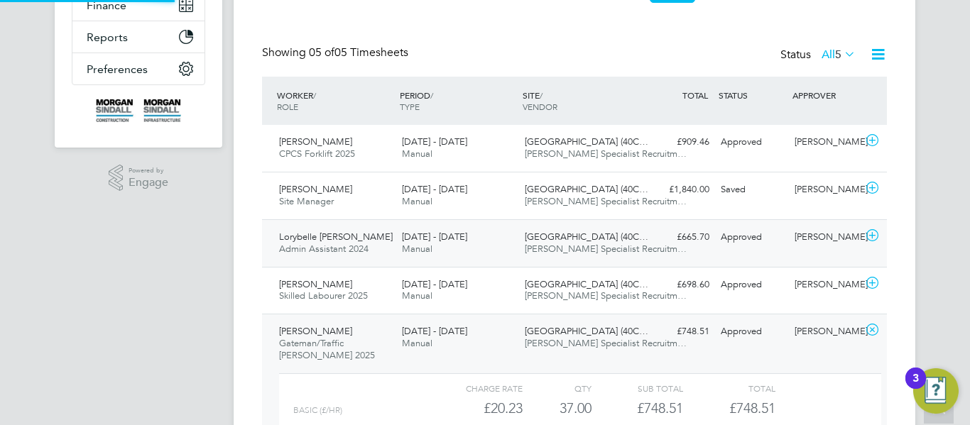
scroll to position [24, 138]
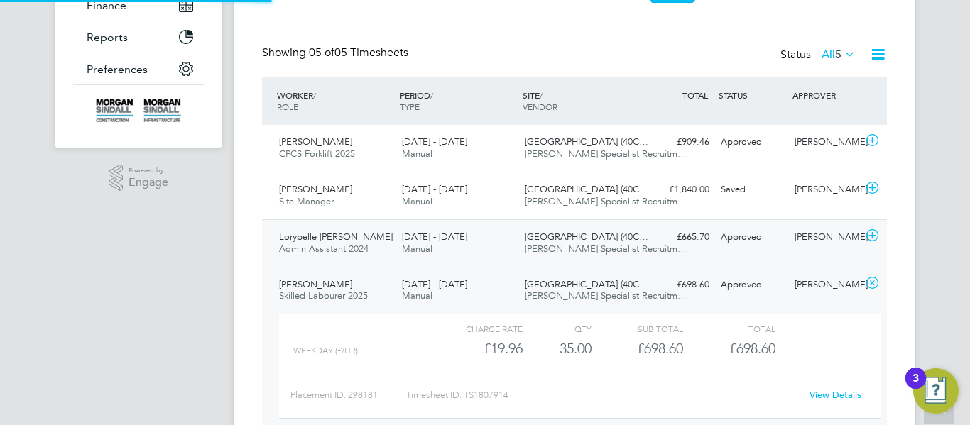
click at [655, 253] on div "Lorybelle [PERSON_NAME] Admin Assistant 2024 [DATE] - [DATE] [DATE] - [DATE] Ma…" at bounding box center [574, 243] width 625 height 48
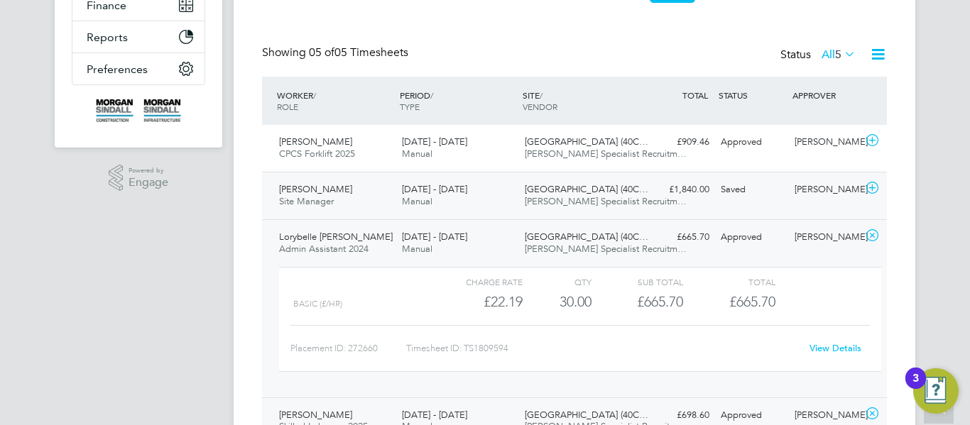
click at [645, 175] on div "[PERSON_NAME] Site Manager [DATE] - [DATE] [DATE] - [DATE] Manual [GEOGRAPHIC_D…" at bounding box center [574, 196] width 625 height 48
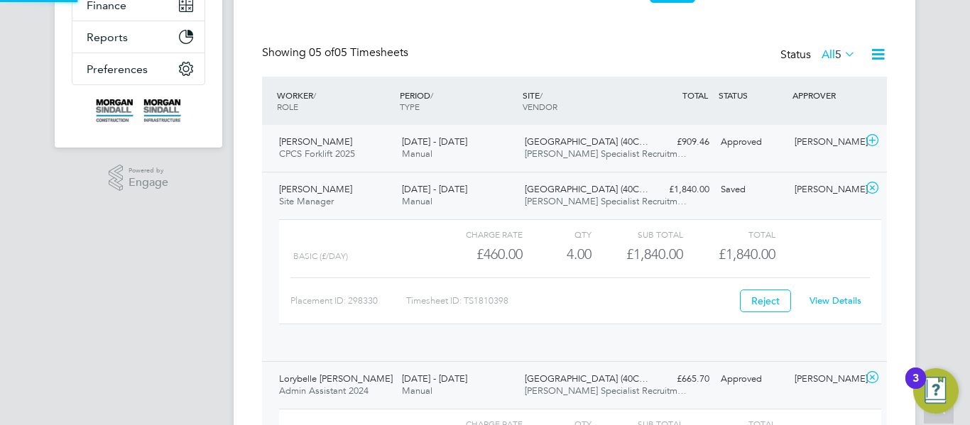
scroll to position [7, 7]
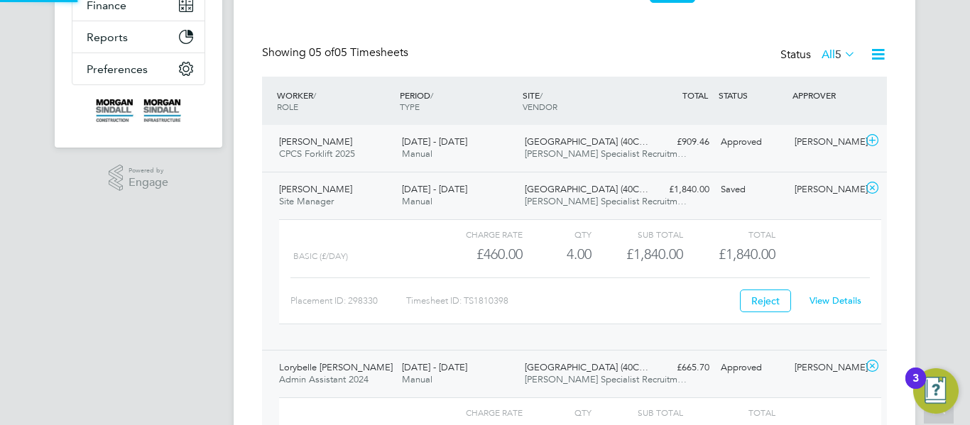
click at [646, 160] on div "[PERSON_NAME] CPCS Forklift 2025 [DATE] - [DATE] [DATE] - [DATE] Manual [GEOGRA…" at bounding box center [574, 148] width 625 height 47
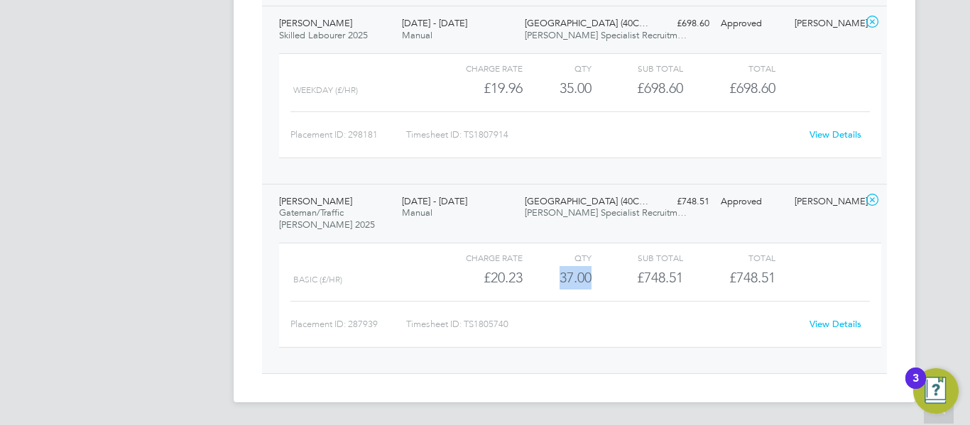
drag, startPoint x: 589, startPoint y: 284, endPoint x: 559, endPoint y: 280, distance: 30.0
click at [559, 280] on div "37.00" at bounding box center [556, 277] width 69 height 23
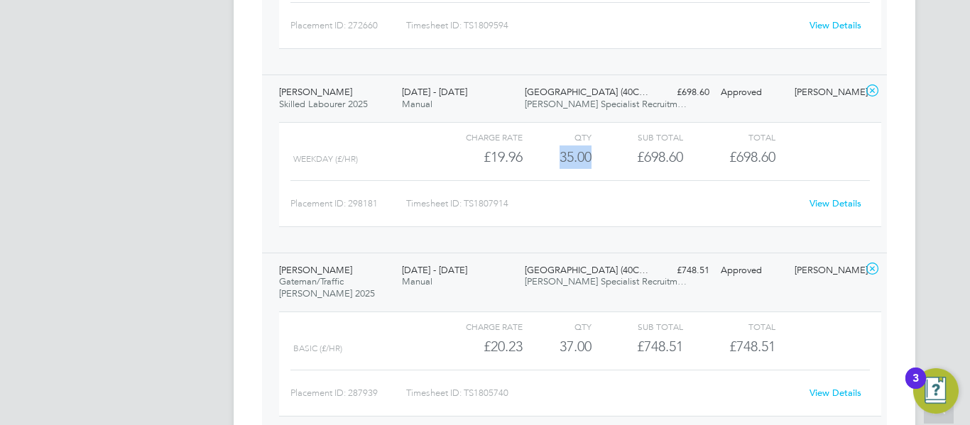
drag, startPoint x: 589, startPoint y: 158, endPoint x: 557, endPoint y: 157, distance: 32.7
click at [557, 157] on div "35.00" at bounding box center [556, 157] width 69 height 23
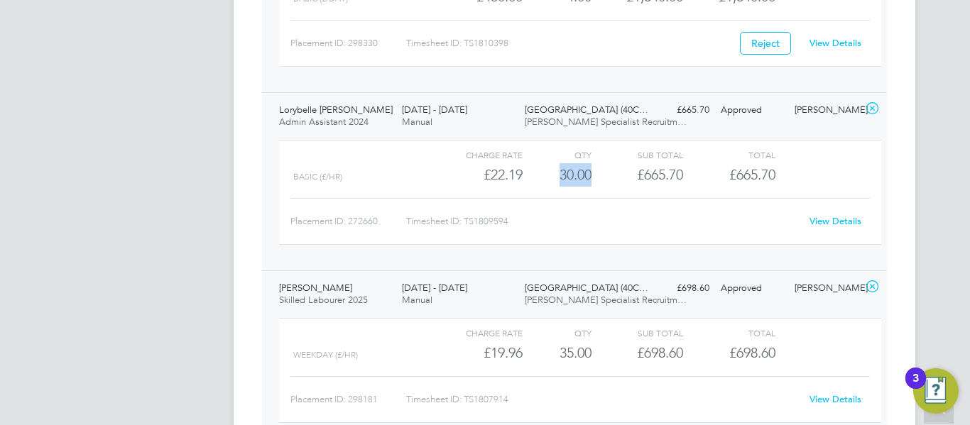
drag, startPoint x: 591, startPoint y: 180, endPoint x: 556, endPoint y: 180, distance: 35.5
click at [556, 180] on div "Basic (£/HR) £22.19 30 30.00 30 £665.70 £665.70" at bounding box center [580, 174] width 602 height 23
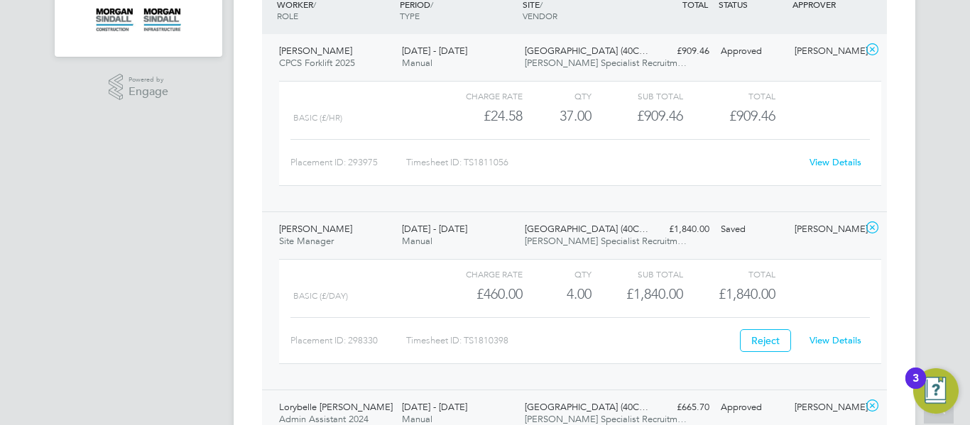
click at [657, 231] on div "£1,840.00 Saved" at bounding box center [678, 229] width 74 height 23
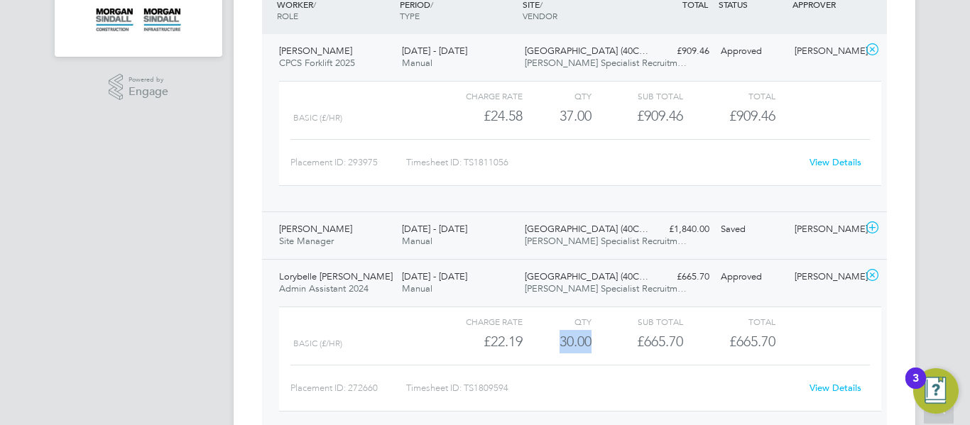
click at [657, 231] on div "£1,840.00 Saved" at bounding box center [678, 229] width 74 height 23
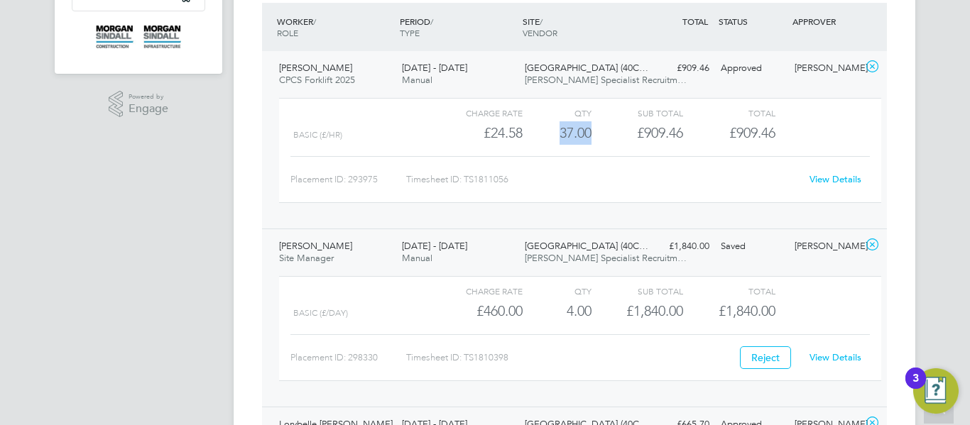
drag, startPoint x: 589, startPoint y: 135, endPoint x: 554, endPoint y: 134, distance: 35.5
click at [554, 134] on div "37.00" at bounding box center [556, 132] width 69 height 23
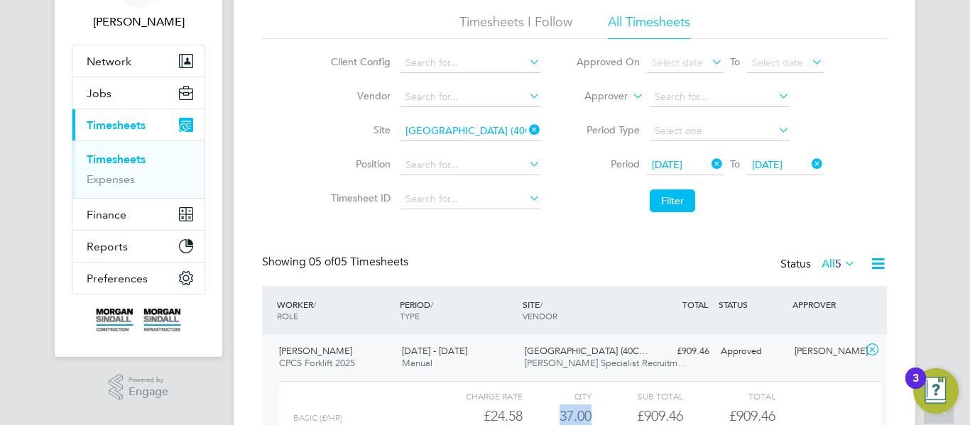
scroll to position [90, 0]
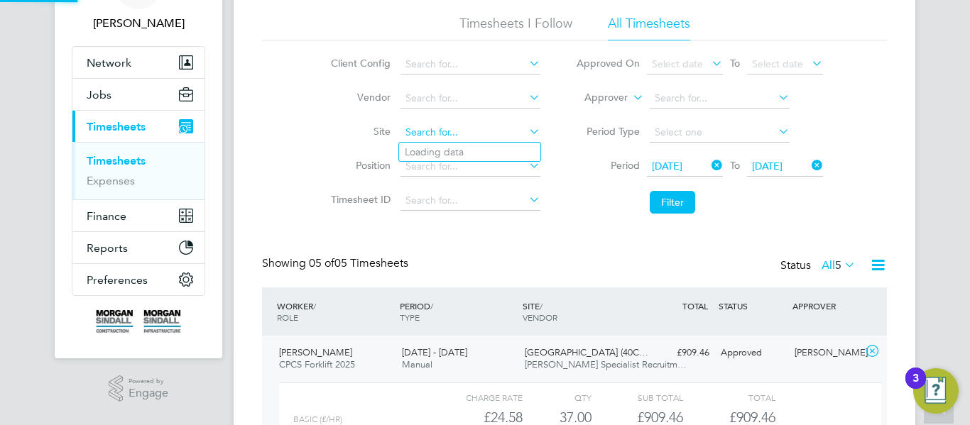
click at [423, 125] on input at bounding box center [470, 133] width 140 height 20
paste input "[GEOGRAPHIC_DATA]"
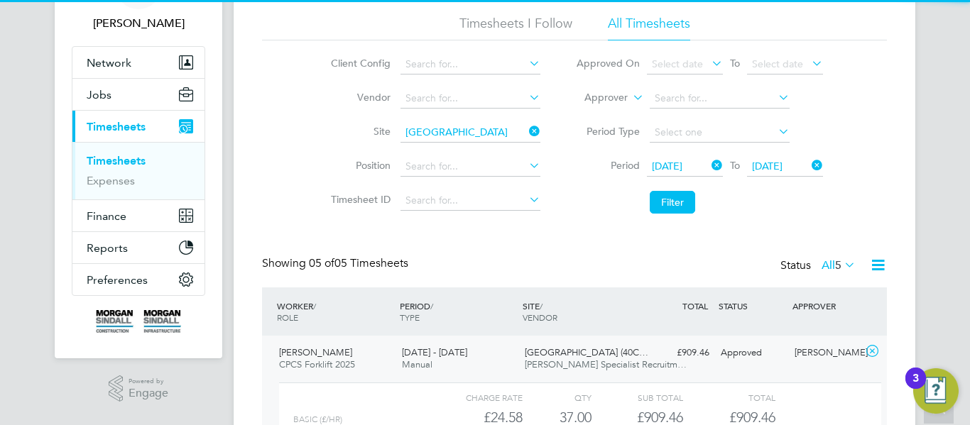
click at [456, 147] on b "Hospital" at bounding box center [474, 152] width 39 height 12
type input "[GEOGRAPHIC_DATA] (40CB06)"
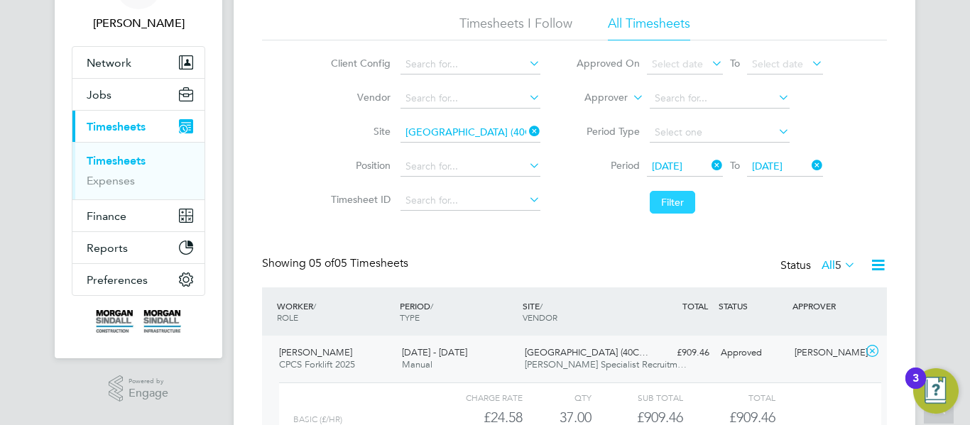
click at [678, 212] on button "Filter" at bounding box center [672, 202] width 45 height 23
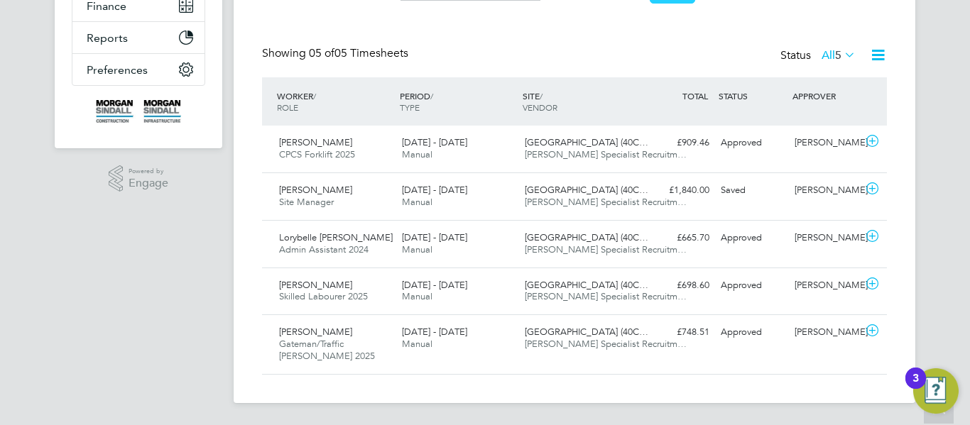
scroll to position [301, 0]
click at [610, 153] on span "[PERSON_NAME] Specialist Recruitm…" at bounding box center [606, 154] width 162 height 12
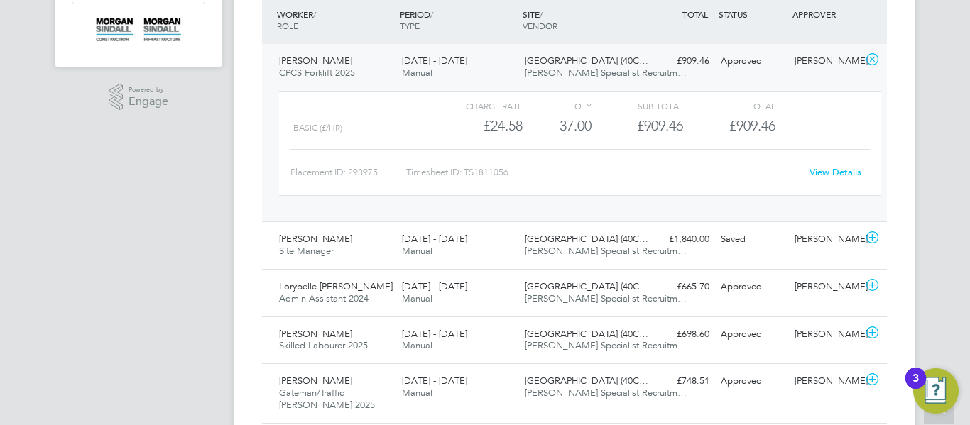
scroll to position [432, 0]
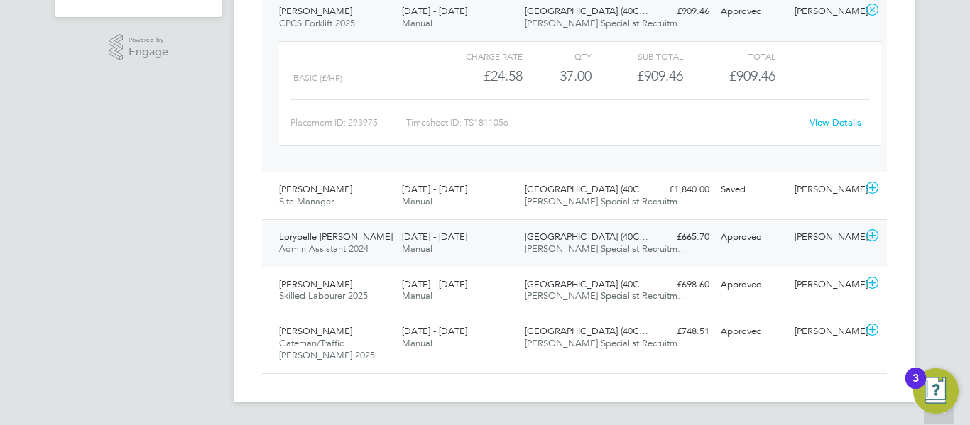
click at [530, 250] on span "[PERSON_NAME] Specialist Recruitm…" at bounding box center [606, 249] width 162 height 12
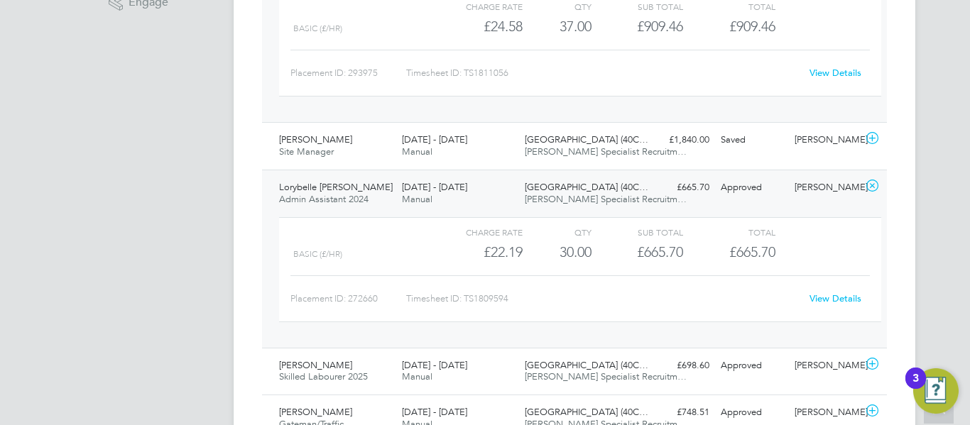
scroll to position [562, 0]
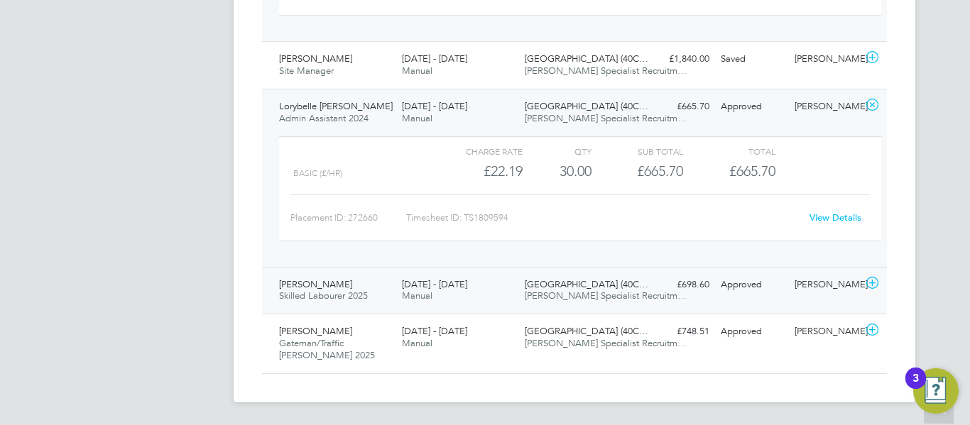
click at [599, 292] on span "[PERSON_NAME] Specialist Recruitm…" at bounding box center [606, 296] width 162 height 12
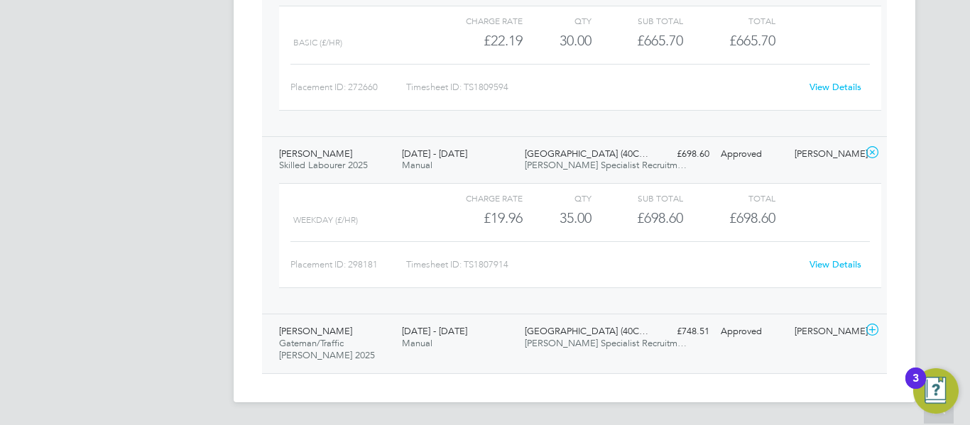
click at [601, 335] on span "[GEOGRAPHIC_DATA] (40C…" at bounding box center [587, 331] width 124 height 12
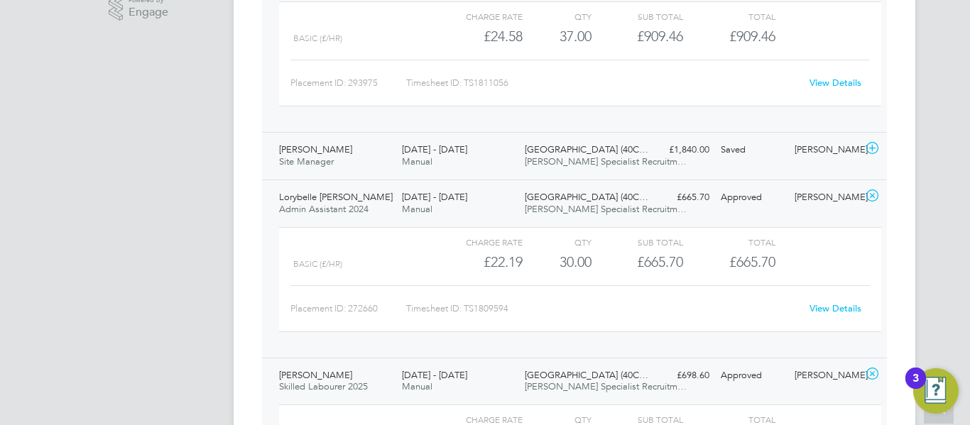
click at [442, 168] on div "[DATE] - [DATE] Manual" at bounding box center [457, 155] width 123 height 35
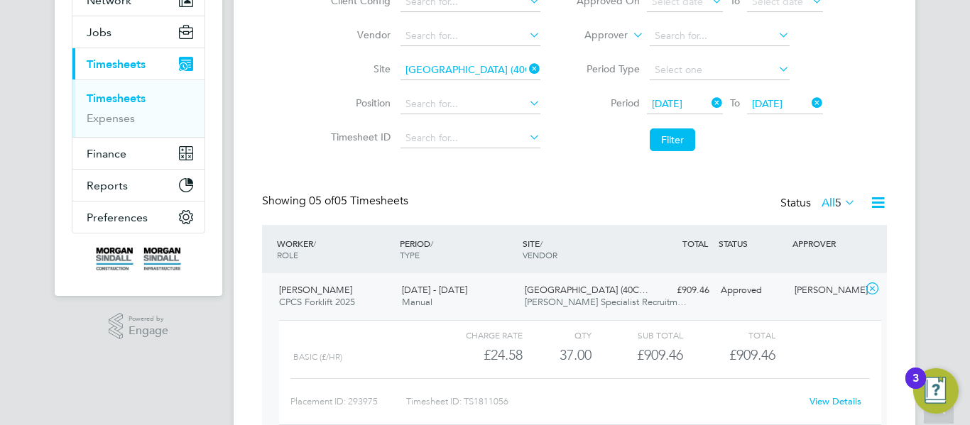
scroll to position [0, 0]
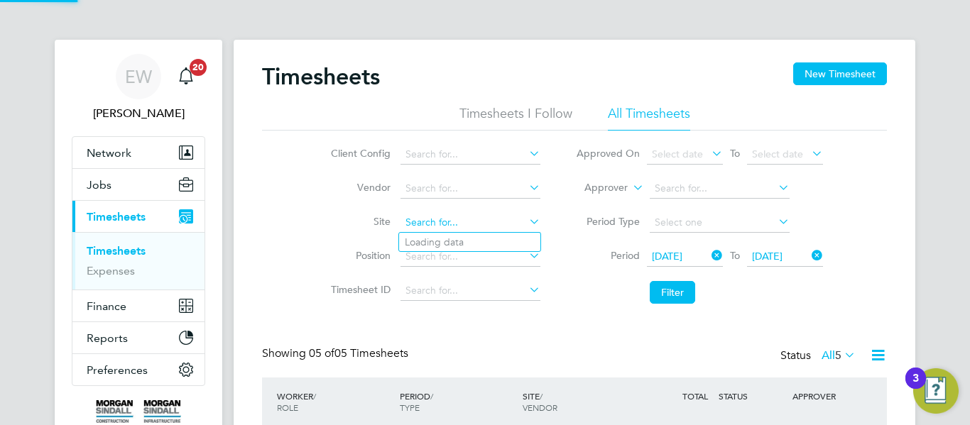
click at [466, 229] on input at bounding box center [470, 223] width 140 height 20
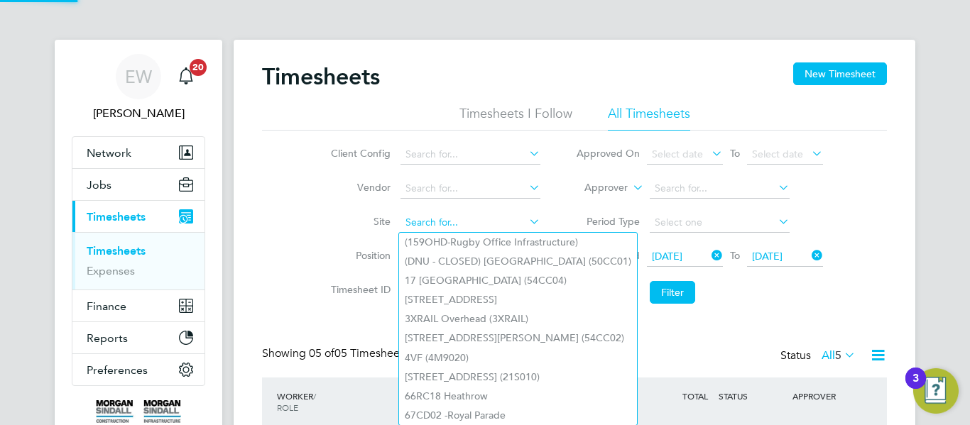
paste input "[GEOGRAPHIC_DATA]"
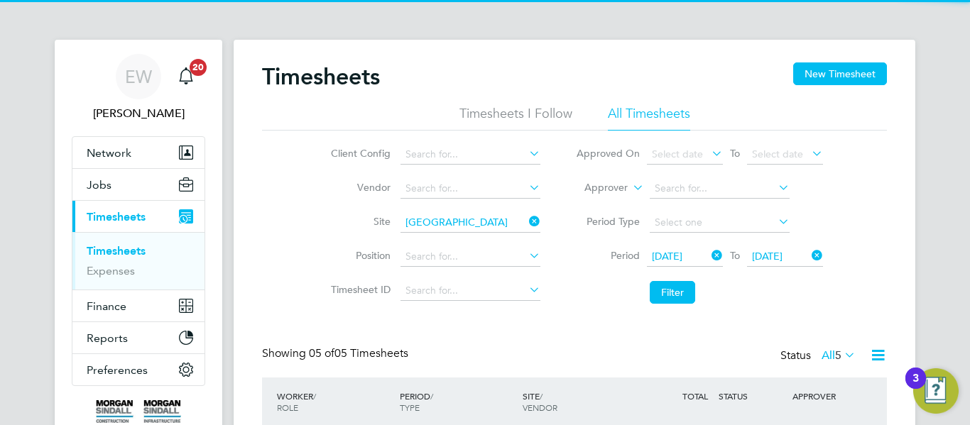
click at [466, 243] on li "[GEOGRAPHIC_DATA] (40CC04)" at bounding box center [529, 242] width 261 height 19
type input "[GEOGRAPHIC_DATA] (40CC04)"
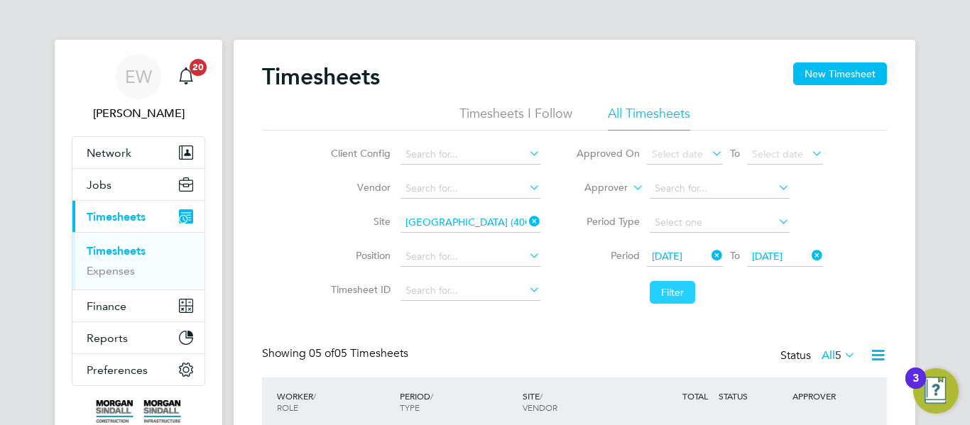
click at [687, 292] on button "Filter" at bounding box center [672, 292] width 45 height 23
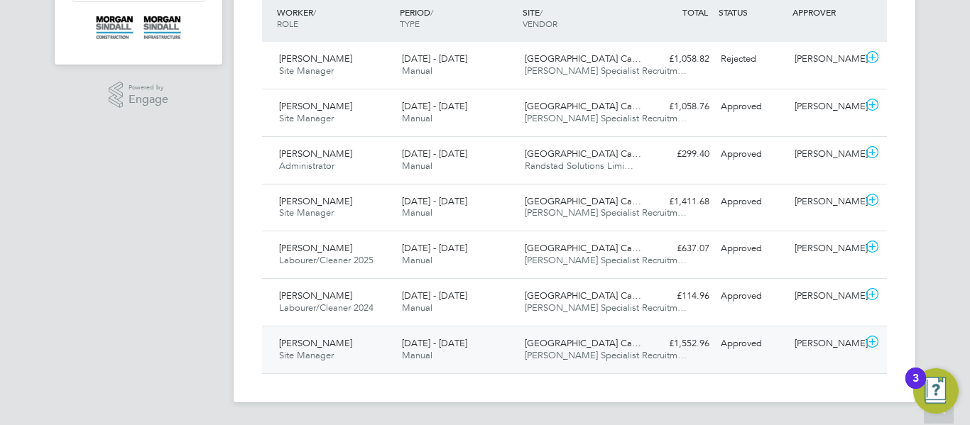
click at [613, 341] on span "[GEOGRAPHIC_DATA] Ca…" at bounding box center [583, 343] width 116 height 12
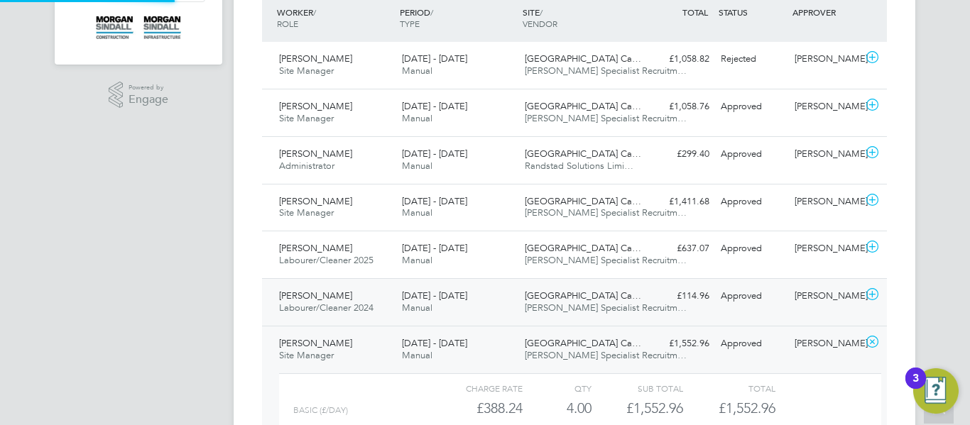
click at [586, 308] on span "[PERSON_NAME] Specialist Recruitm…" at bounding box center [606, 308] width 162 height 12
click at [610, 259] on span "[PERSON_NAME] Specialist Recruitm…" at bounding box center [606, 260] width 162 height 12
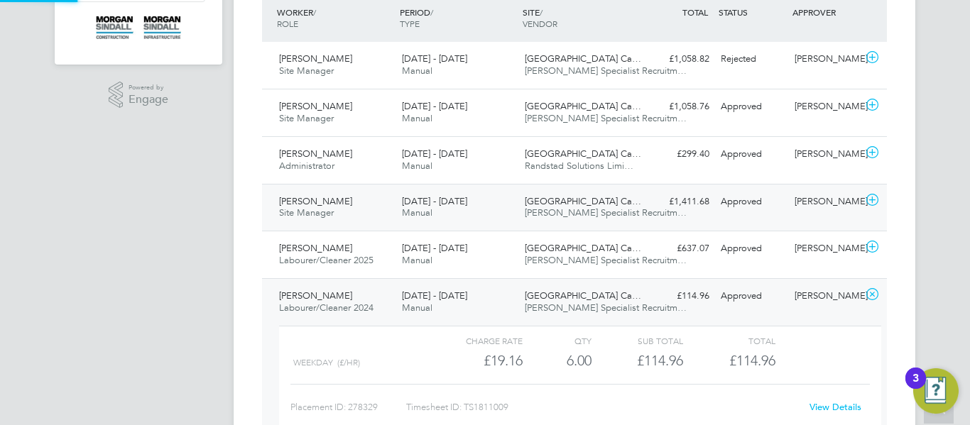
click at [631, 218] on span "[PERSON_NAME] Specialist Recruitm…" at bounding box center [606, 213] width 162 height 12
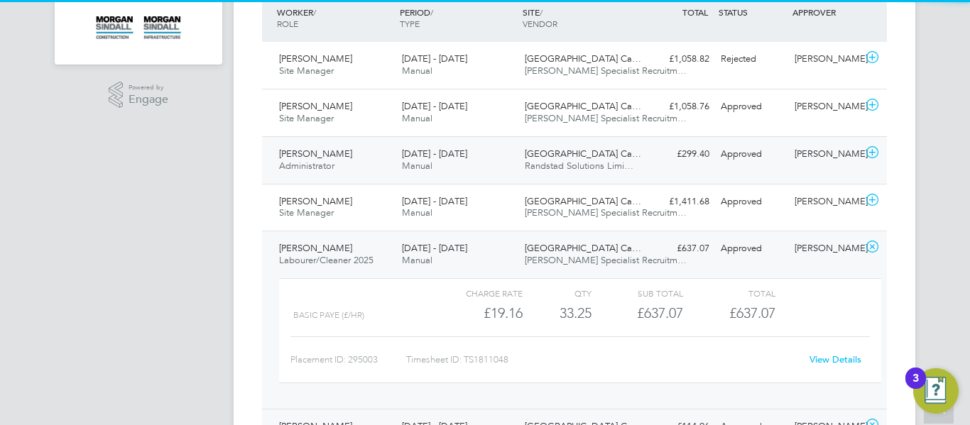
click at [640, 160] on div "[GEOGRAPHIC_DATA] Ca… Randstad Solutions Limi…" at bounding box center [580, 160] width 123 height 35
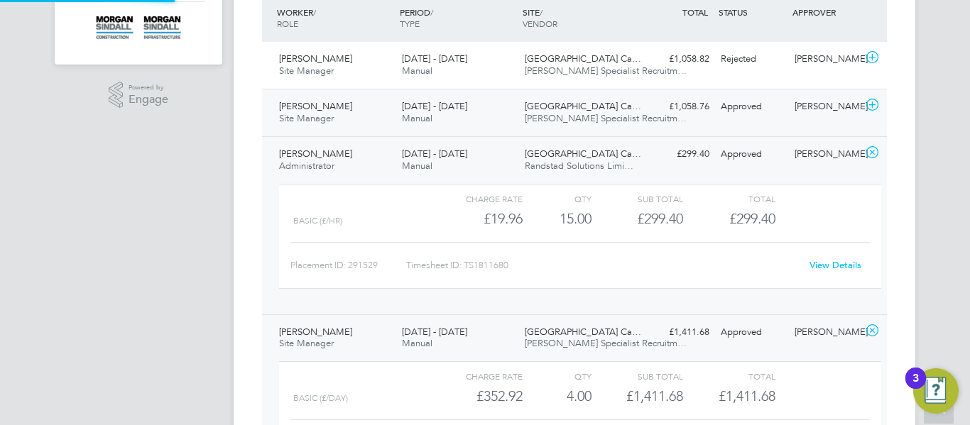
click at [655, 115] on div "£1,058.76 Approved" at bounding box center [678, 106] width 74 height 23
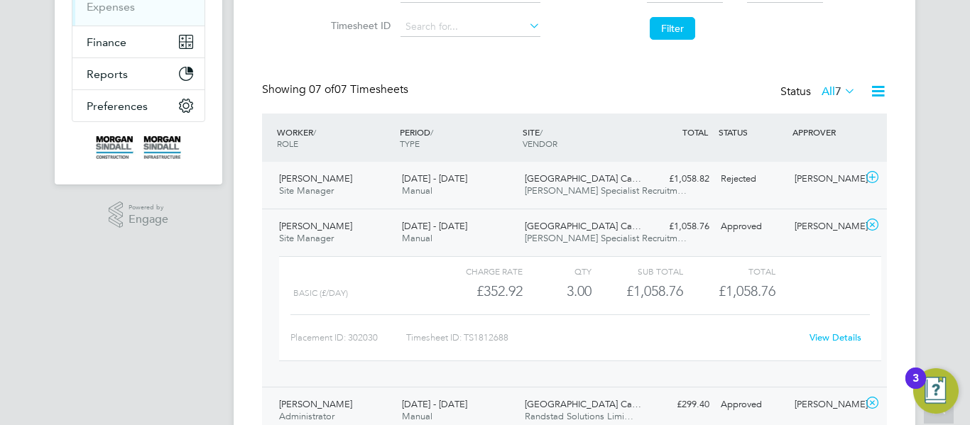
click at [491, 173] on div "[DATE] - [DATE] Manual" at bounding box center [457, 185] width 123 height 35
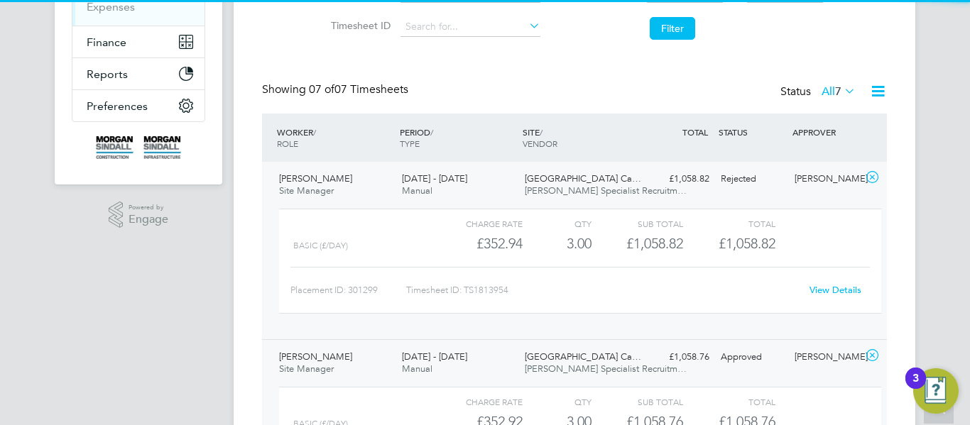
click at [491, 173] on div "[DATE] - [DATE] Manual" at bounding box center [457, 185] width 123 height 35
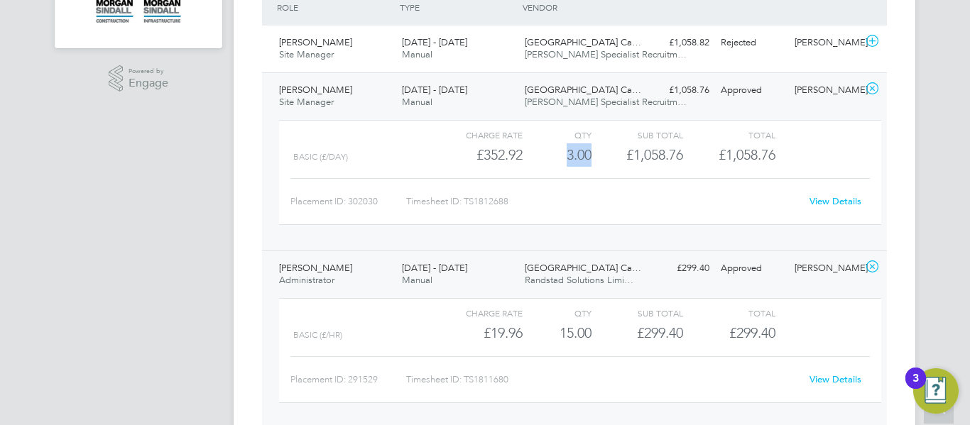
drag, startPoint x: 592, startPoint y: 155, endPoint x: 564, endPoint y: 156, distance: 28.4
click at [564, 156] on div "Basic (£/day) £352.92 3 3.00 3 £1,058.76 £1,058.76" at bounding box center [580, 154] width 602 height 23
drag, startPoint x: 475, startPoint y: 151, endPoint x: 533, endPoint y: 153, distance: 58.3
click at [533, 153] on div "Basic (£/day) £352.92 3 3.00 3 £1,058.76 £1,058.76" at bounding box center [580, 154] width 602 height 23
drag, startPoint x: 595, startPoint y: 163, endPoint x: 559, endPoint y: 154, distance: 36.7
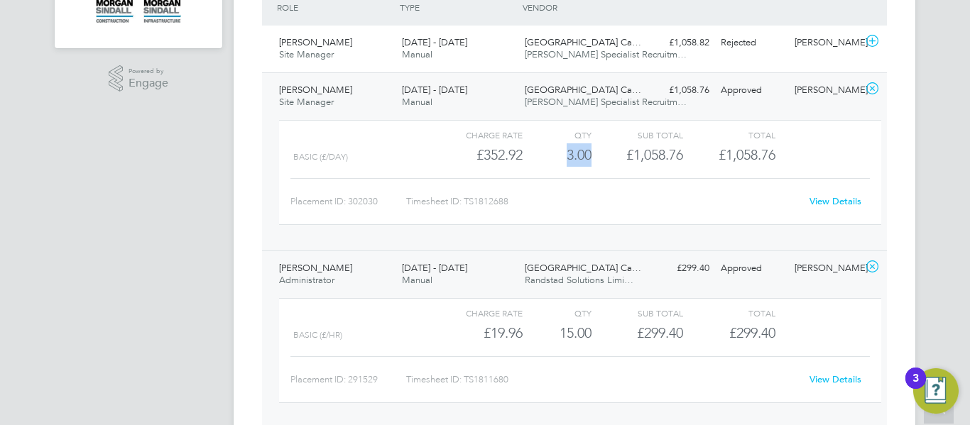
click at [559, 154] on div "Basic (£/day) £352.92 3 3.00 3 £1,058.76 £1,058.76" at bounding box center [580, 154] width 602 height 23
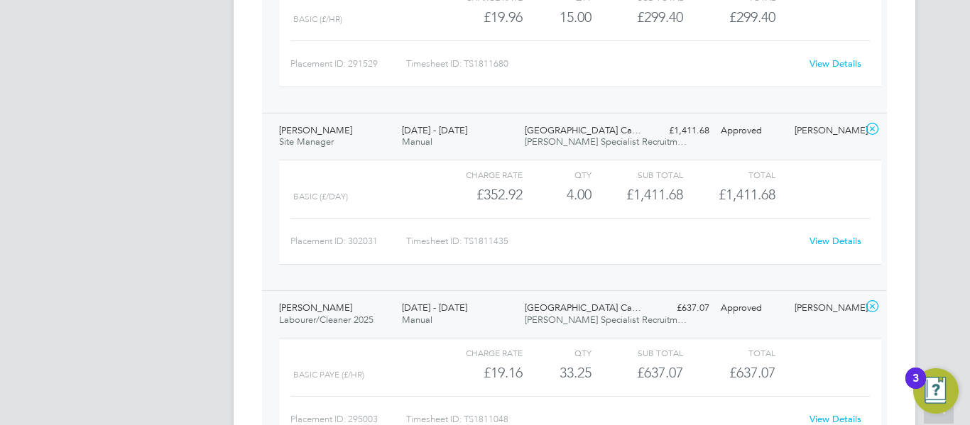
scroll to position [723, 0]
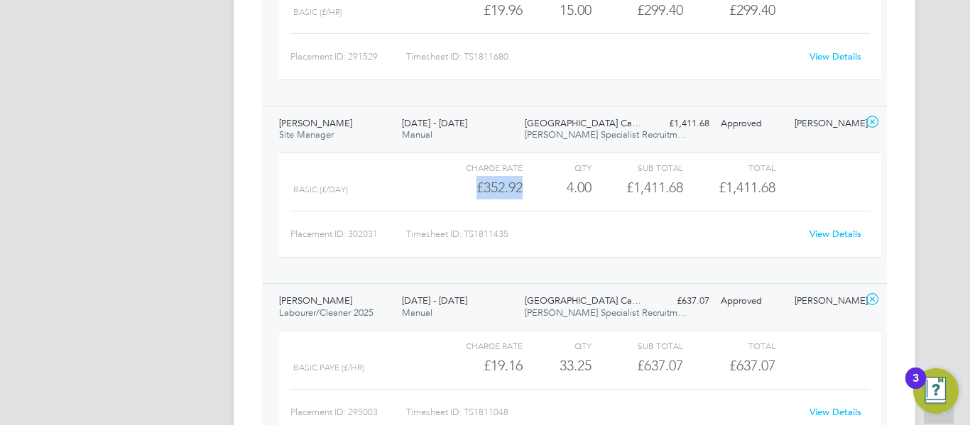
drag, startPoint x: 530, startPoint y: 189, endPoint x: 473, endPoint y: 184, distance: 57.7
click at [473, 184] on div "Basic (£/day) £352.92 4 4.00 4 £1,411.68 £1,411.68" at bounding box center [580, 187] width 602 height 23
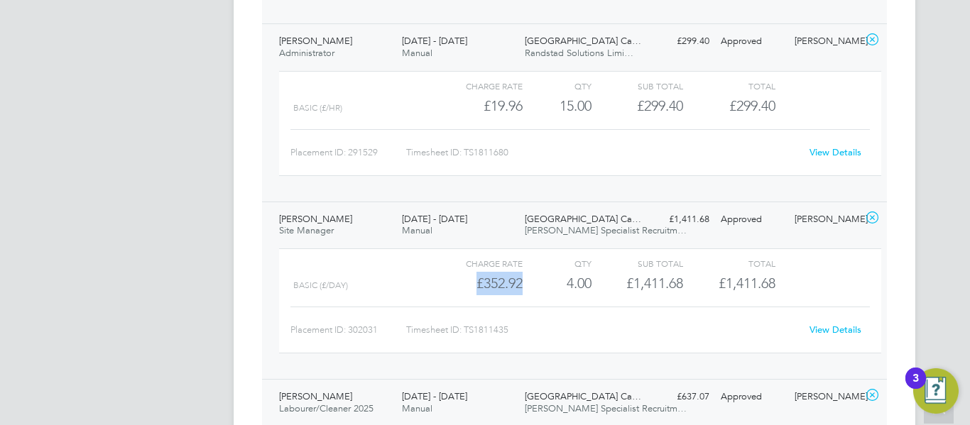
scroll to position [657, 0]
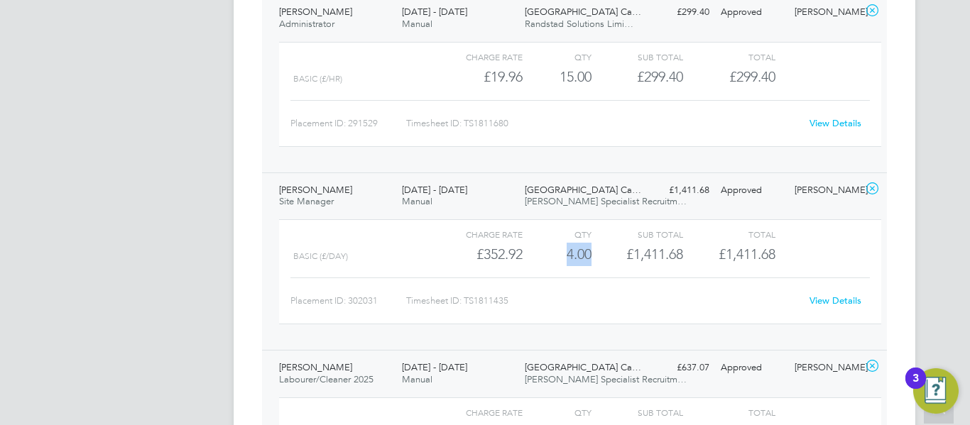
drag, startPoint x: 593, startPoint y: 256, endPoint x: 559, endPoint y: 259, distance: 34.9
click at [559, 259] on div "Basic (£/day) £352.92 4 4.00 4 £1,411.68 £1,411.68" at bounding box center [580, 254] width 602 height 23
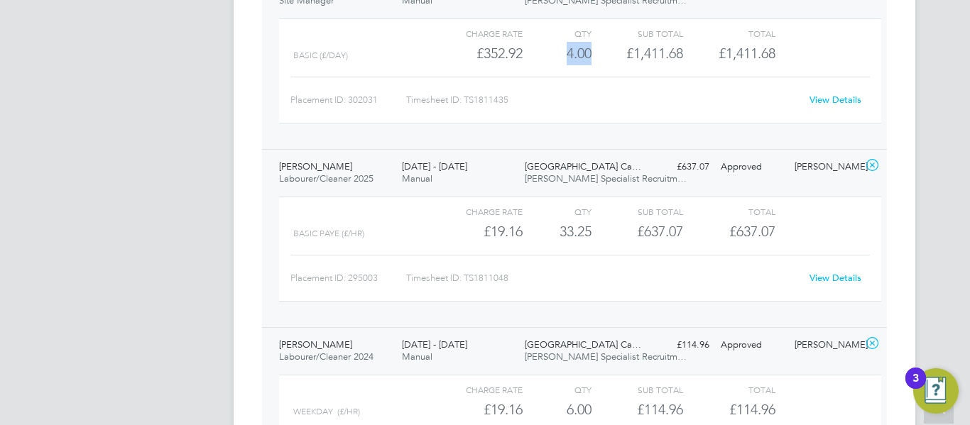
scroll to position [886, 0]
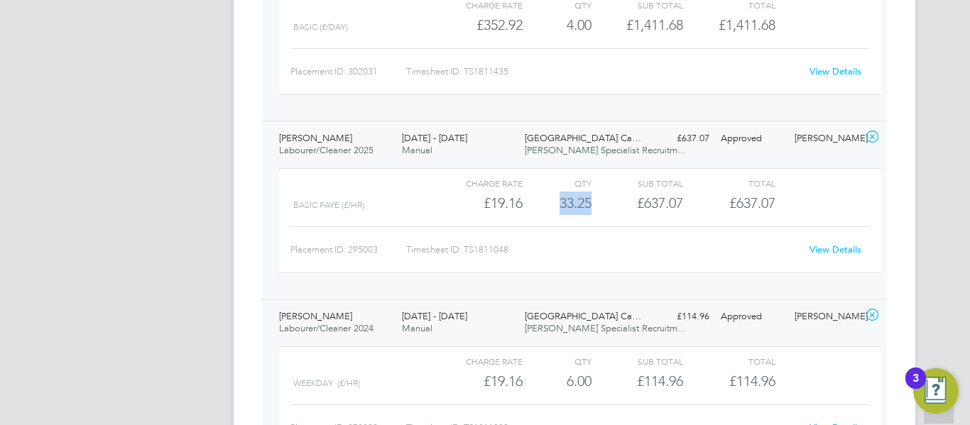
drag, startPoint x: 595, startPoint y: 205, endPoint x: 550, endPoint y: 202, distance: 44.8
click at [550, 202] on div "BASIC PAYE (£/HR) £19.16 33.25 33.25 33 £637.07 £637.07" at bounding box center [580, 203] width 602 height 23
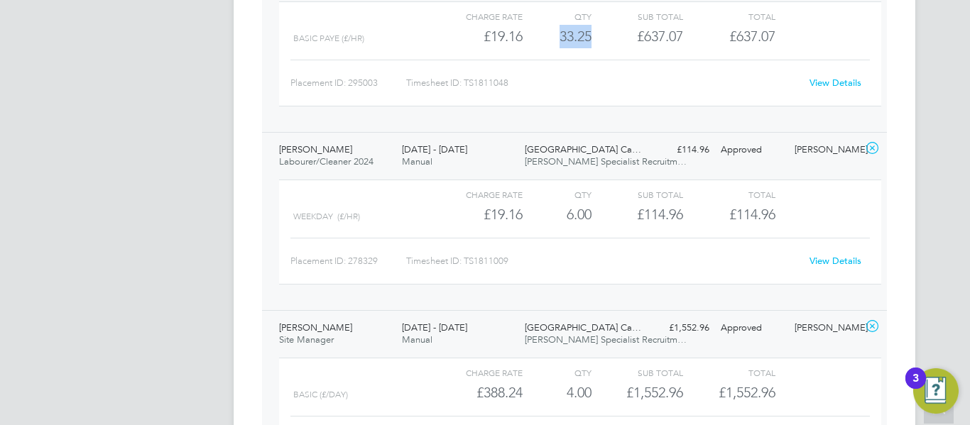
scroll to position [1056, 0]
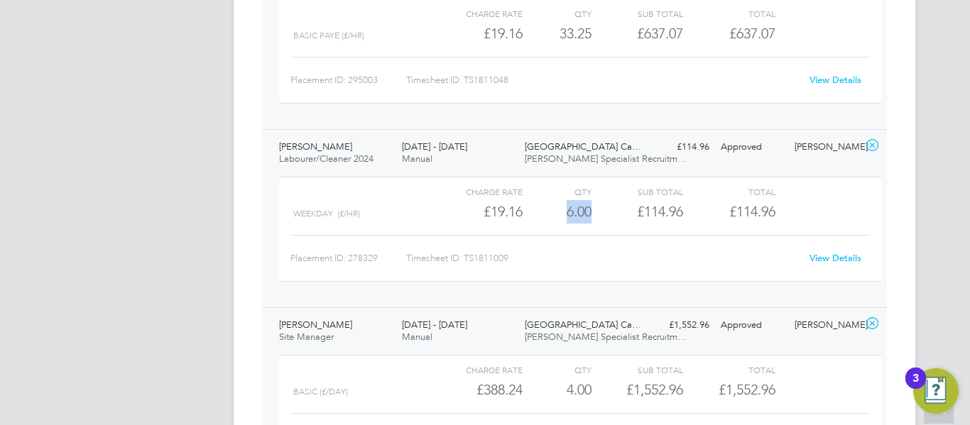
drag, startPoint x: 591, startPoint y: 219, endPoint x: 558, endPoint y: 215, distance: 32.9
click at [558, 215] on div "6.00" at bounding box center [556, 211] width 69 height 23
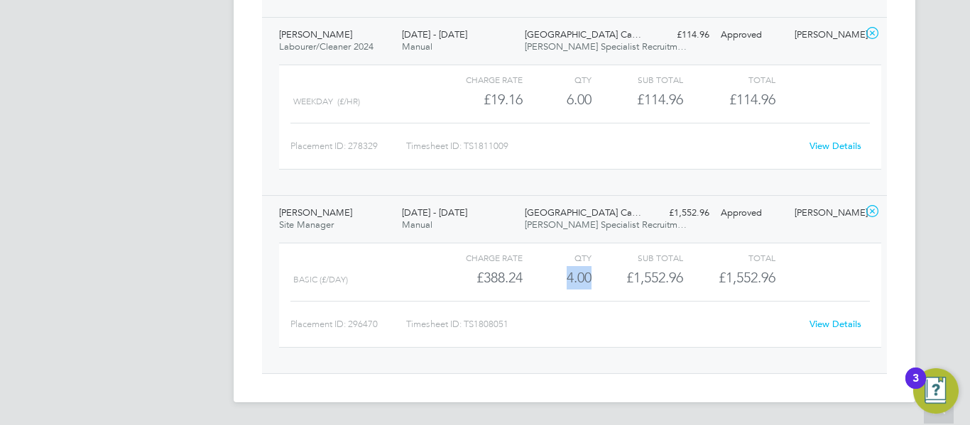
drag, startPoint x: 593, startPoint y: 285, endPoint x: 562, endPoint y: 283, distance: 31.4
click at [562, 283] on div "Basic (£/day) £388.24 4 4.00 4 £1,552.96 £1,552.96" at bounding box center [580, 277] width 602 height 23
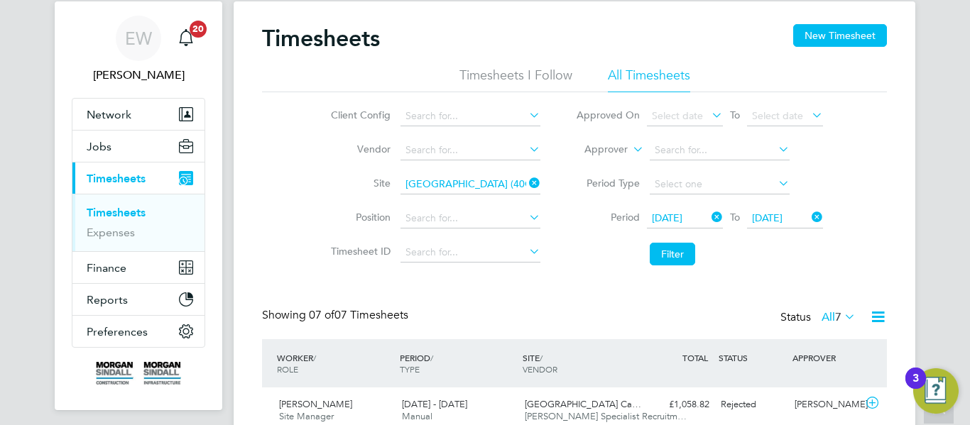
scroll to position [31, 0]
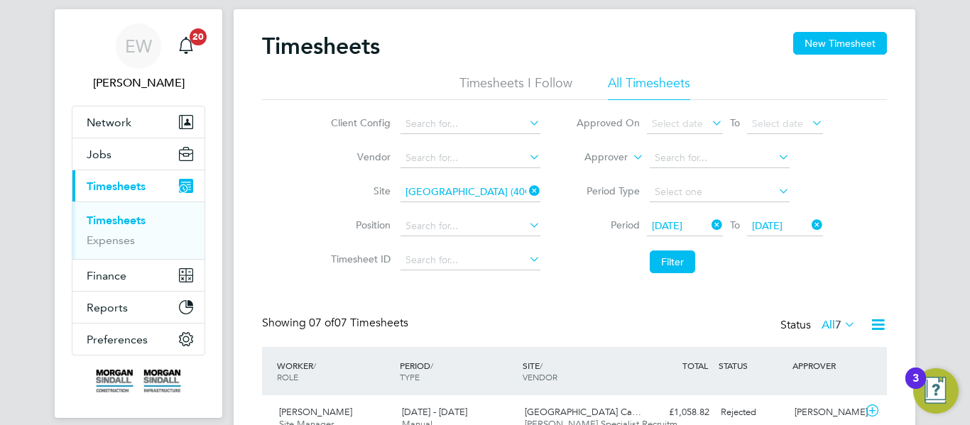
click at [431, 206] on li "Site [GEOGRAPHIC_DATA] (40CC04)" at bounding box center [433, 192] width 249 height 34
click at [466, 199] on input at bounding box center [470, 192] width 140 height 20
paste input "[PERSON_NAME] Academy"
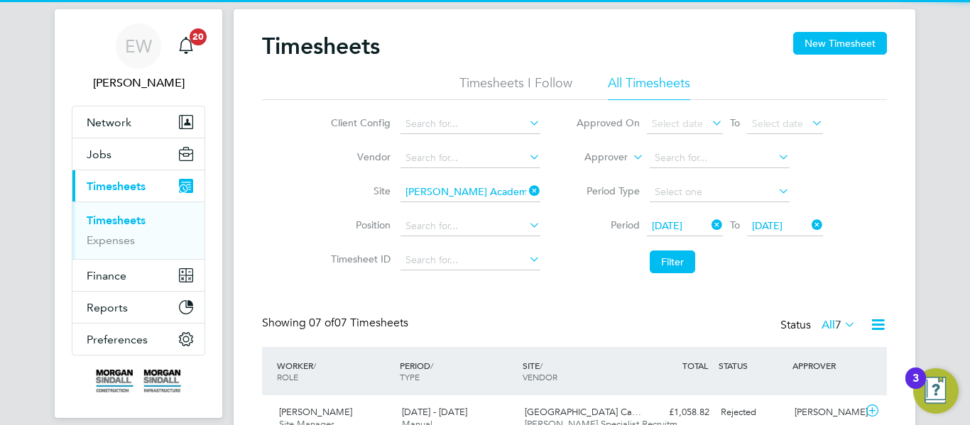
click at [490, 212] on b "Academy" at bounding box center [511, 212] width 43 height 12
type input "[PERSON_NAME] Academy (38CC03)"
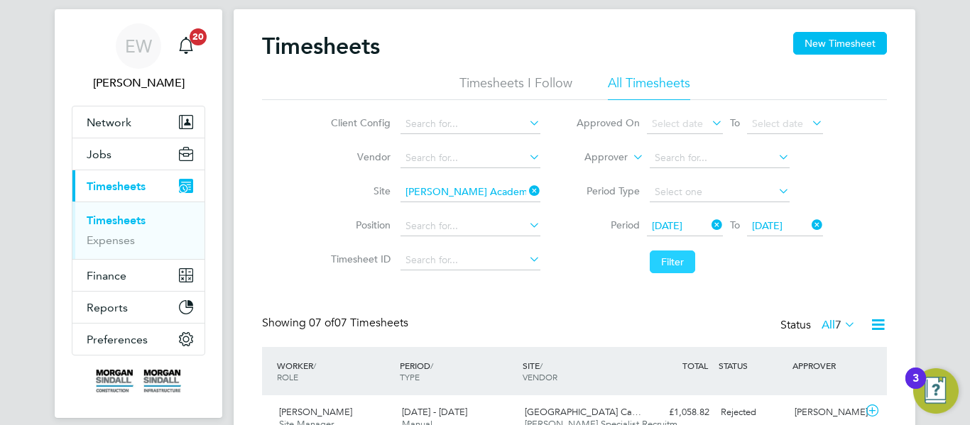
click at [655, 266] on button "Filter" at bounding box center [672, 262] width 45 height 23
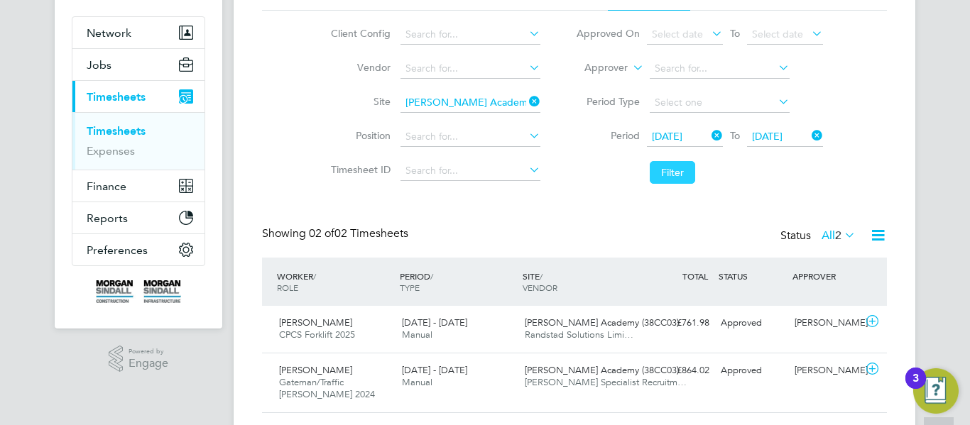
scroll to position [159, 0]
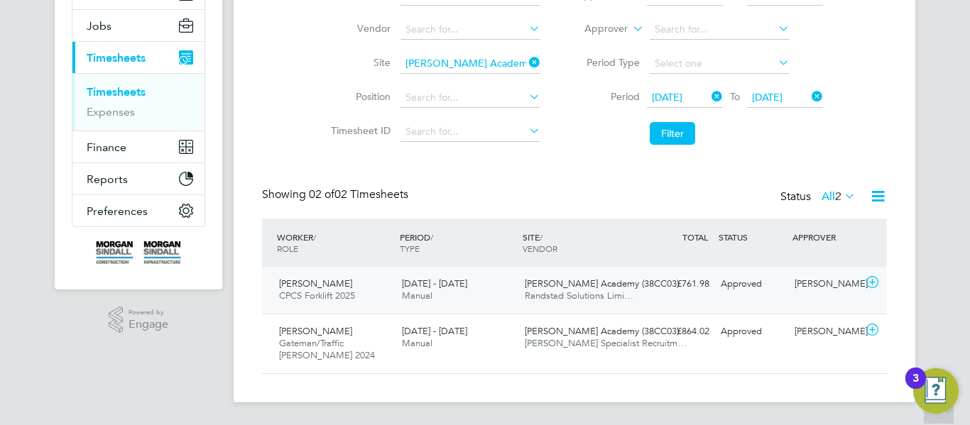
click at [632, 271] on div "[PERSON_NAME] CPCS Forklift 2025 [DATE] - [DATE] [DATE] - [DATE] Manual [PERSON…" at bounding box center [574, 290] width 625 height 47
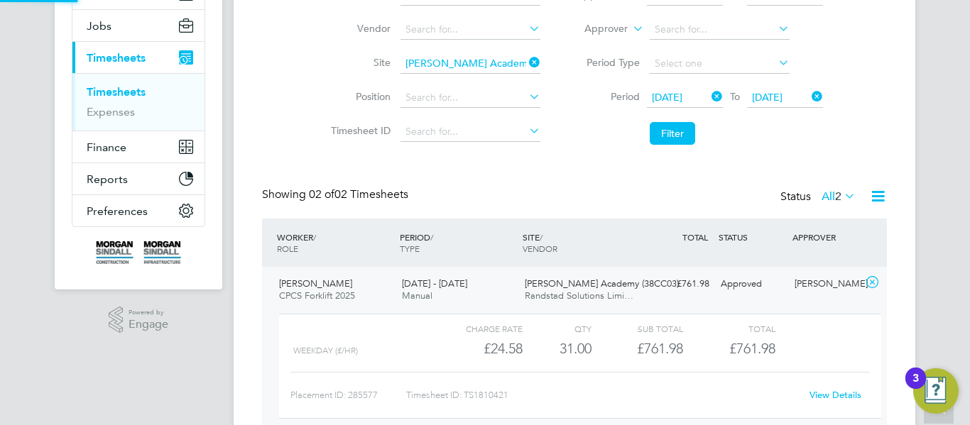
scroll to position [290, 0]
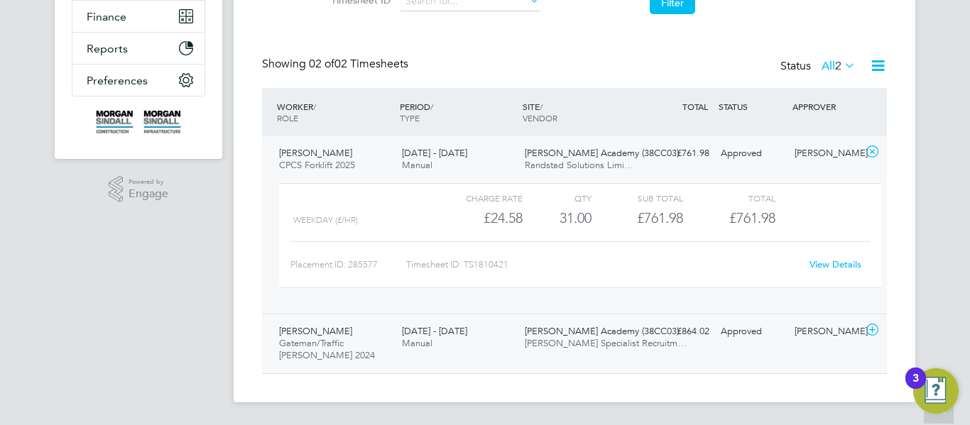
click at [631, 316] on div "[PERSON_NAME] Inawo [PERSON_NAME]/Traffic [PERSON_NAME] 2024 [DATE] - [DATE] [D…" at bounding box center [574, 344] width 625 height 60
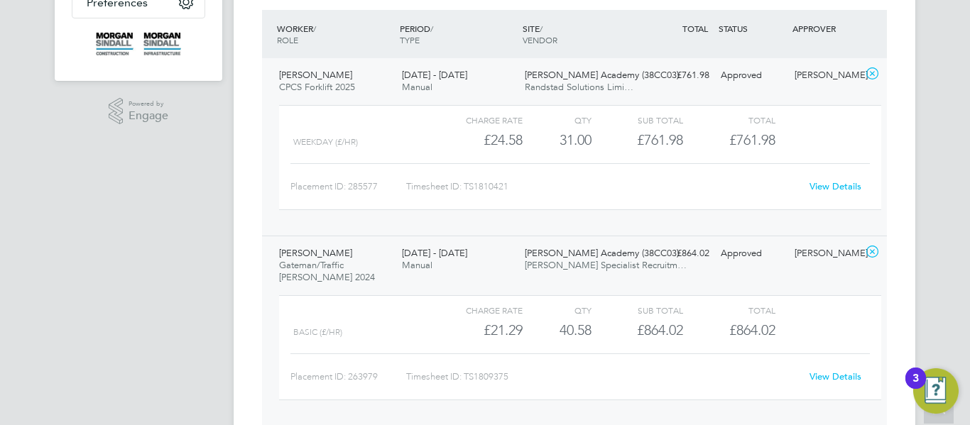
scroll to position [368, 0]
drag, startPoint x: 592, startPoint y: 323, endPoint x: 559, endPoint y: 327, distance: 32.8
click at [559, 327] on div "Basic (£/HR) £21.29 40.583333333333336 40.58 41 £864.02 £864.02" at bounding box center [580, 329] width 602 height 23
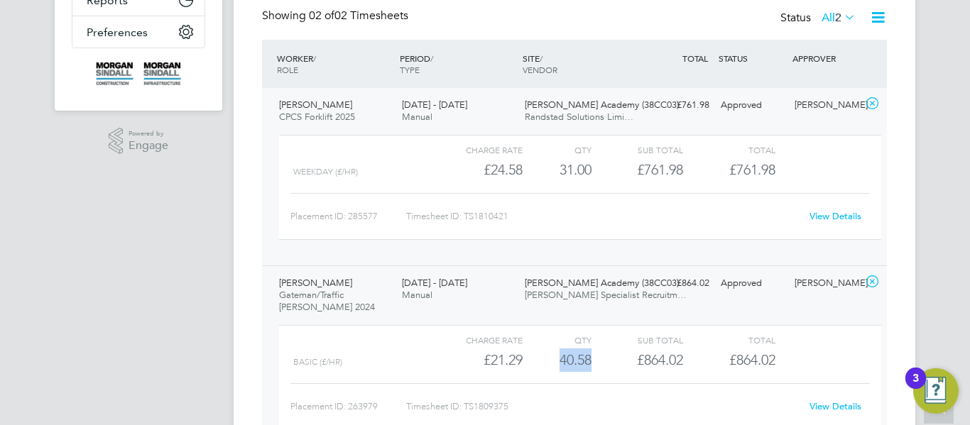
scroll to position [337, 0]
drag, startPoint x: 596, startPoint y: 171, endPoint x: 556, endPoint y: 171, distance: 40.5
click at [556, 171] on div "WEEKDAY (£/HR) £24.58 31 31.00 31 £761.98 £761.98" at bounding box center [580, 170] width 602 height 23
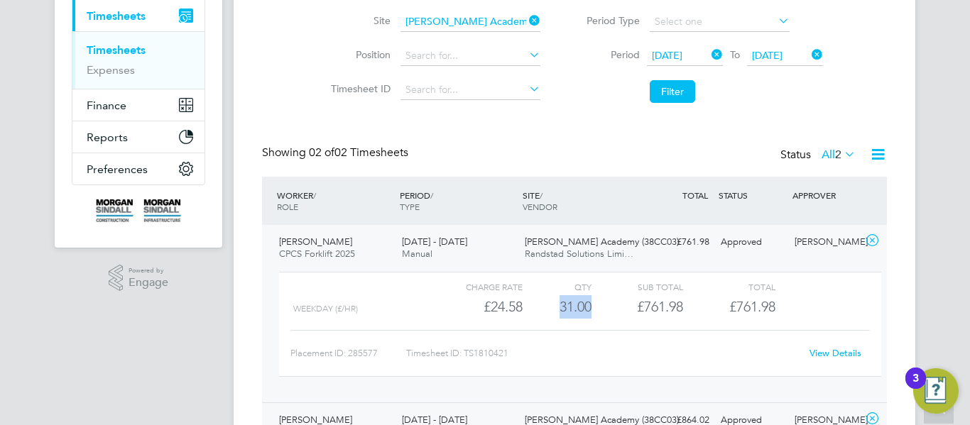
scroll to position [190, 0]
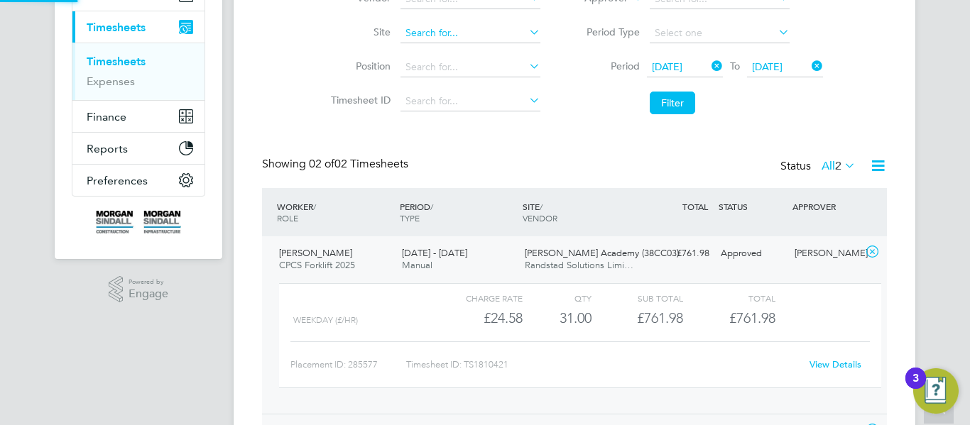
click at [480, 39] on input at bounding box center [470, 33] width 140 height 20
paste input "Workington Innovation"
click at [476, 52] on b "Innovation" at bounding box center [489, 53] width 50 height 12
type input "[GEOGRAPHIC_DATA] (40CA09)"
click at [674, 104] on button "Filter" at bounding box center [672, 103] width 45 height 23
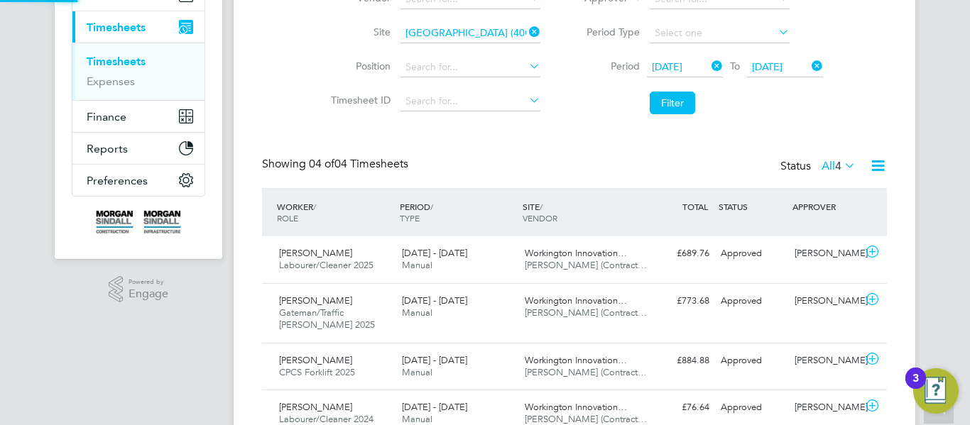
scroll to position [7, 7]
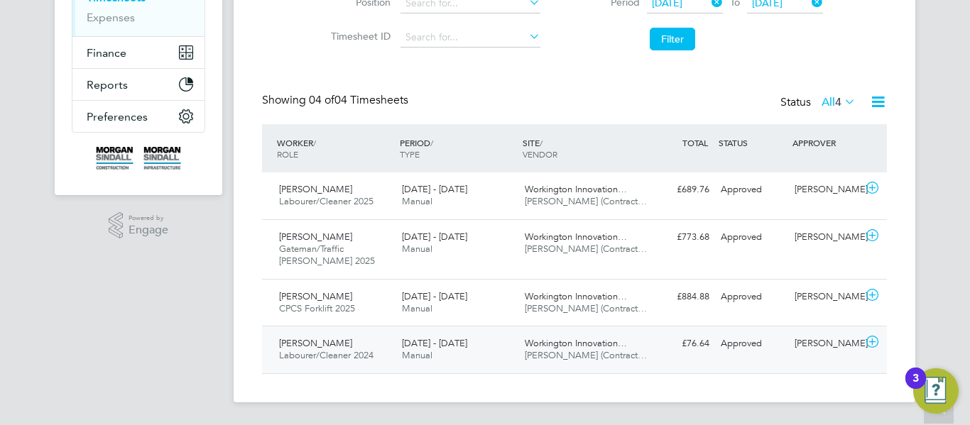
click at [548, 336] on div "Workington Innovation… [PERSON_NAME] (Contract…" at bounding box center [580, 349] width 123 height 35
click at [596, 306] on span "[PERSON_NAME] (Contract…" at bounding box center [586, 308] width 122 height 12
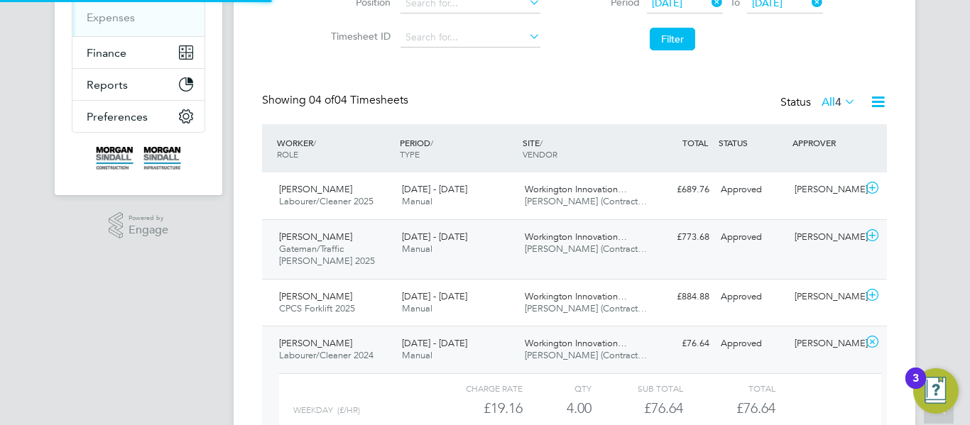
click at [655, 241] on div "£773.68 Approved" at bounding box center [678, 237] width 74 height 23
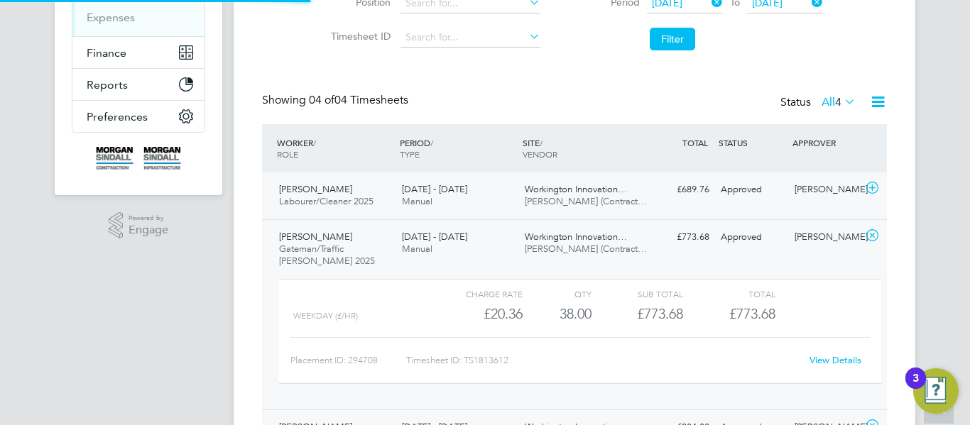
click at [682, 211] on div "[PERSON_NAME] Labourer/Cleaner 2025 [DATE] - [DATE] [DATE] - [DATE] Manual Work…" at bounding box center [574, 196] width 625 height 47
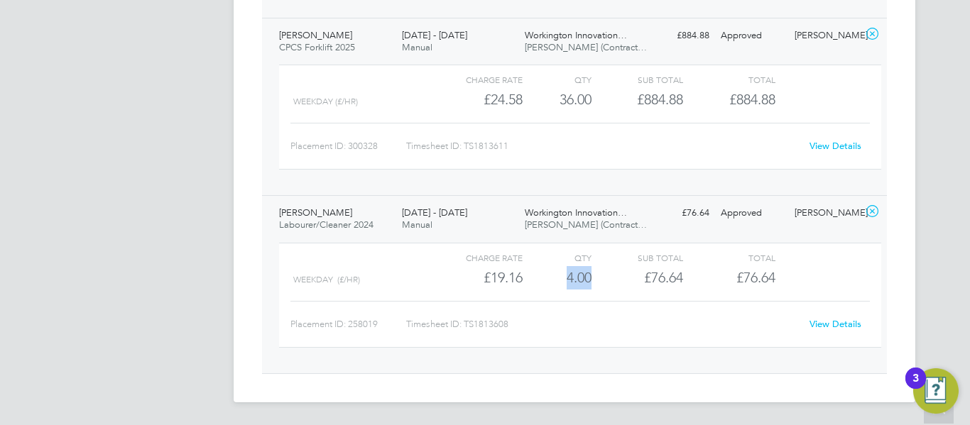
drag, startPoint x: 592, startPoint y: 276, endPoint x: 564, endPoint y: 276, distance: 27.7
click at [564, 276] on div "Weekday (£/HR) £19.16 4 4.00 4 £76.64 £76.64" at bounding box center [580, 277] width 602 height 23
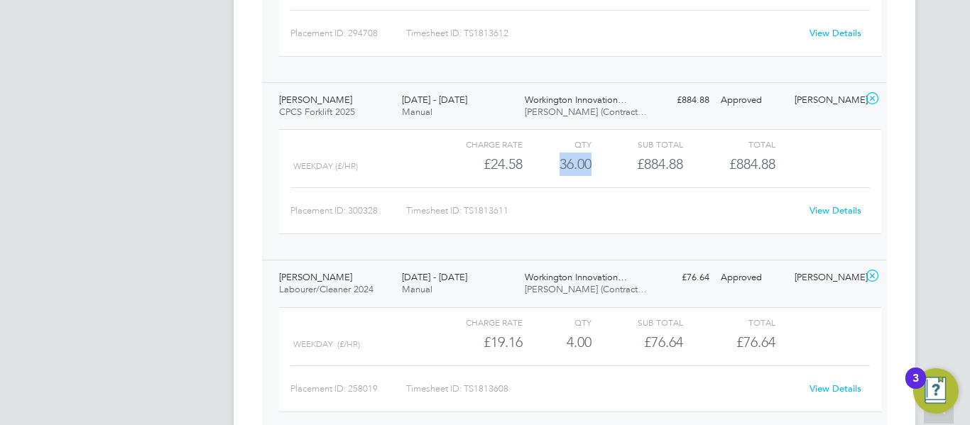
drag, startPoint x: 591, startPoint y: 165, endPoint x: 558, endPoint y: 165, distance: 33.4
click at [558, 165] on div "WEEKDAY (£/HR) £24.58 36 36.00 36 £884.88 £884.88" at bounding box center [580, 164] width 602 height 23
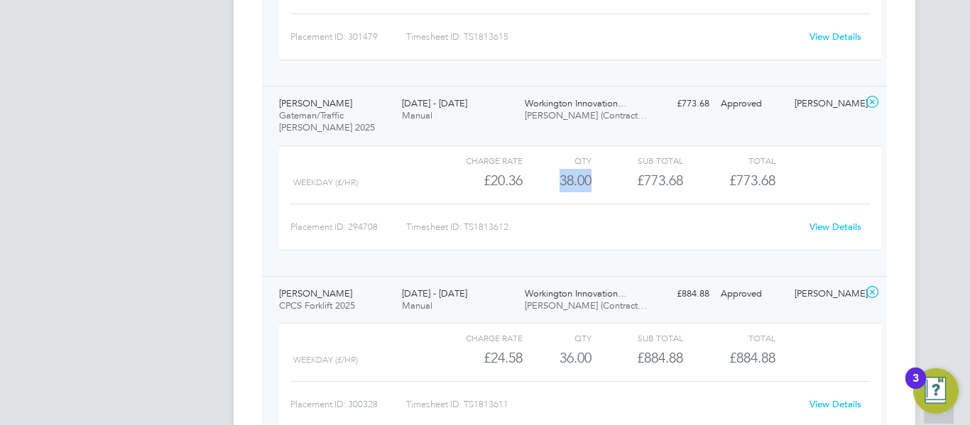
drag, startPoint x: 598, startPoint y: 185, endPoint x: 556, endPoint y: 180, distance: 42.8
click at [556, 180] on div "WEEKDAY (£/HR) £20.36 38 38.00 38 £773.68 £773.68" at bounding box center [580, 180] width 602 height 23
